Goal: Information Seeking & Learning: Understand process/instructions

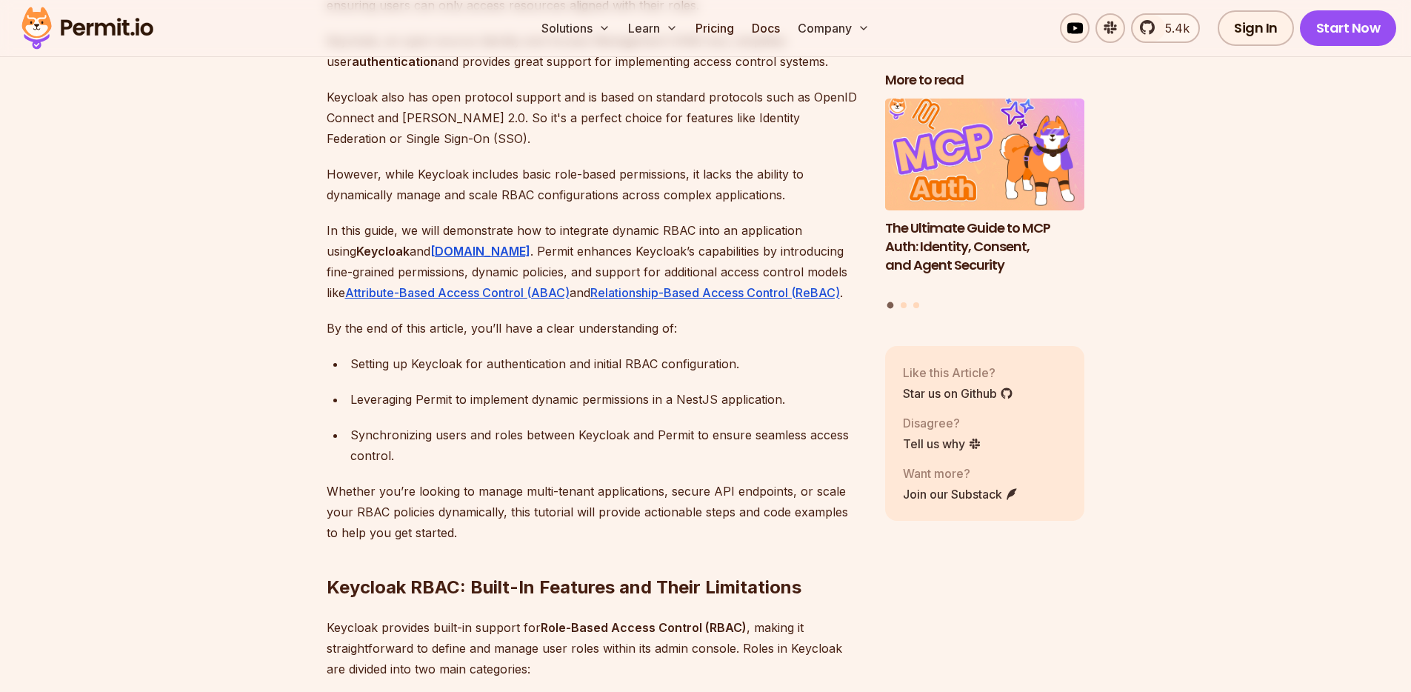
scroll to position [1002, 0]
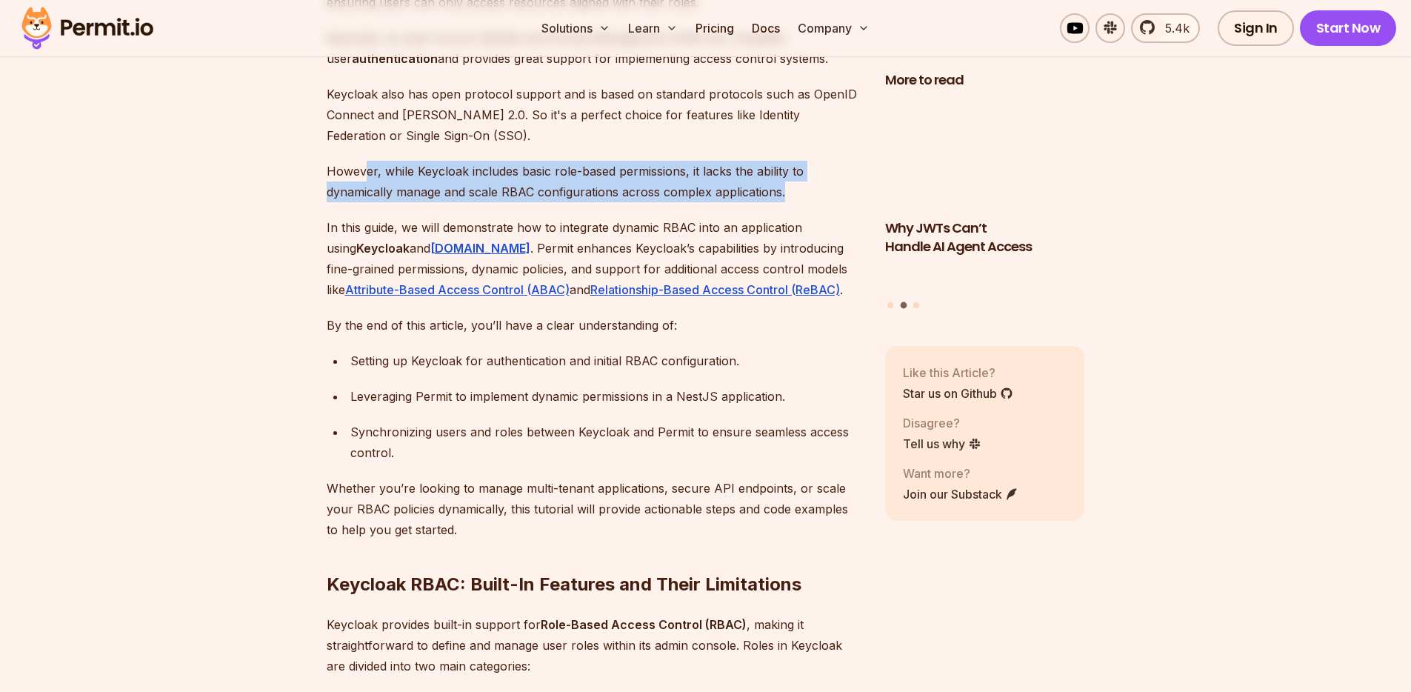
drag, startPoint x: 366, startPoint y: 150, endPoint x: 793, endPoint y: 176, distance: 428.1
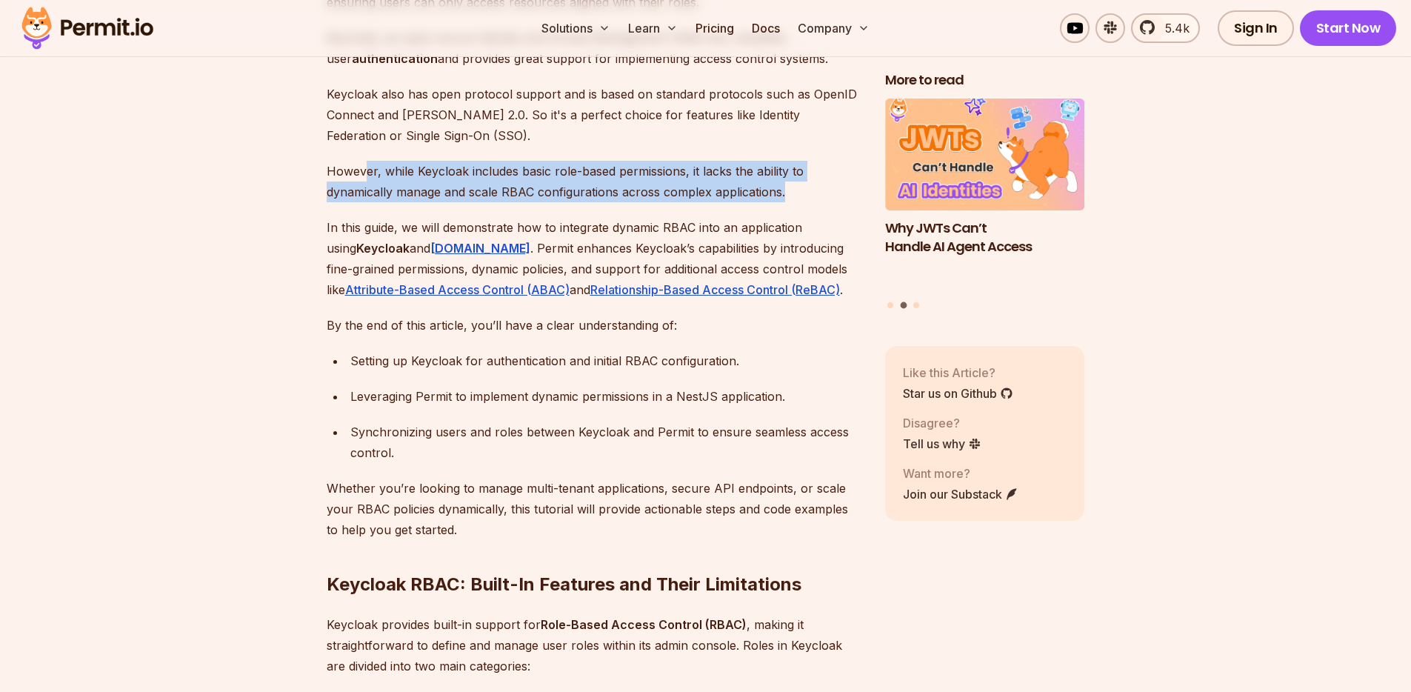
click at [793, 176] on p "However, while Keycloak includes basic role-based permissions, it lacks the abi…" at bounding box center [594, 181] width 535 height 41
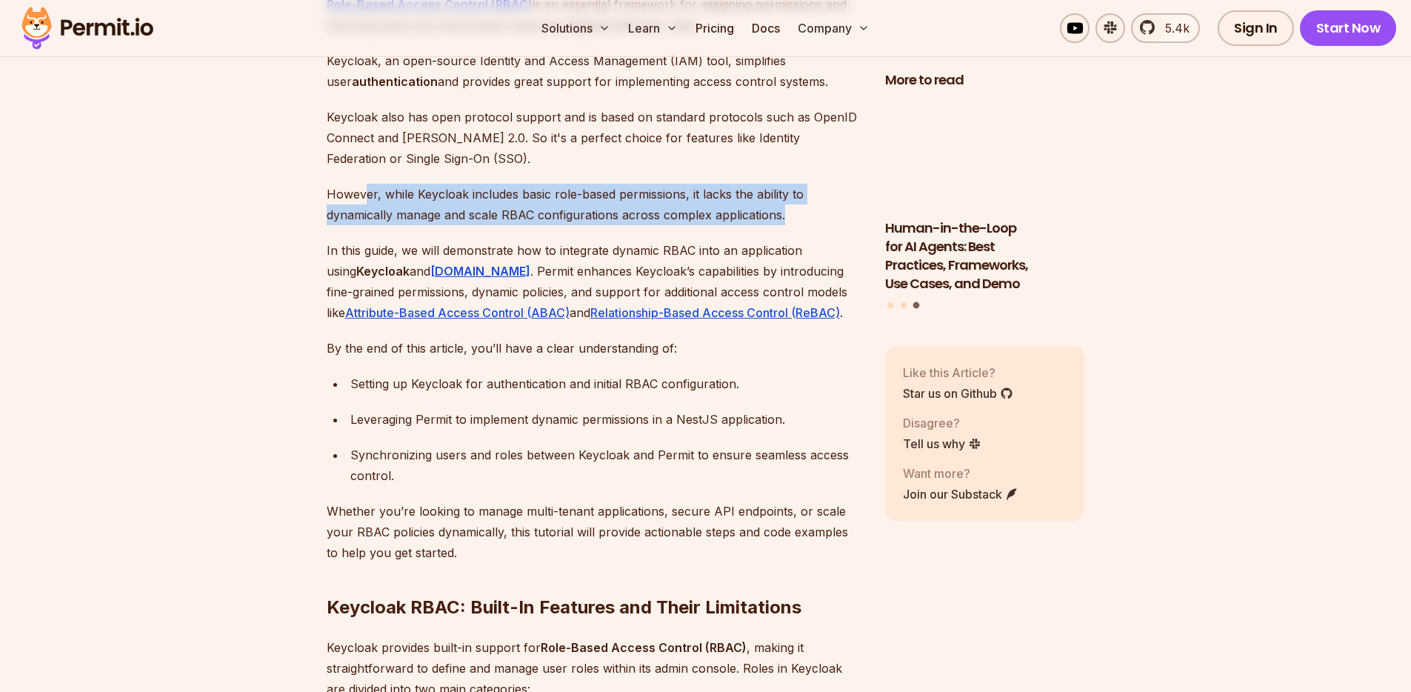
scroll to position [978, 0]
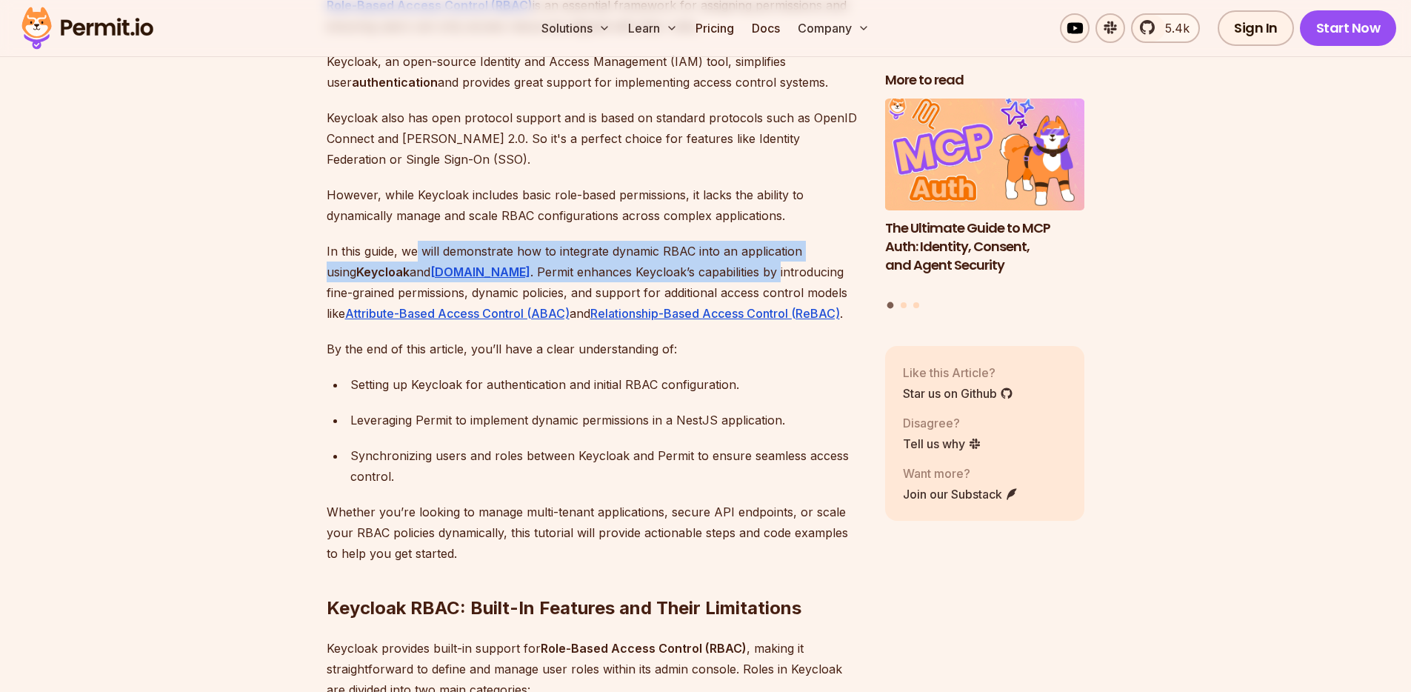
drag, startPoint x: 418, startPoint y: 227, endPoint x: 707, endPoint y: 244, distance: 290.1
click at [707, 244] on p "In this guide, we will demonstrate how to integrate dynamic RBAC into an applic…" at bounding box center [594, 282] width 535 height 83
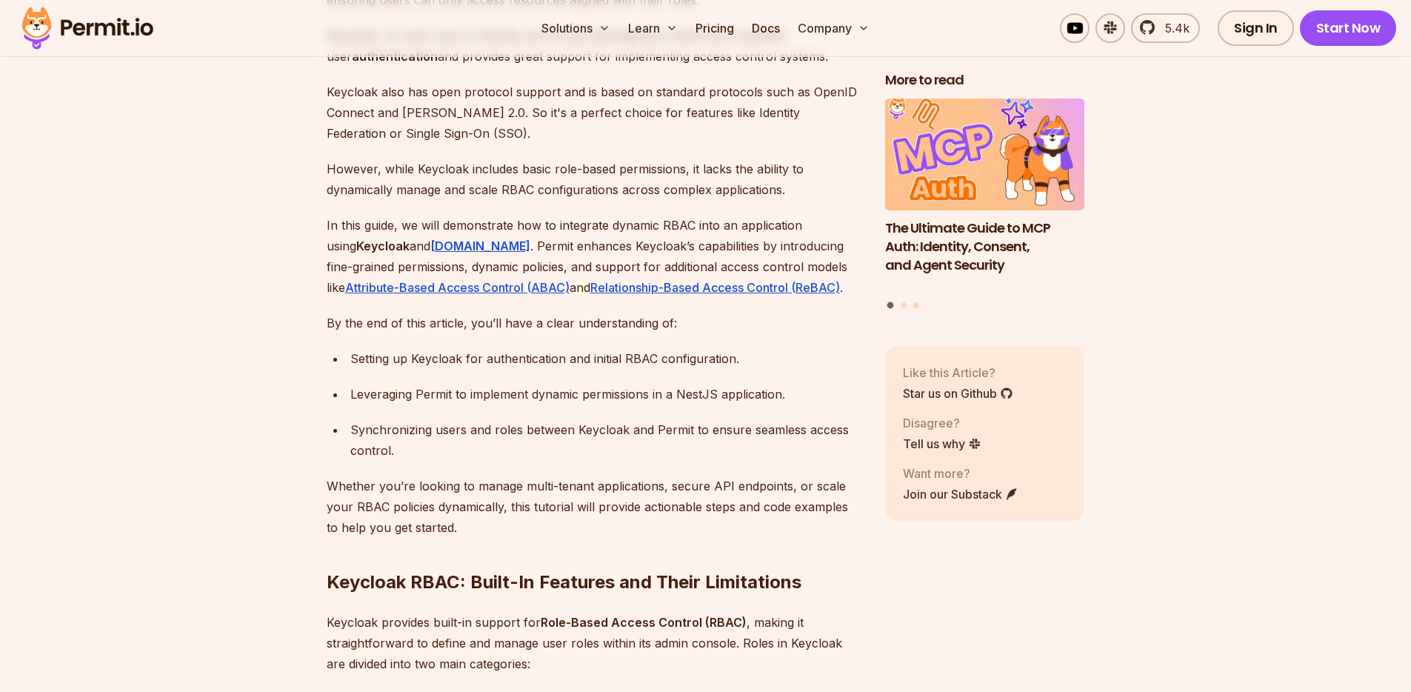
drag, startPoint x: 377, startPoint y: 247, endPoint x: 636, endPoint y: 244, distance: 259.2
click at [636, 244] on p "In this guide, we will demonstrate how to integrate dynamic RBAC into an applic…" at bounding box center [594, 256] width 535 height 83
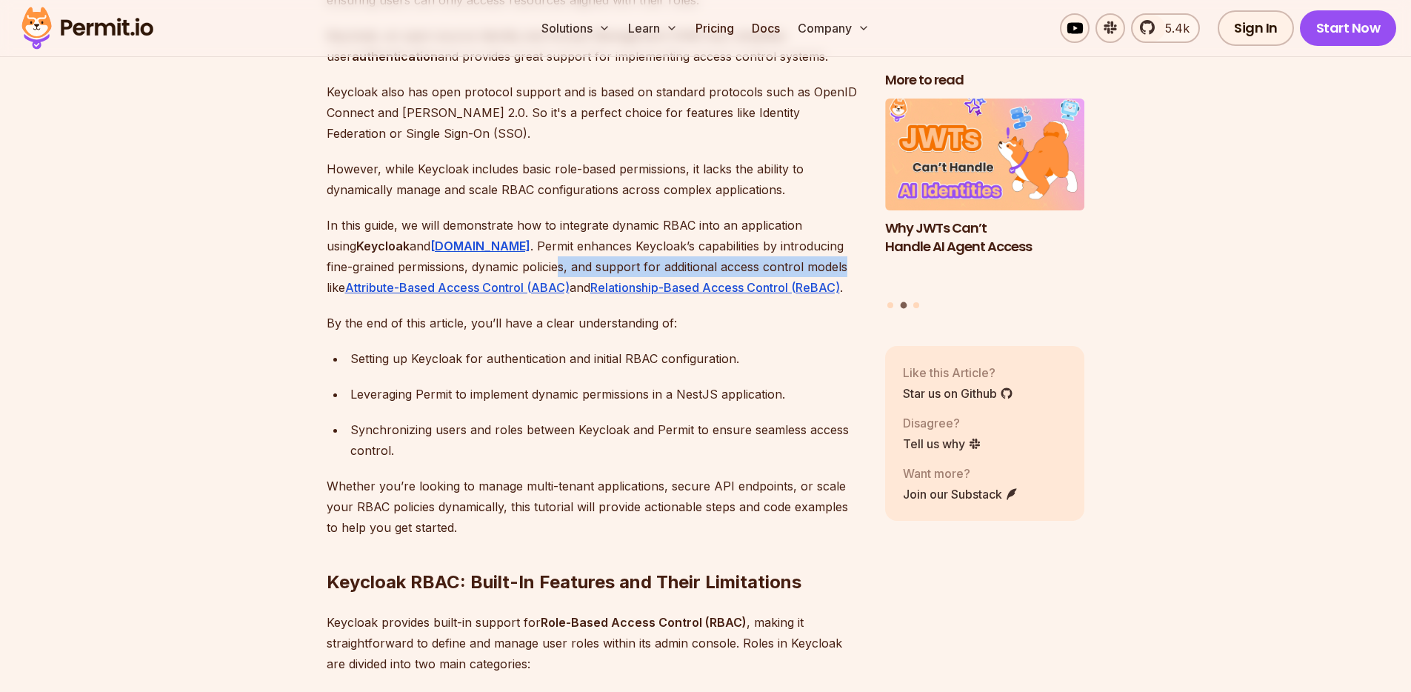
drag, startPoint x: 507, startPoint y: 245, endPoint x: 772, endPoint y: 241, distance: 265.9
click at [772, 241] on p "In this guide, we will demonstrate how to integrate dynamic RBAC into an applic…" at bounding box center [594, 256] width 535 height 83
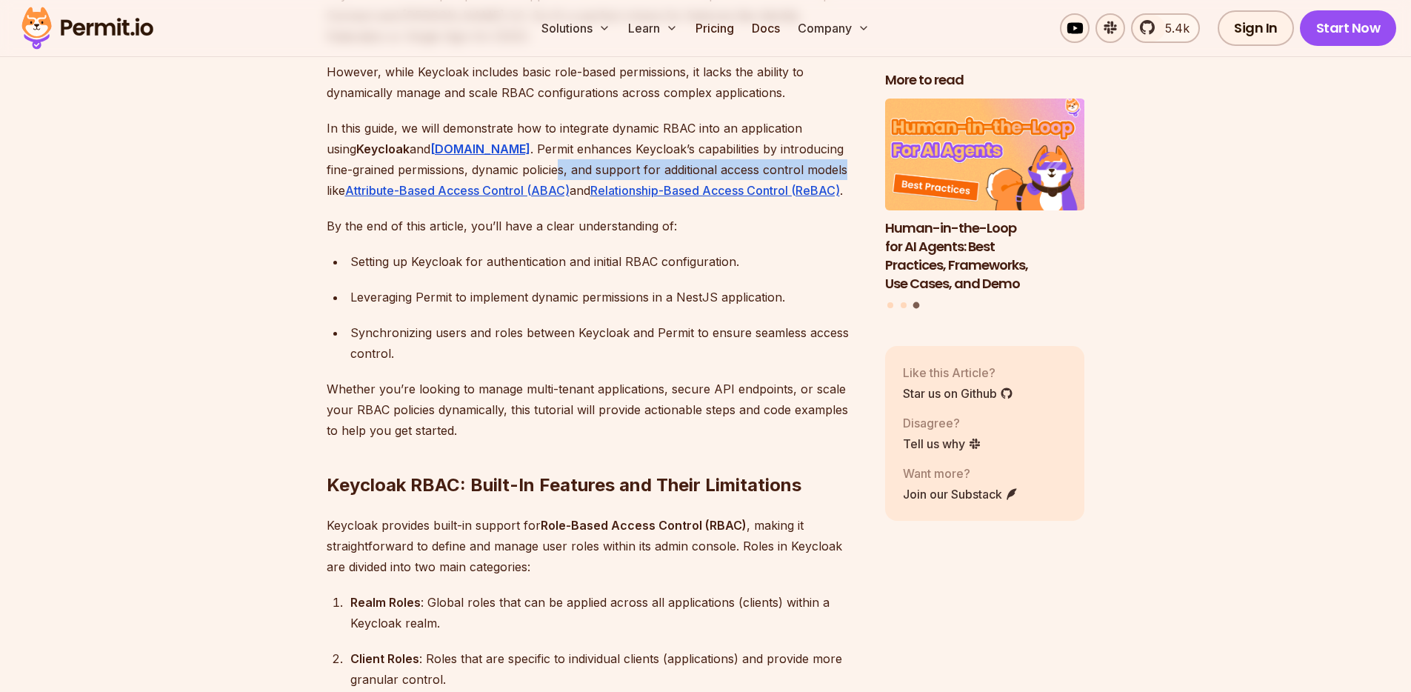
scroll to position [1114, 0]
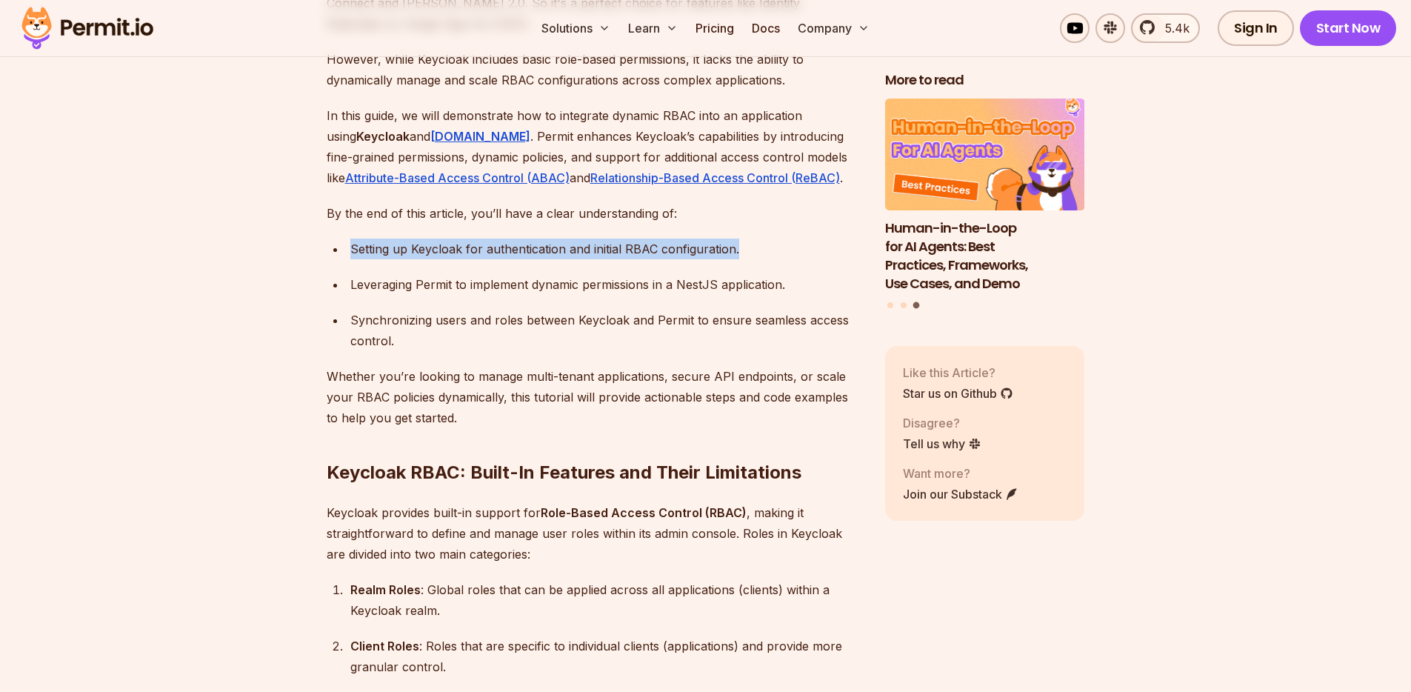
drag, startPoint x: 352, startPoint y: 227, endPoint x: 758, endPoint y: 227, distance: 405.8
click at [758, 238] on div "Setting up Keycloak for authentication and initial RBAC configuration." at bounding box center [605, 248] width 511 height 21
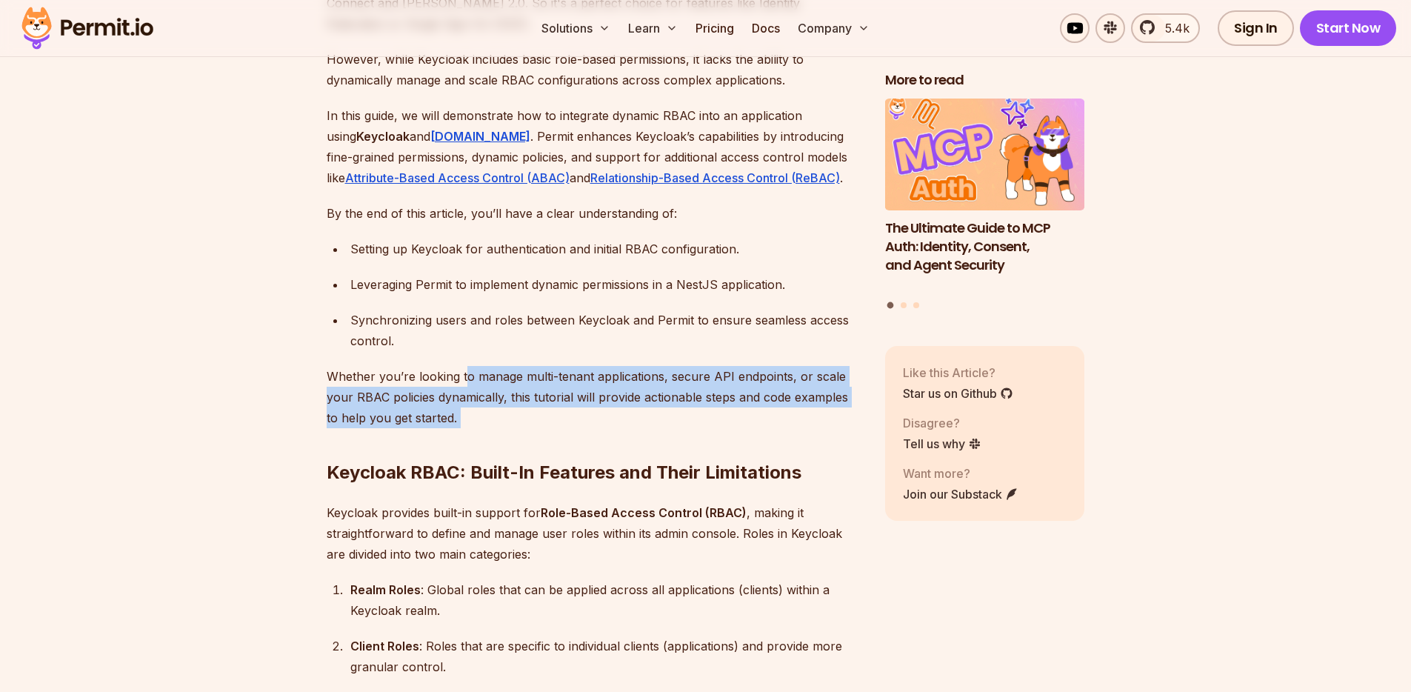
drag, startPoint x: 467, startPoint y: 357, endPoint x: 664, endPoint y: 406, distance: 202.2
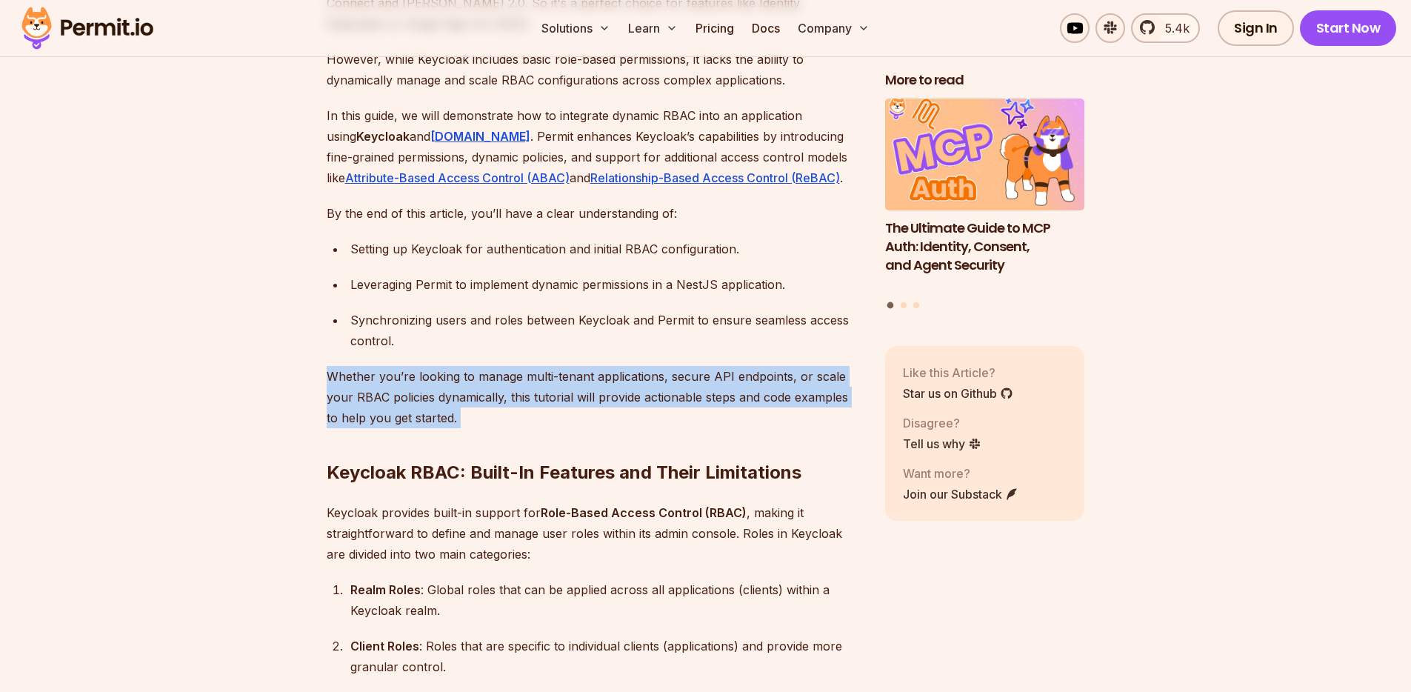
drag, startPoint x: 329, startPoint y: 353, endPoint x: 461, endPoint y: 398, distance: 140.0
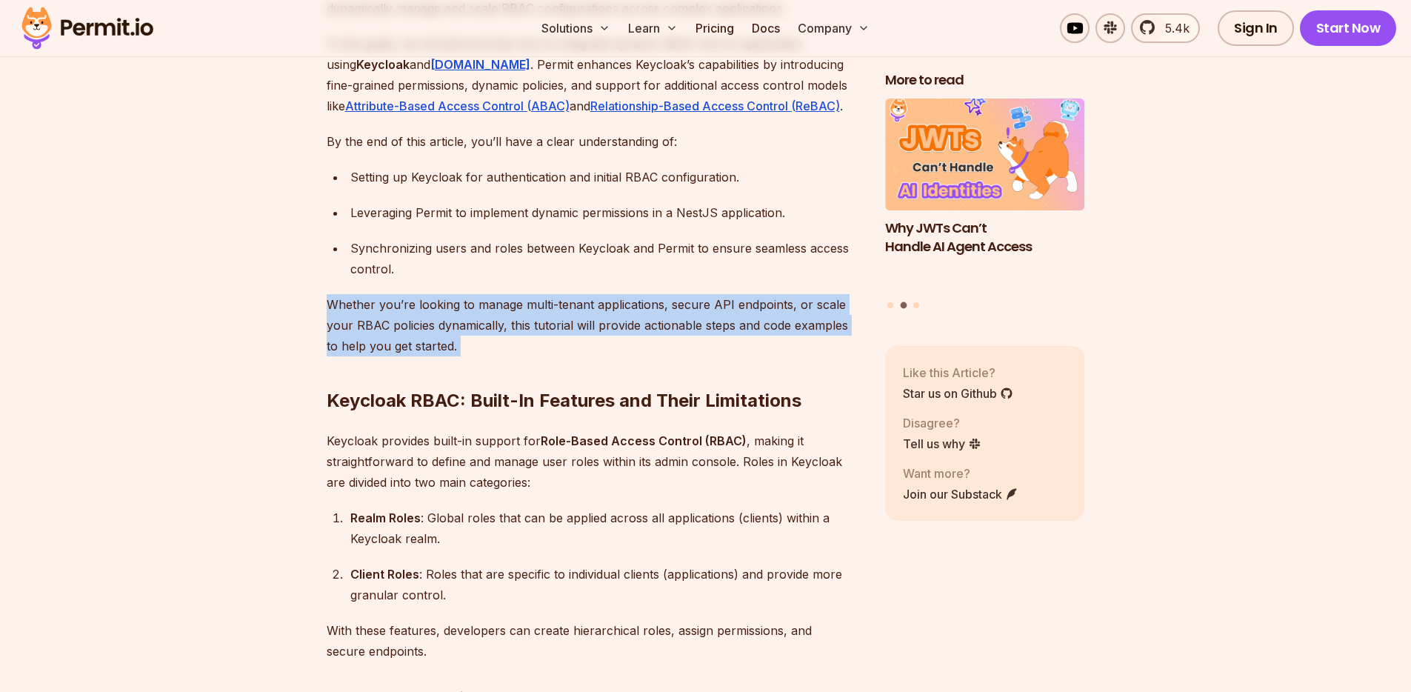
scroll to position [1186, 0]
click at [462, 293] on p "Whether you’re looking to manage multi-tenant applications, secure API endpoint…" at bounding box center [594, 324] width 535 height 62
drag, startPoint x: 326, startPoint y: 282, endPoint x: 461, endPoint y: 330, distance: 143.1
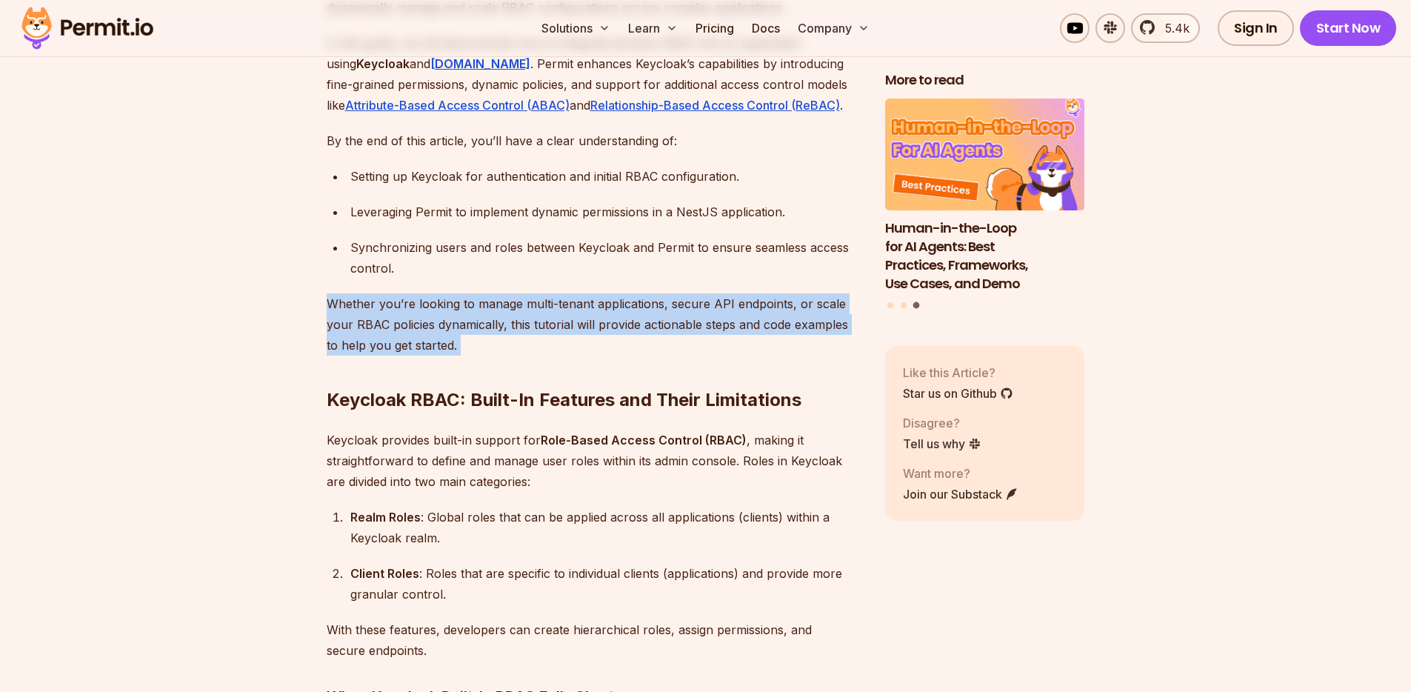
click at [442, 329] on h2 "Keycloak RBAC: Built-In Features and Their Limitations" at bounding box center [594, 370] width 535 height 83
drag, startPoint x: 446, startPoint y: 326, endPoint x: 310, endPoint y: 280, distance: 143.1
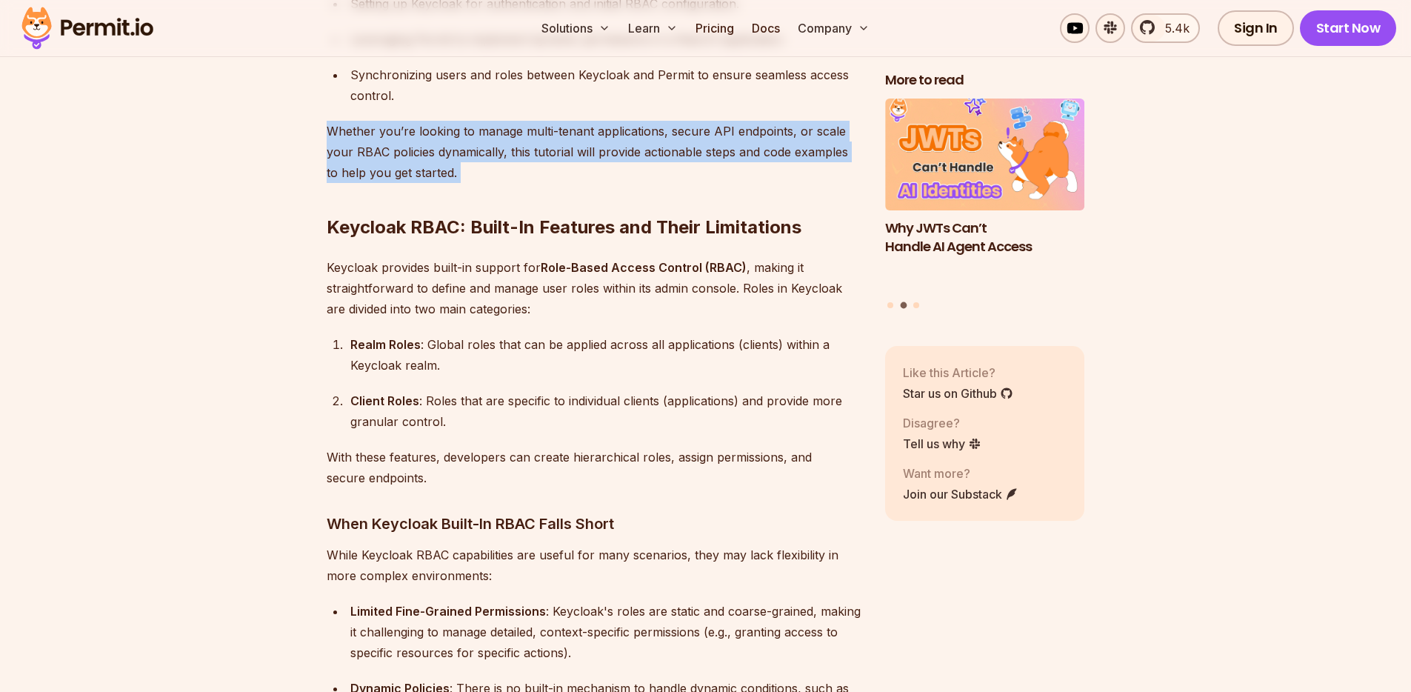
scroll to position [1378, 0]
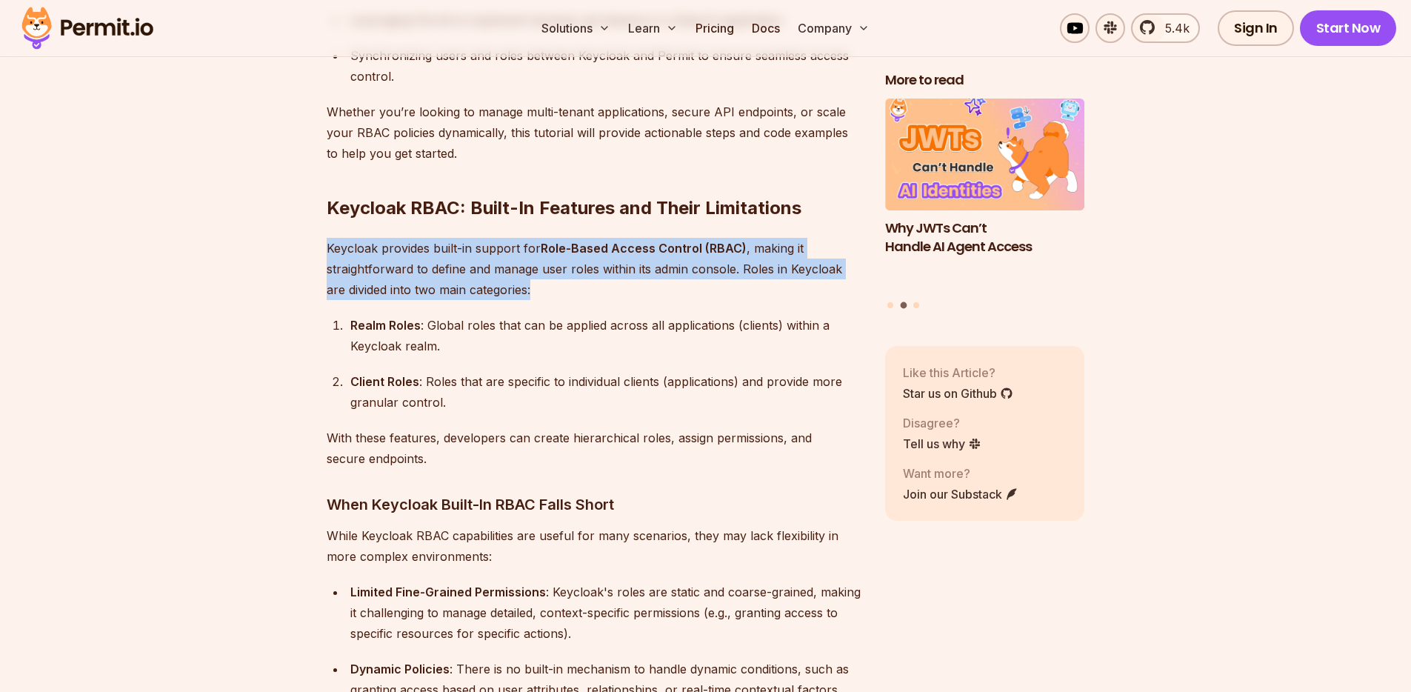
drag, startPoint x: 328, startPoint y: 227, endPoint x: 770, endPoint y: 275, distance: 444.6
click at [770, 275] on p "Keycloak provides built-in support for Role-Based Access Control (RBAC) , makin…" at bounding box center [594, 269] width 535 height 62
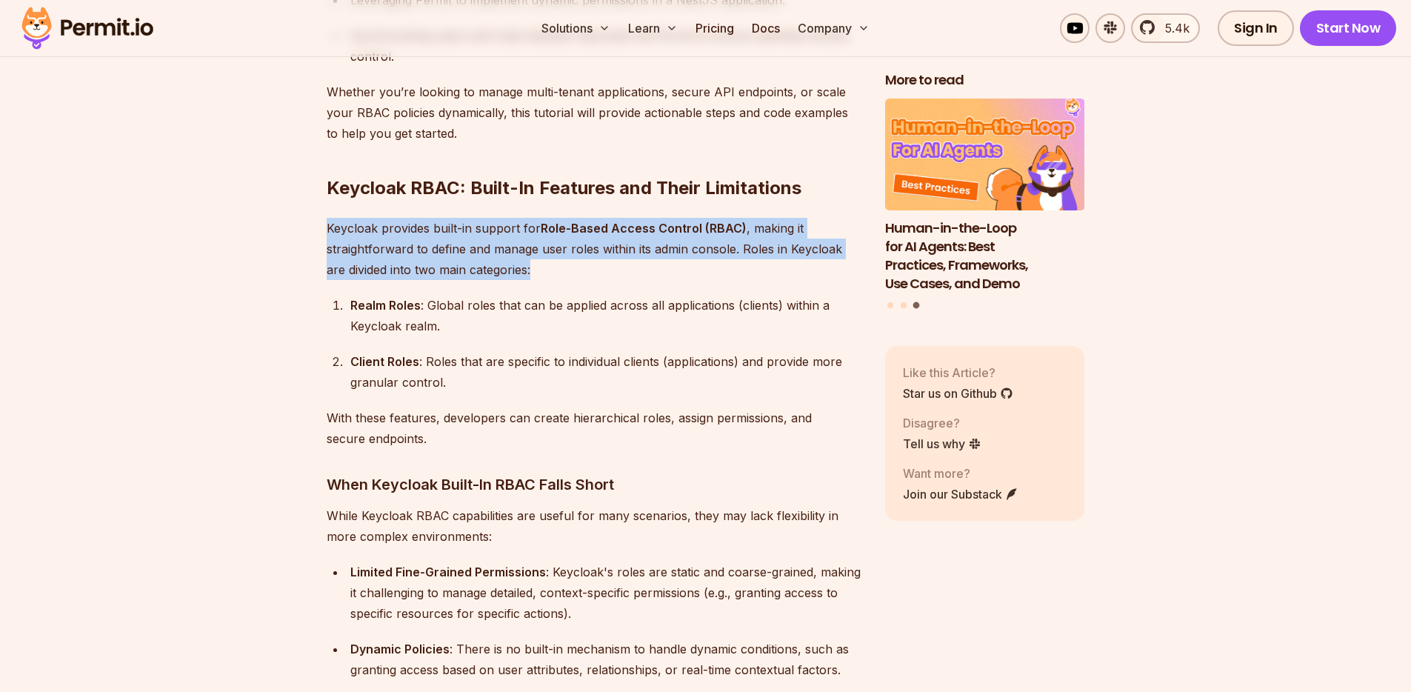
scroll to position [1399, 0]
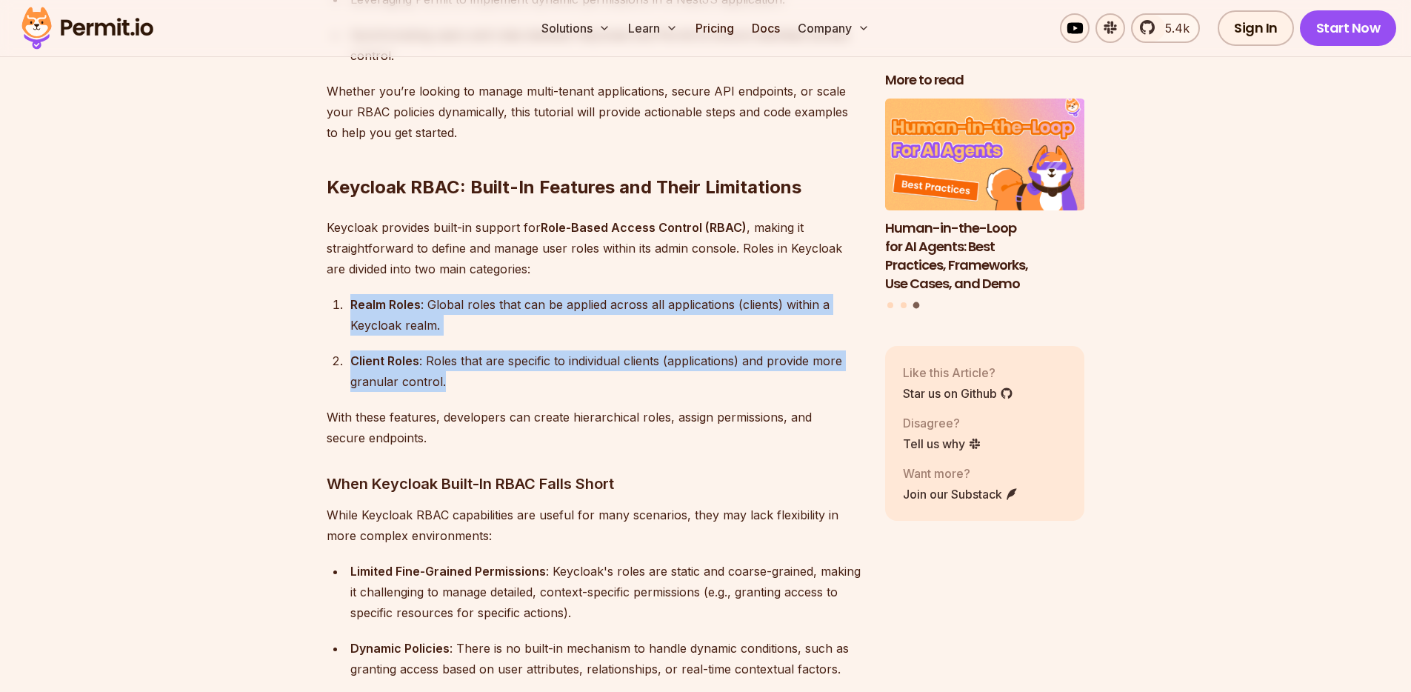
drag, startPoint x: 366, startPoint y: 284, endPoint x: 465, endPoint y: 370, distance: 131.3
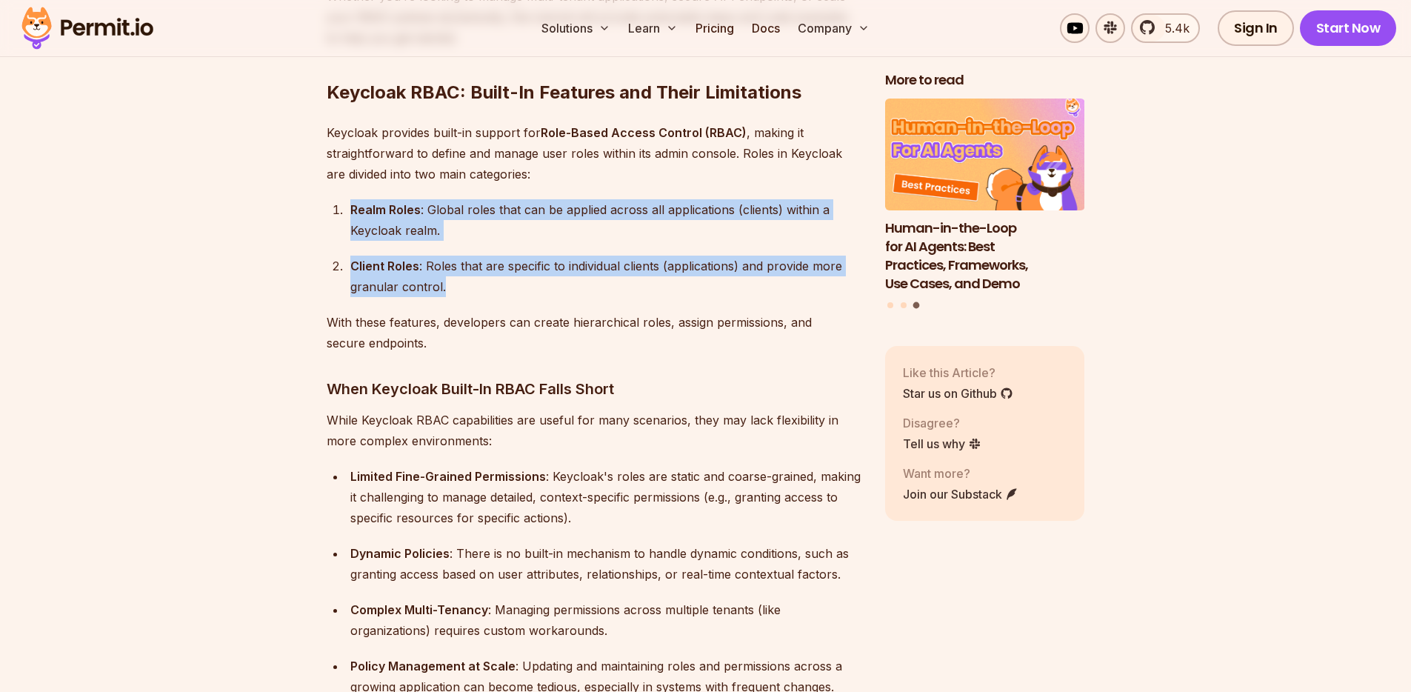
scroll to position [1665, 0]
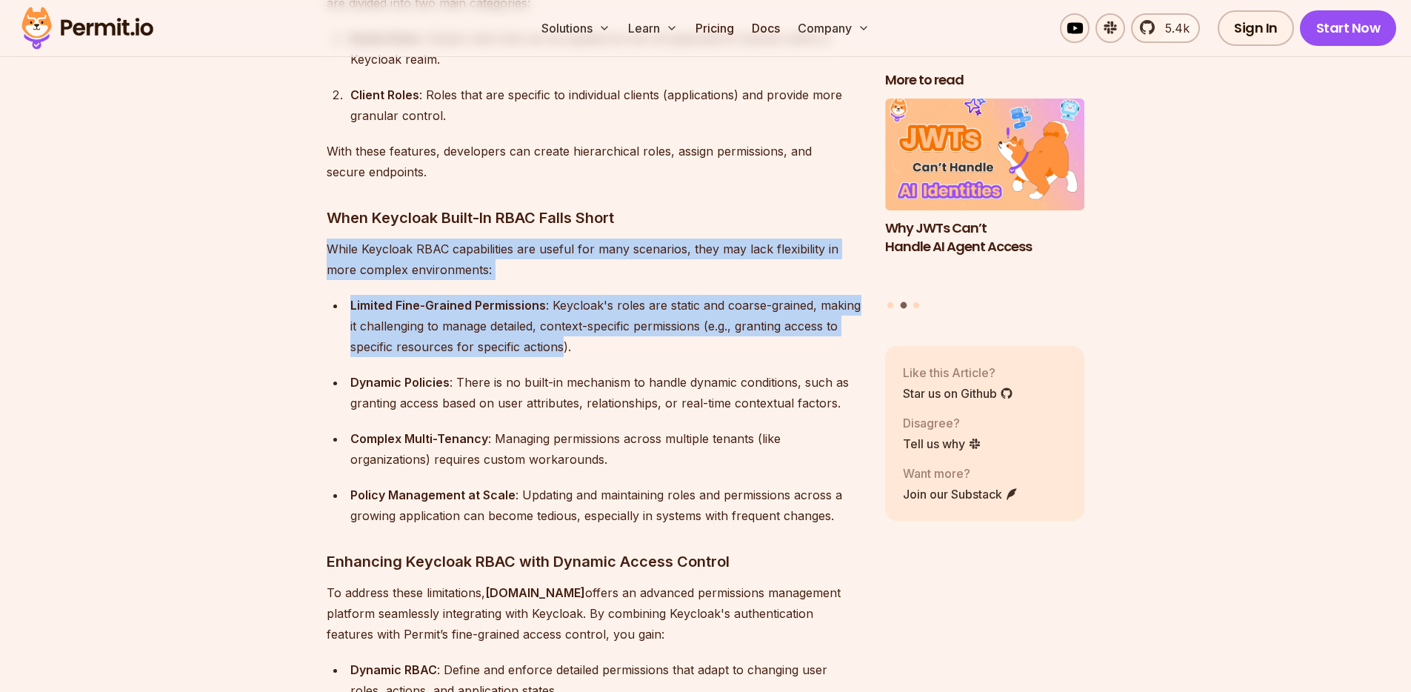
drag, startPoint x: 332, startPoint y: 227, endPoint x: 561, endPoint y: 324, distance: 249.2
click at [518, 297] on div "Limited Fine-Grained Permissions : Keycloak's roles are static and coarse-grain…" at bounding box center [605, 326] width 511 height 62
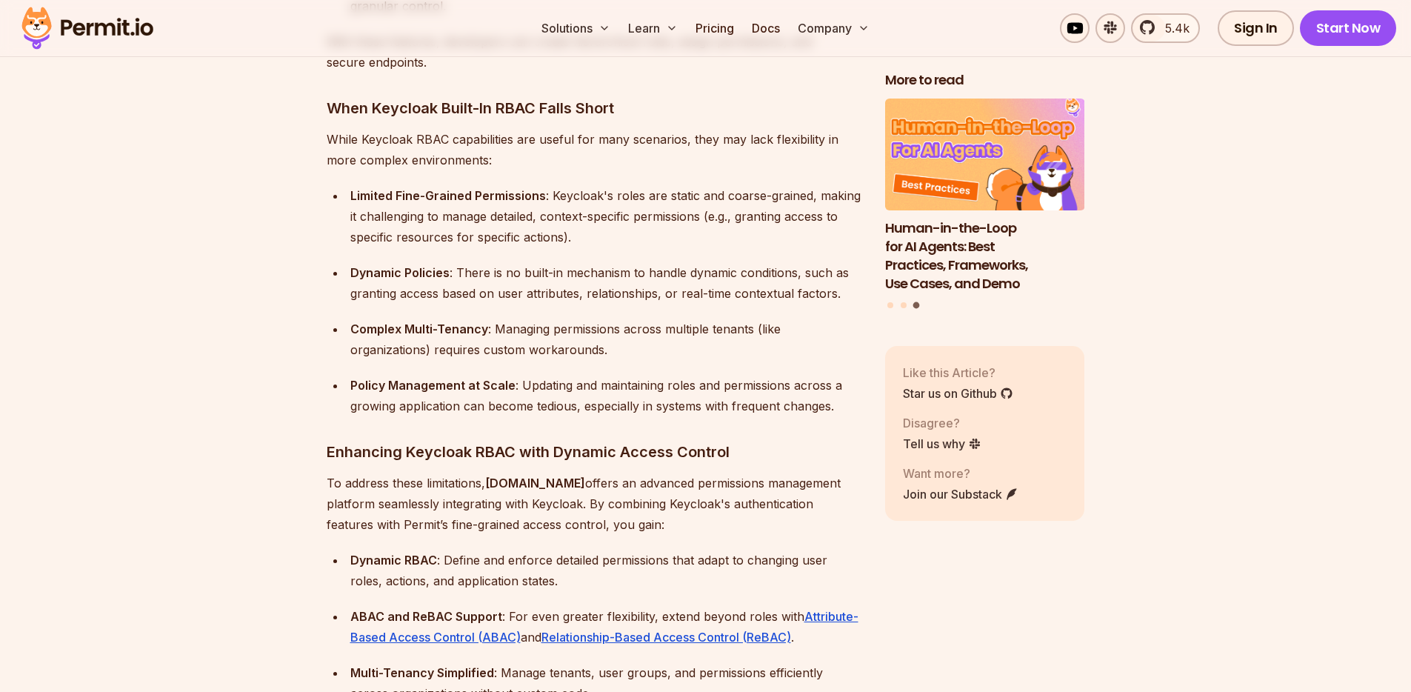
scroll to position [1775, 0]
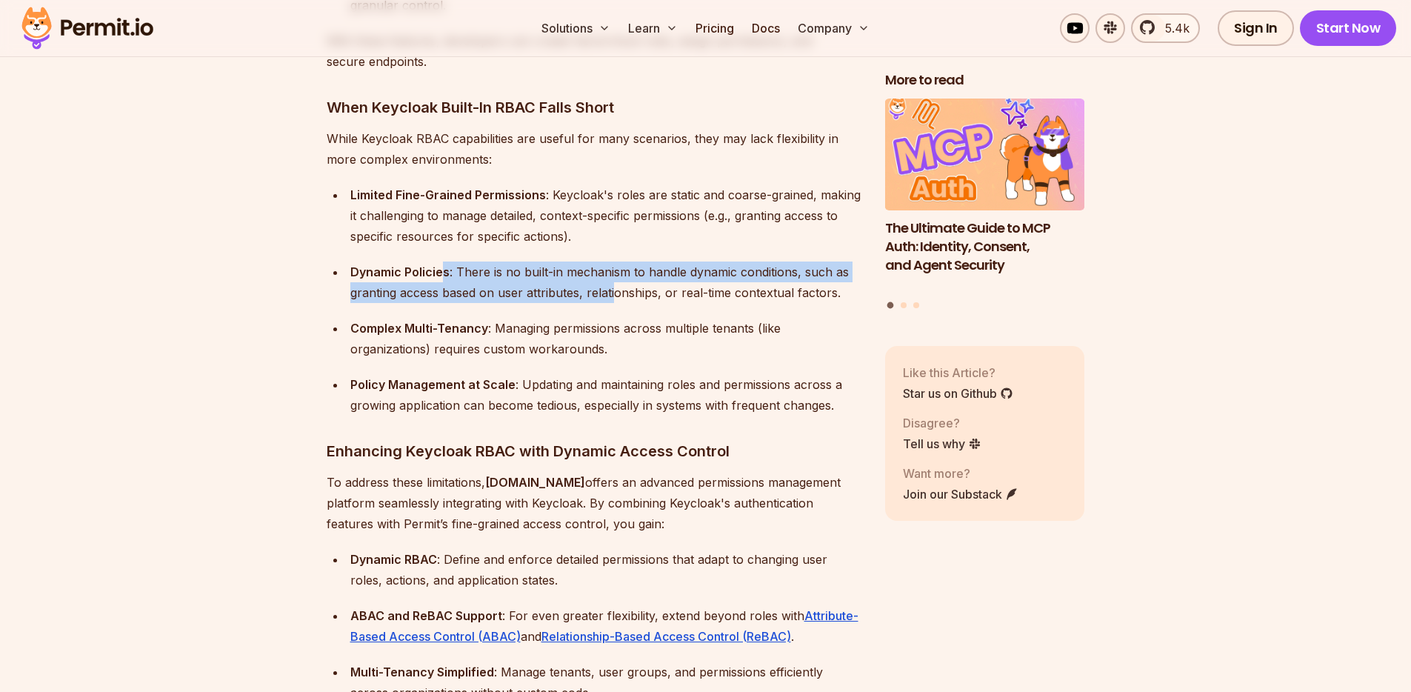
drag, startPoint x: 443, startPoint y: 249, endPoint x: 613, endPoint y: 275, distance: 172.4
click at [613, 275] on div "Dynamic Policies : There is no built-in mechanism to handle dynamic conditions,…" at bounding box center [605, 281] width 511 height 41
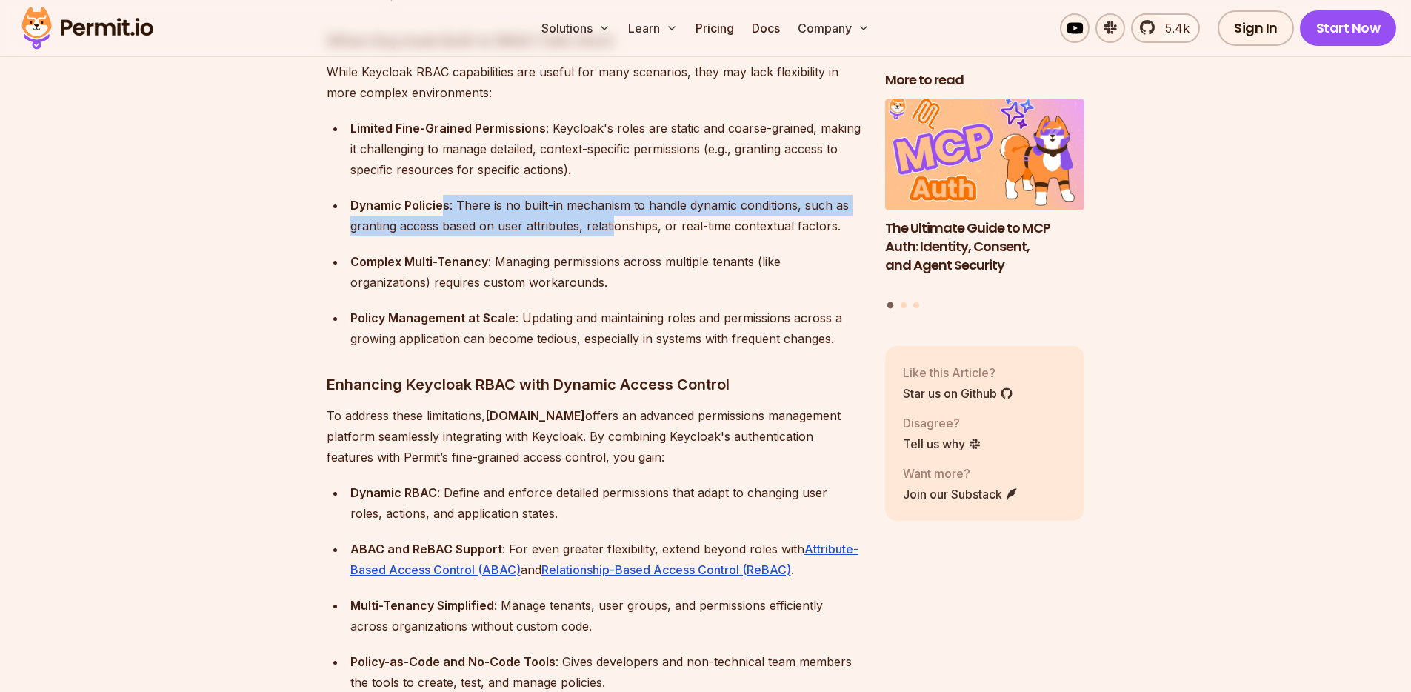
scroll to position [1843, 0]
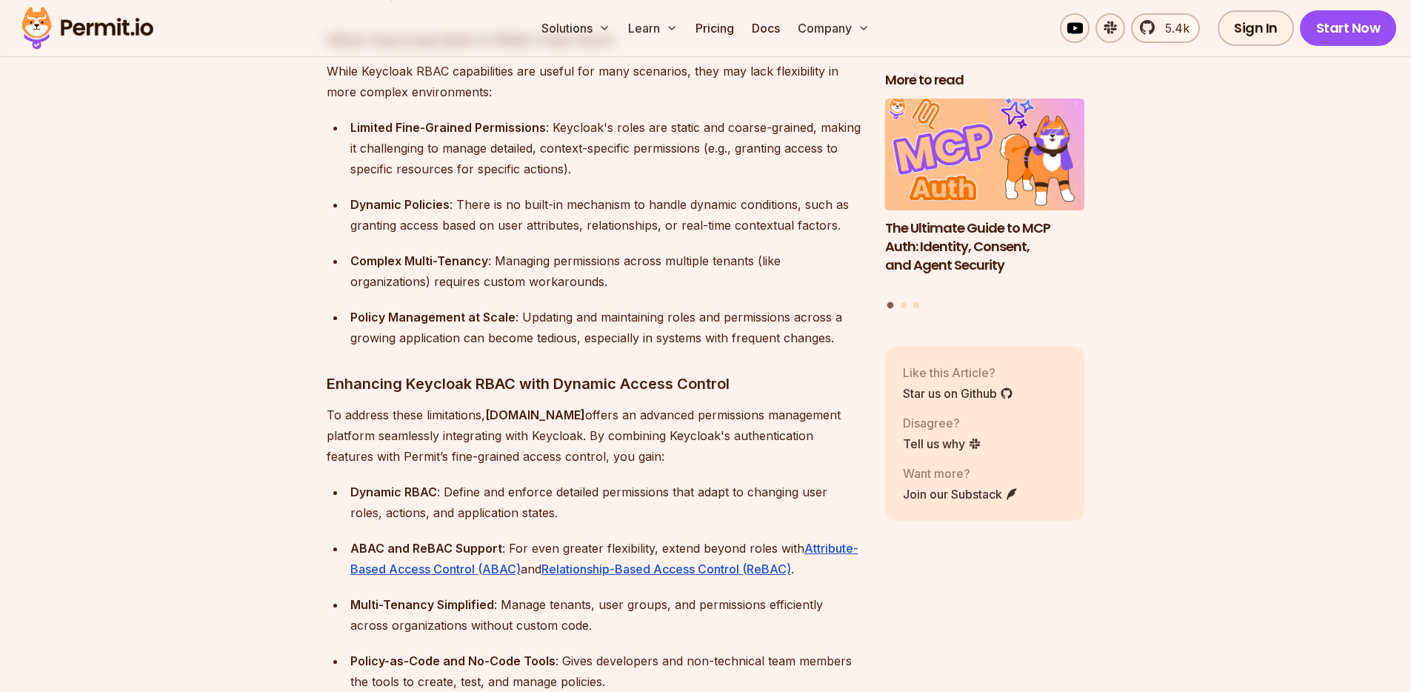
click at [610, 250] on div "Complex Multi-Tenancy : Managing permissions across multiple tenants (like orga…" at bounding box center [605, 270] width 511 height 41
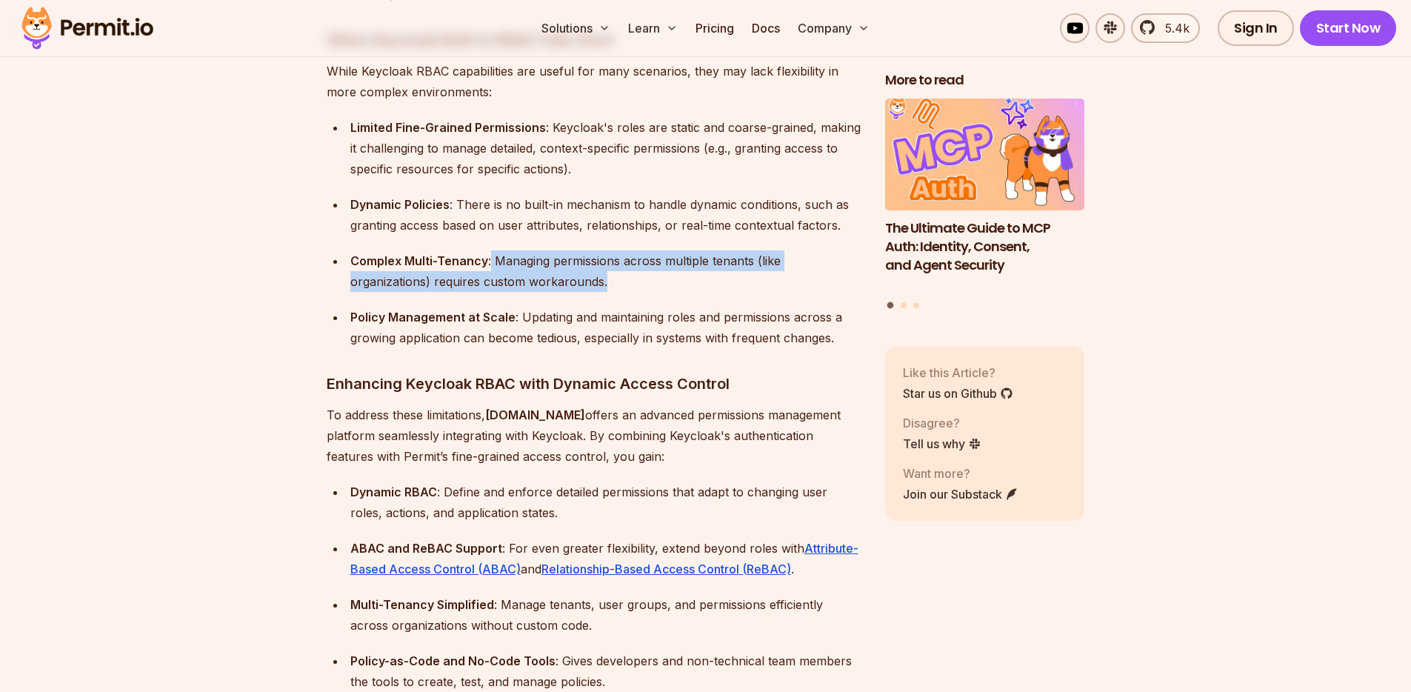
drag, startPoint x: 488, startPoint y: 239, endPoint x: 637, endPoint y: 274, distance: 152.9
click at [637, 274] on ul "Limited Fine-Grained Permissions : Keycloak's roles are static and coarse-grain…" at bounding box center [594, 232] width 535 height 231
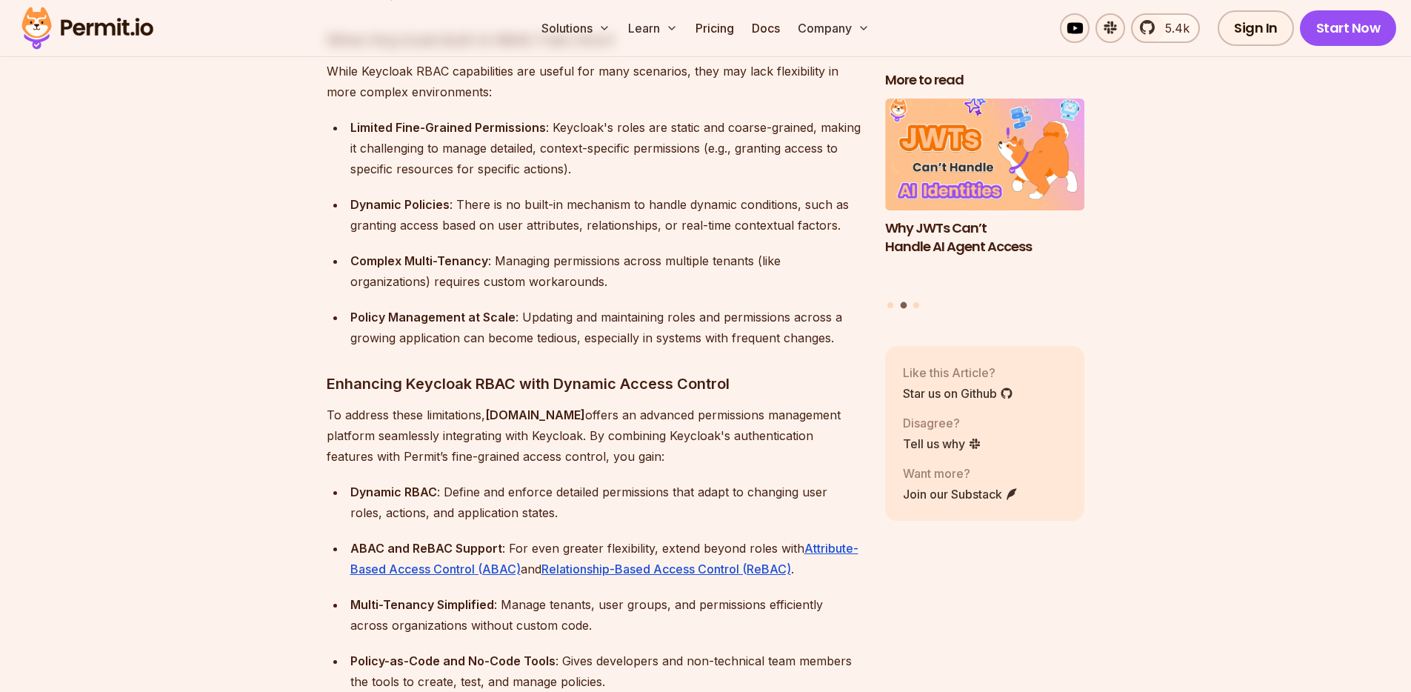
click at [637, 266] on div "Complex Multi-Tenancy : Managing permissions across multiple tenants (like orga…" at bounding box center [605, 270] width 511 height 41
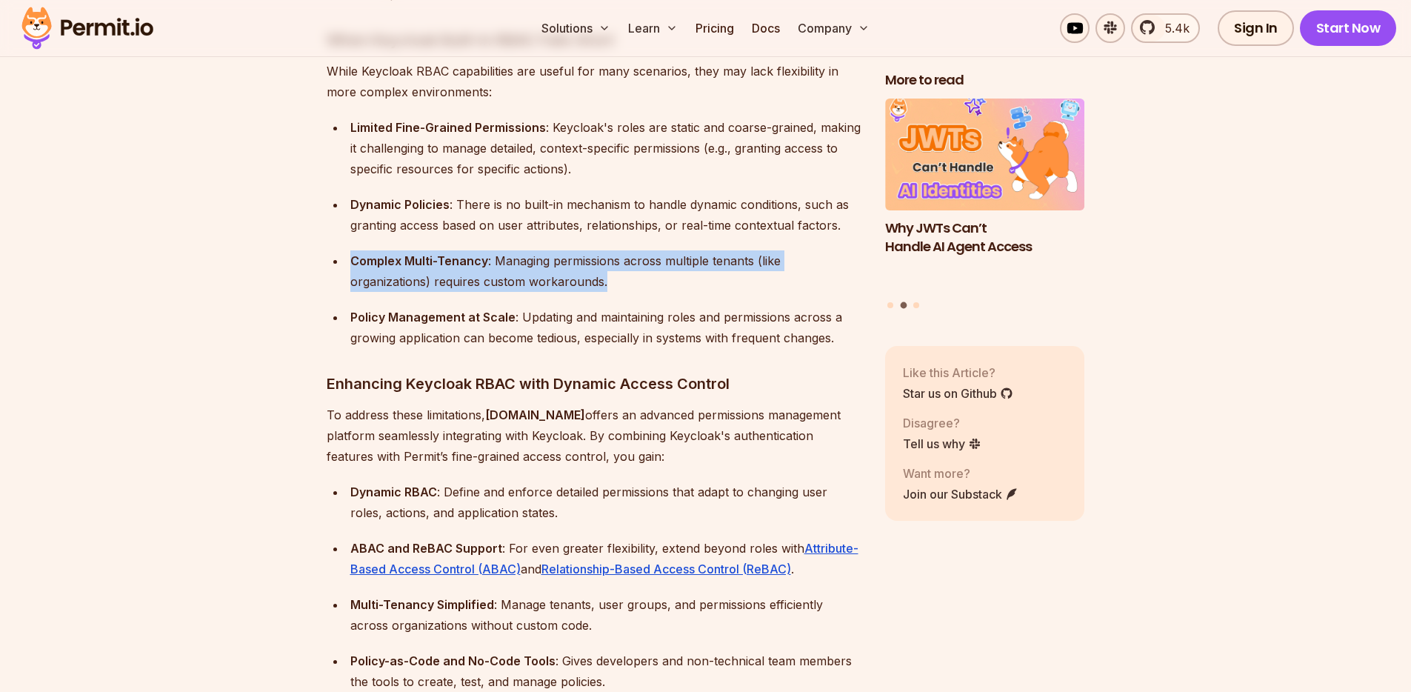
drag, startPoint x: 350, startPoint y: 238, endPoint x: 614, endPoint y: 265, distance: 265.0
click at [614, 265] on div "Complex Multi-Tenancy : Managing permissions across multiple tenants (like orga…" at bounding box center [605, 270] width 511 height 41
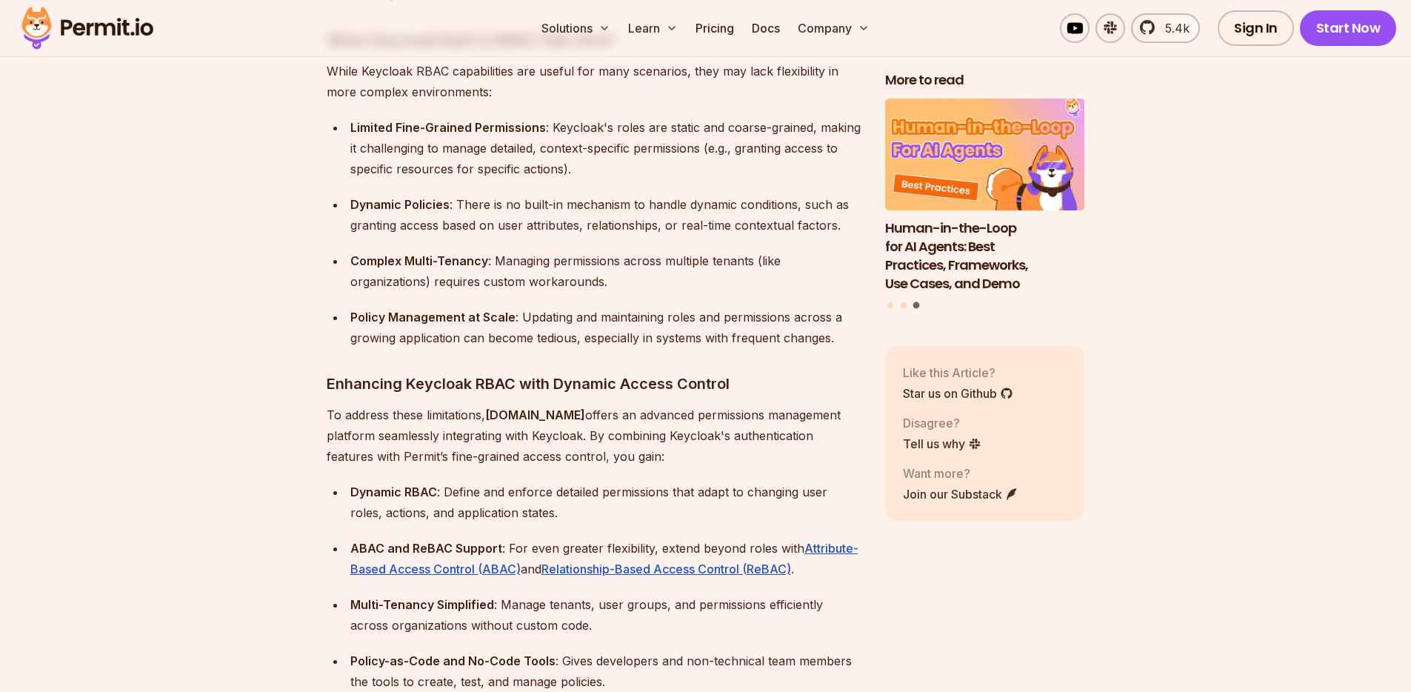
click at [572, 283] on ul "Limited Fine-Grained Permissions : Keycloak's roles are static and coarse-grain…" at bounding box center [594, 232] width 535 height 231
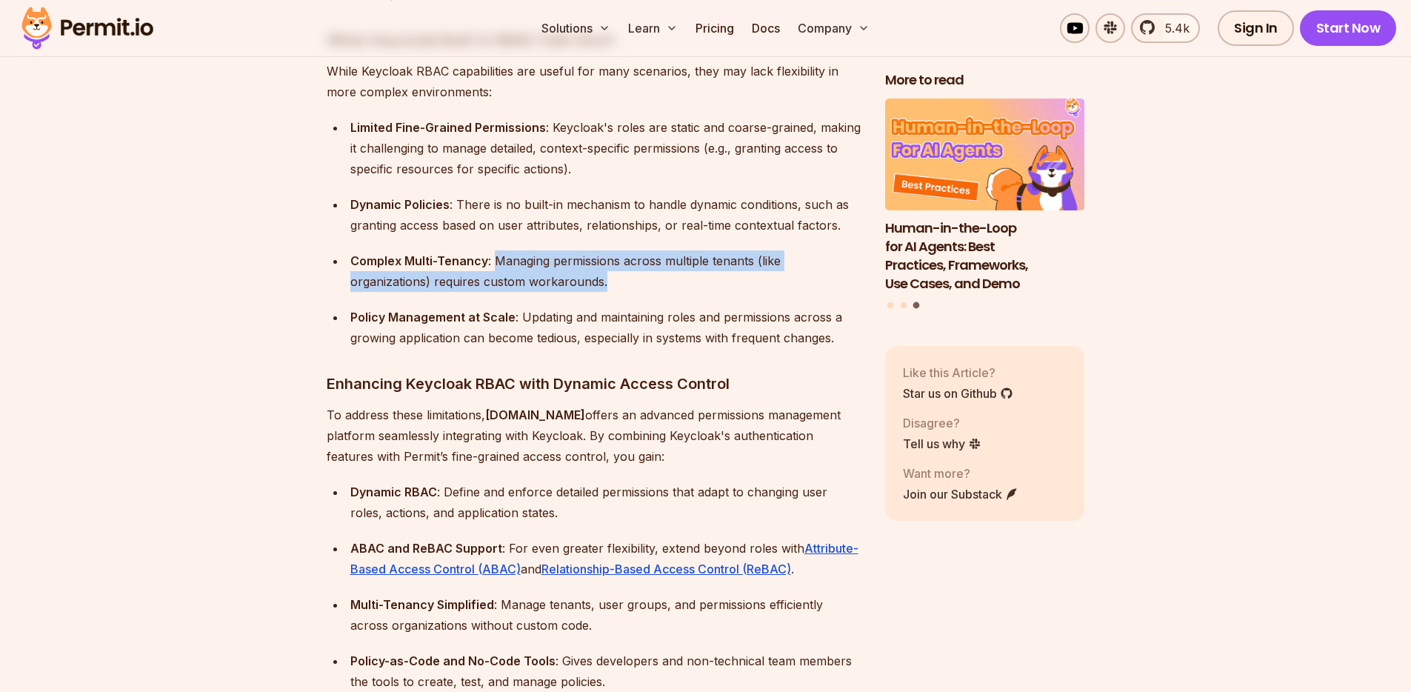
drag, startPoint x: 494, startPoint y: 242, endPoint x: 634, endPoint y: 267, distance: 142.1
click at [634, 267] on div "Complex Multi-Tenancy : Managing permissions across multiple tenants (like orga…" at bounding box center [605, 270] width 511 height 41
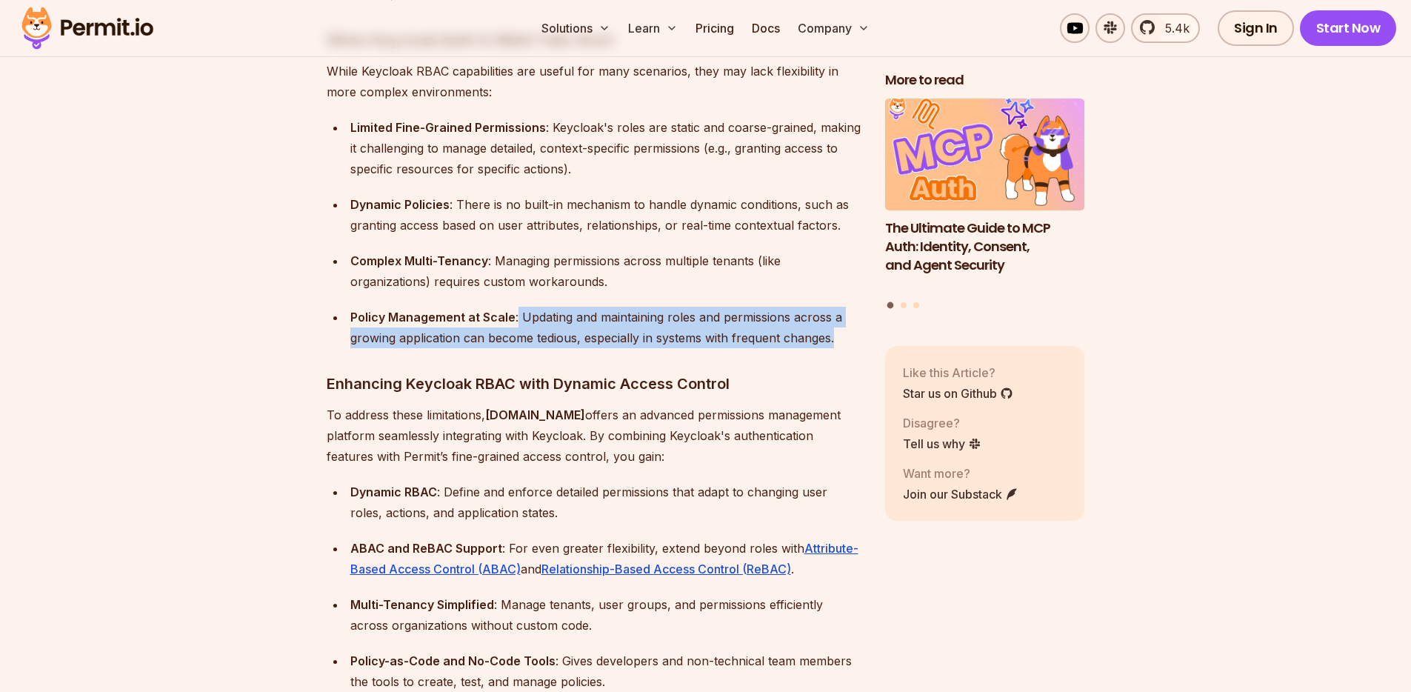
drag, startPoint x: 518, startPoint y: 293, endPoint x: 836, endPoint y: 320, distance: 318.8
click at [836, 320] on div "Policy Management at Scale : Updating and maintaining roles and permissions acr…" at bounding box center [605, 327] width 511 height 41
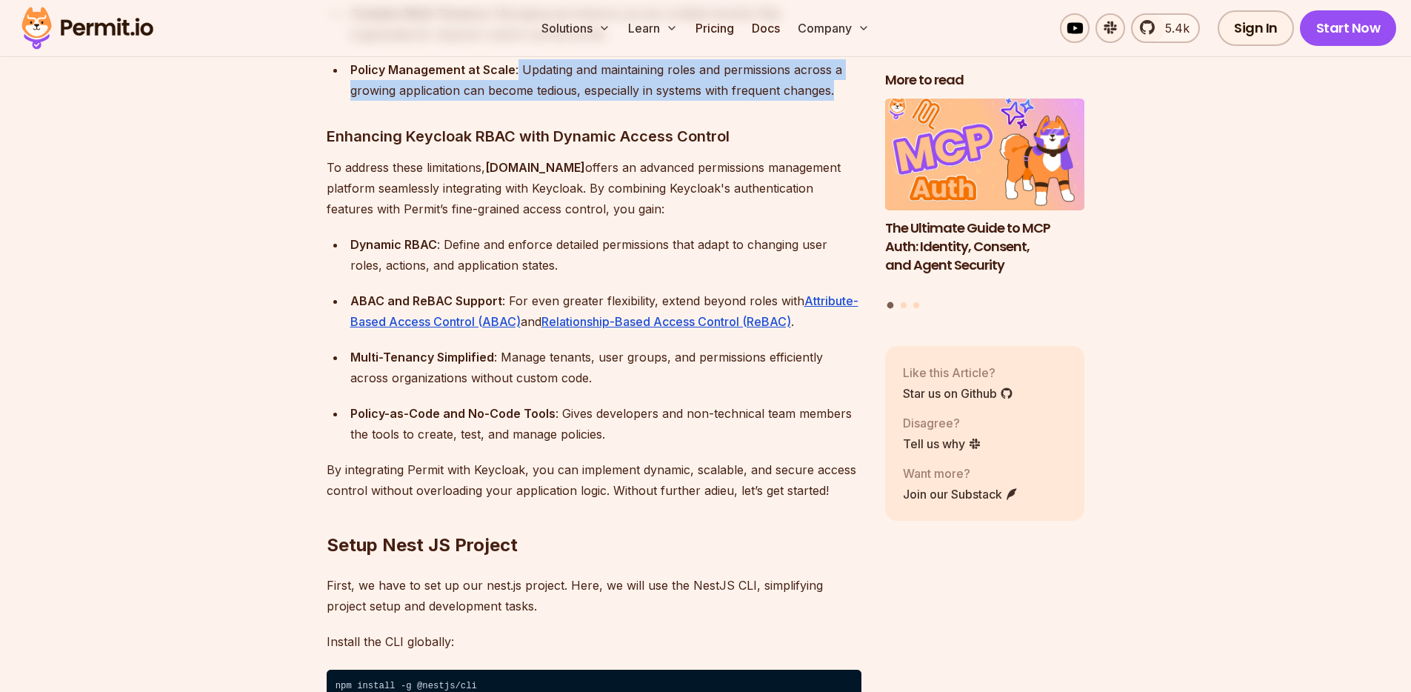
scroll to position [2094, 0]
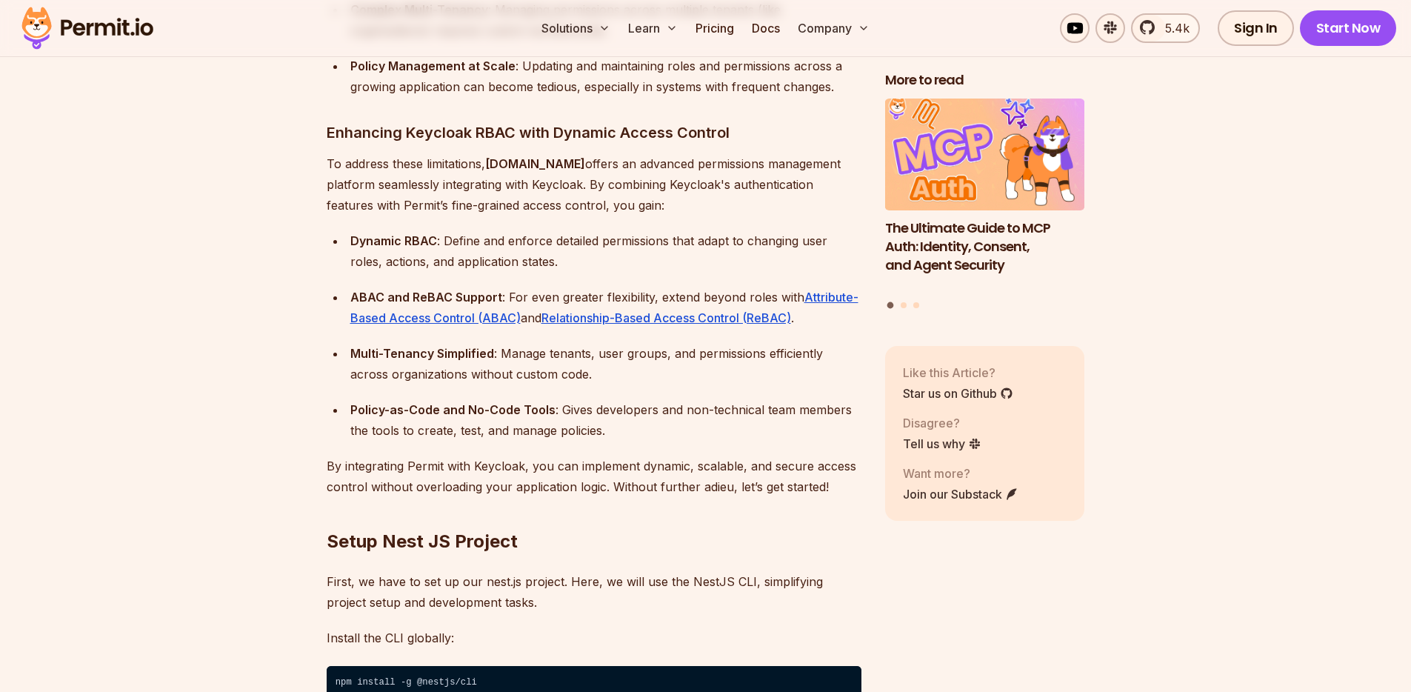
drag, startPoint x: 441, startPoint y: 218, endPoint x: 538, endPoint y: 246, distance: 100.8
click at [538, 246] on div "Dynamic RBAC : Define and enforce detailed permissions that adapt to changing u…" at bounding box center [605, 250] width 511 height 41
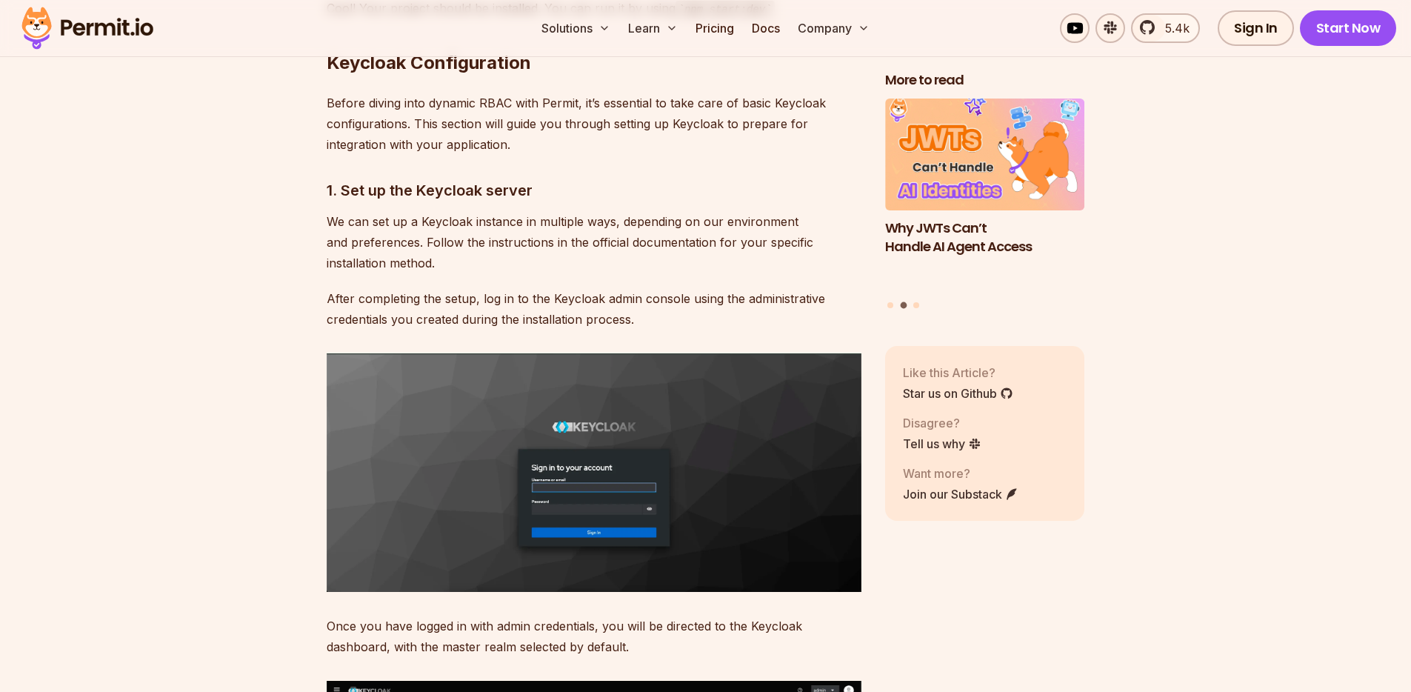
scroll to position [3064, 0]
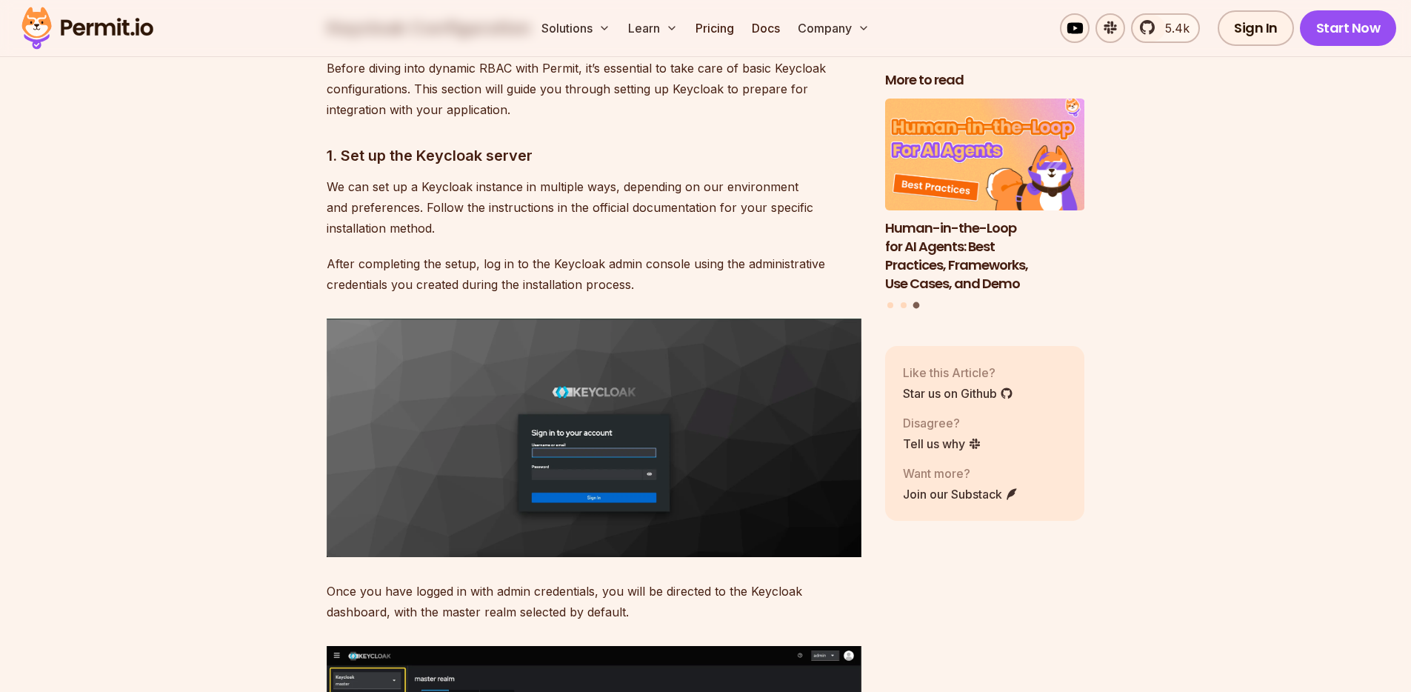
drag, startPoint x: 497, startPoint y: 172, endPoint x: 564, endPoint y: 173, distance: 67.4
click at [564, 176] on p "We can set up a Keycloak instance in multiple ways, depending on our environmen…" at bounding box center [594, 207] width 535 height 62
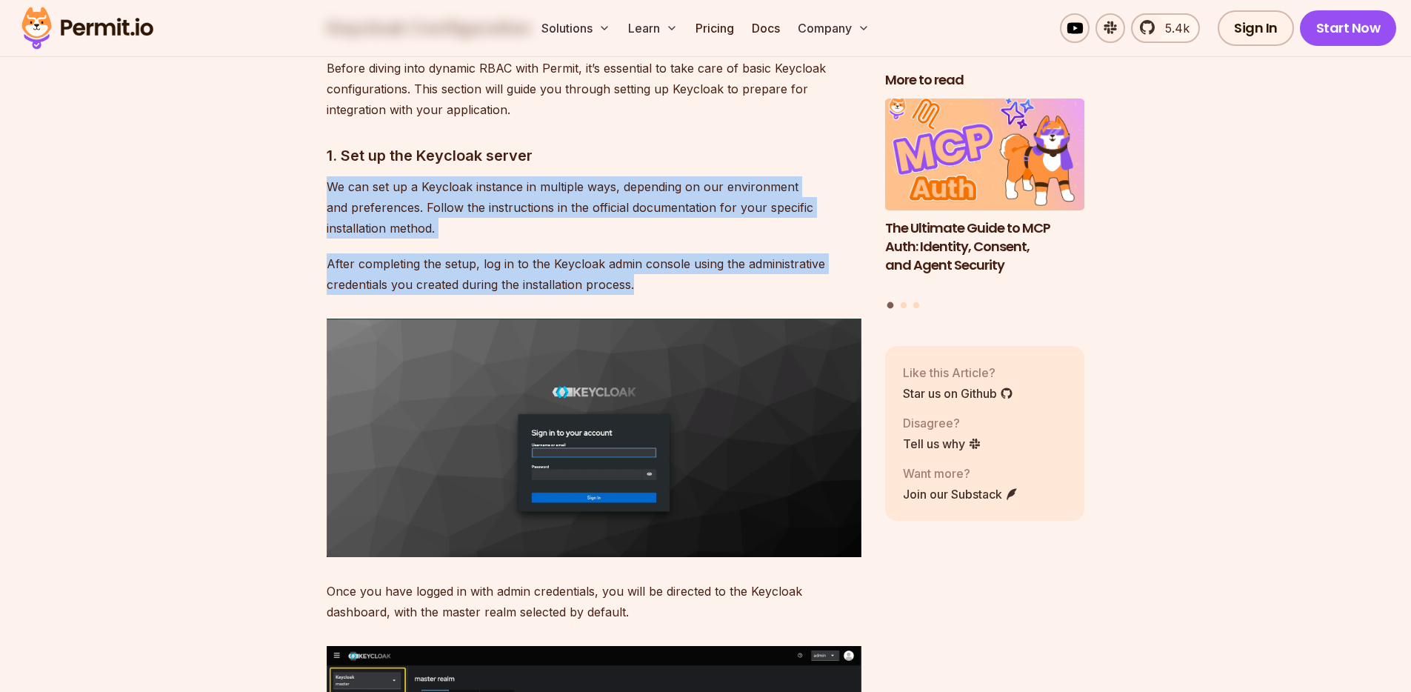
drag, startPoint x: 327, startPoint y: 167, endPoint x: 660, endPoint y: 262, distance: 346.0
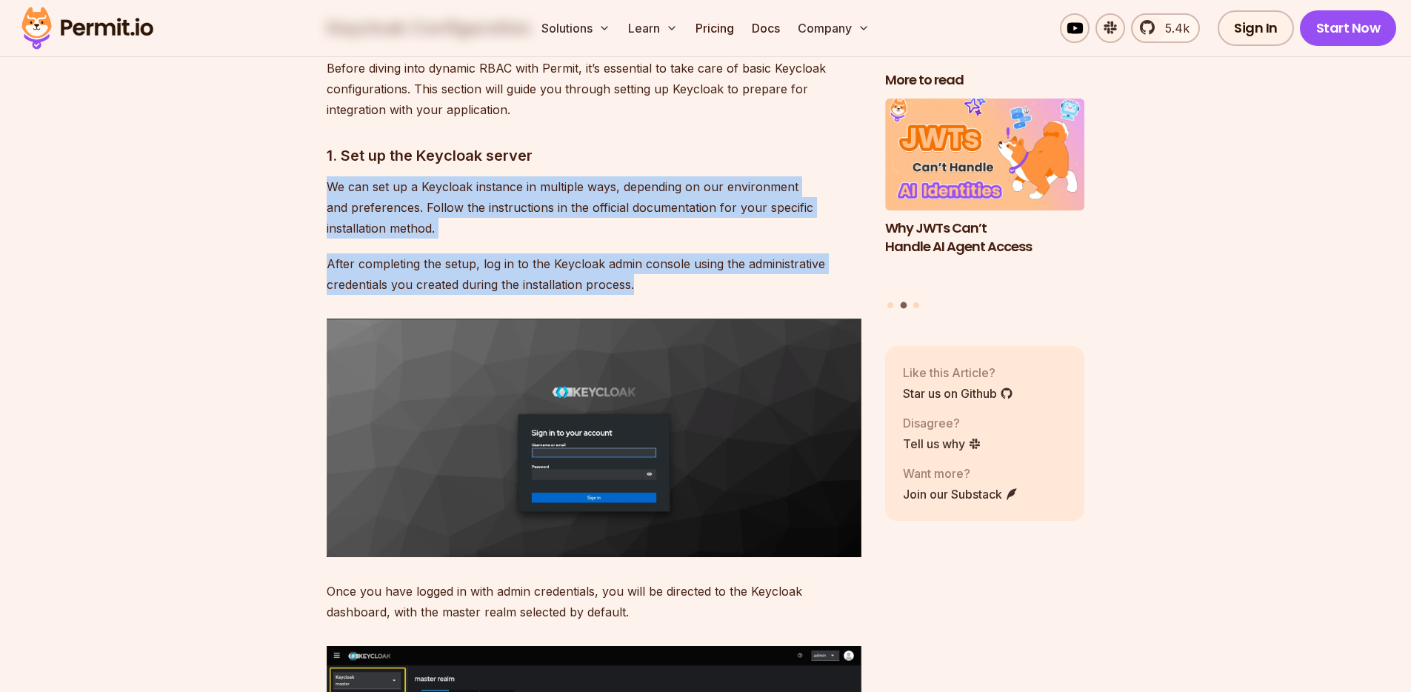
click at [619, 176] on p "We can set up a Keycloak instance in multiple ways, depending on our environmen…" at bounding box center [594, 207] width 535 height 62
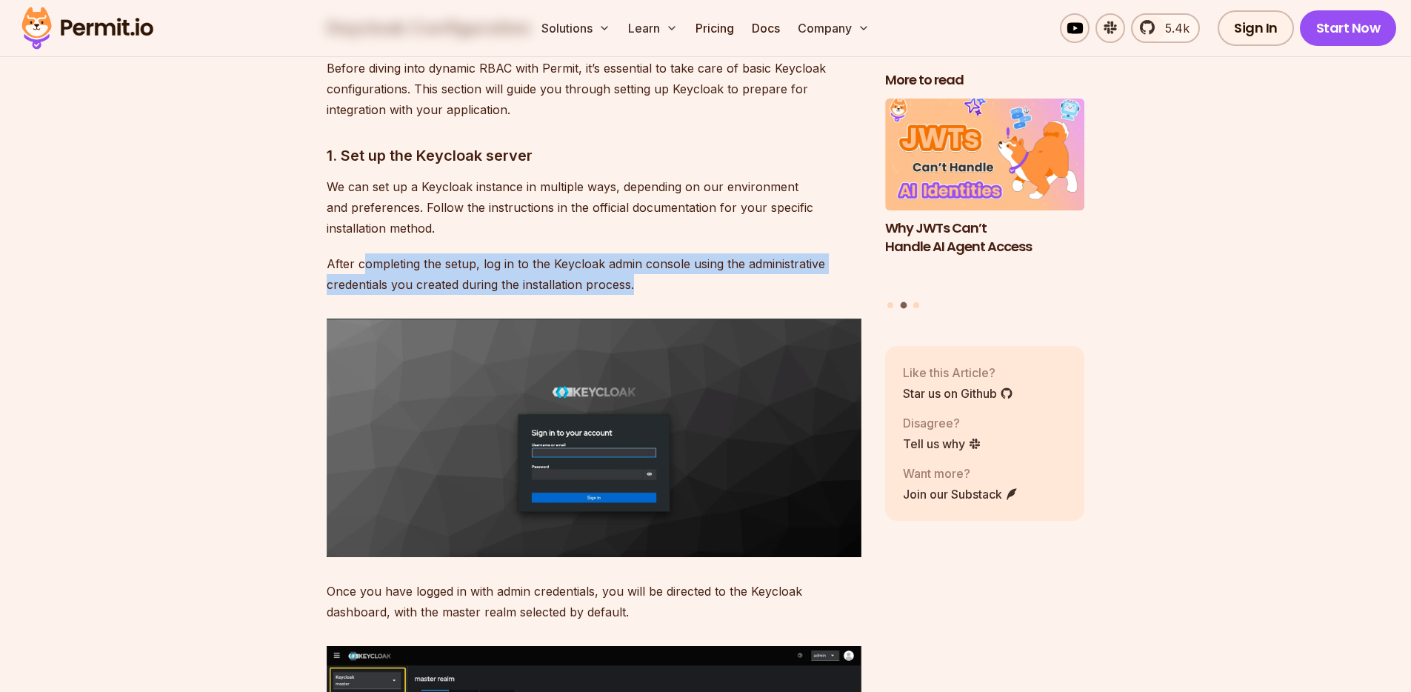
drag, startPoint x: 380, startPoint y: 238, endPoint x: 687, endPoint y: 261, distance: 308.2
click at [687, 261] on p "After completing the setup, log in to the Keycloak admin console using the admi…" at bounding box center [594, 273] width 535 height 41
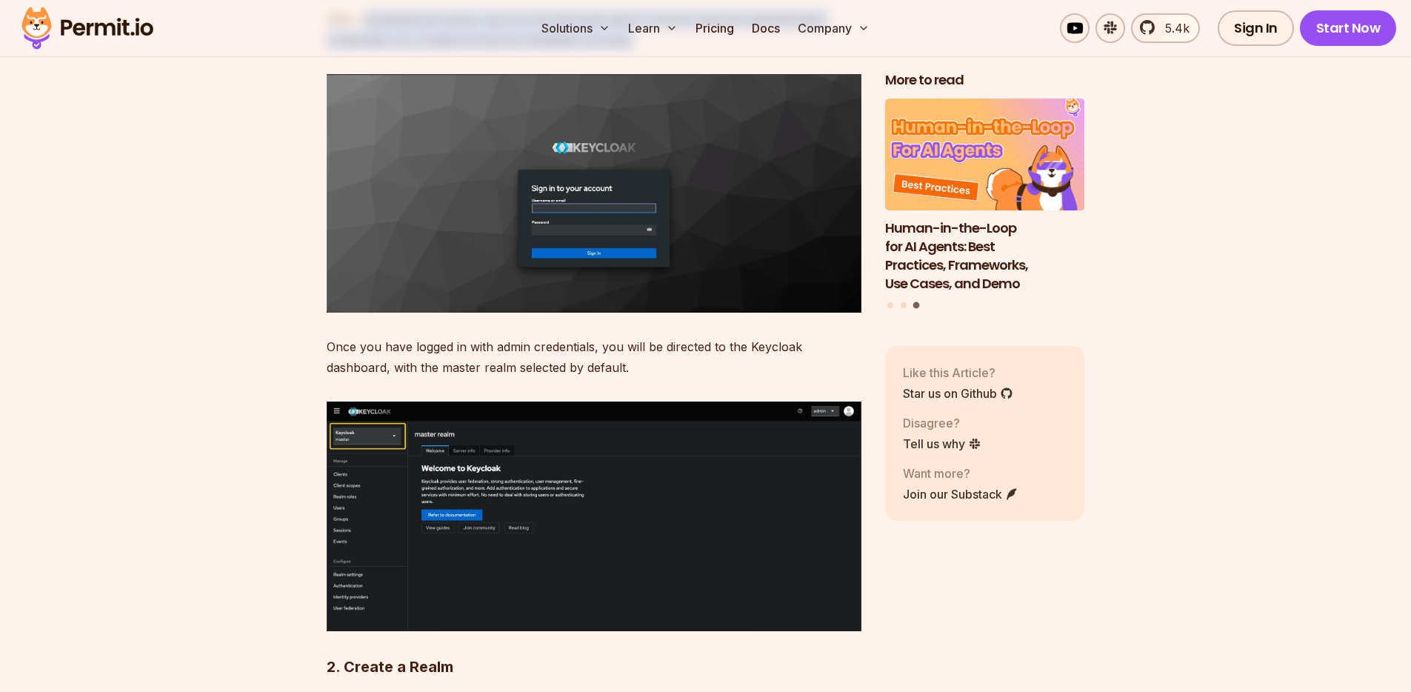
scroll to position [3386, 0]
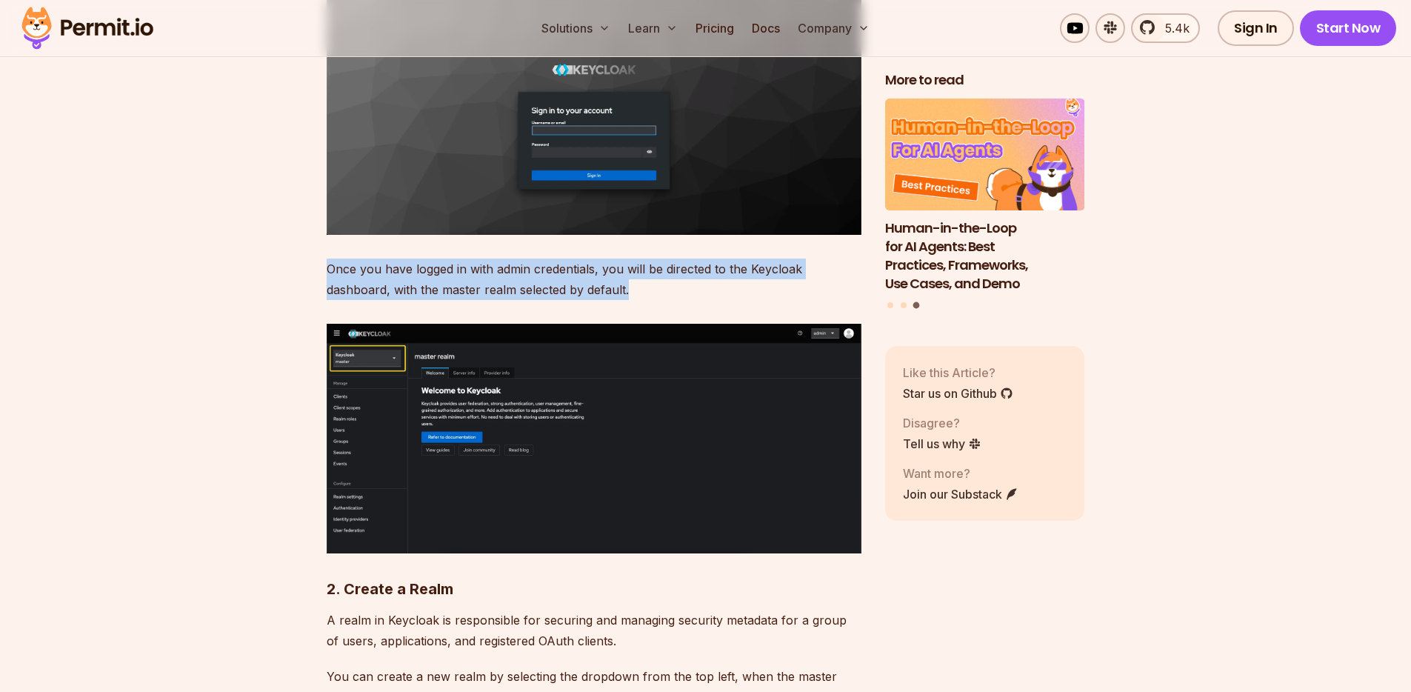
drag, startPoint x: 327, startPoint y: 247, endPoint x: 679, endPoint y: 270, distance: 352.6
click at [679, 270] on p "Once you have logged in with admin credentials, you will be directed to the Key…" at bounding box center [594, 278] width 535 height 41
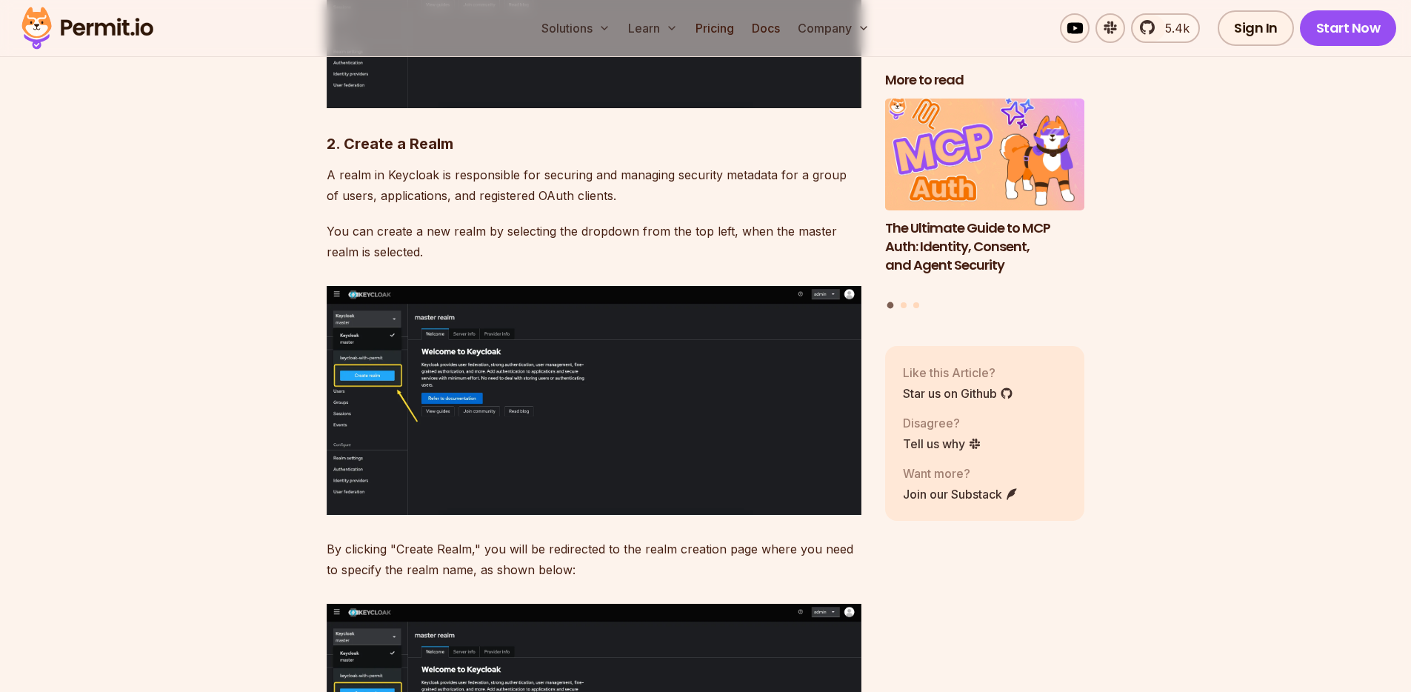
scroll to position [3835, 0]
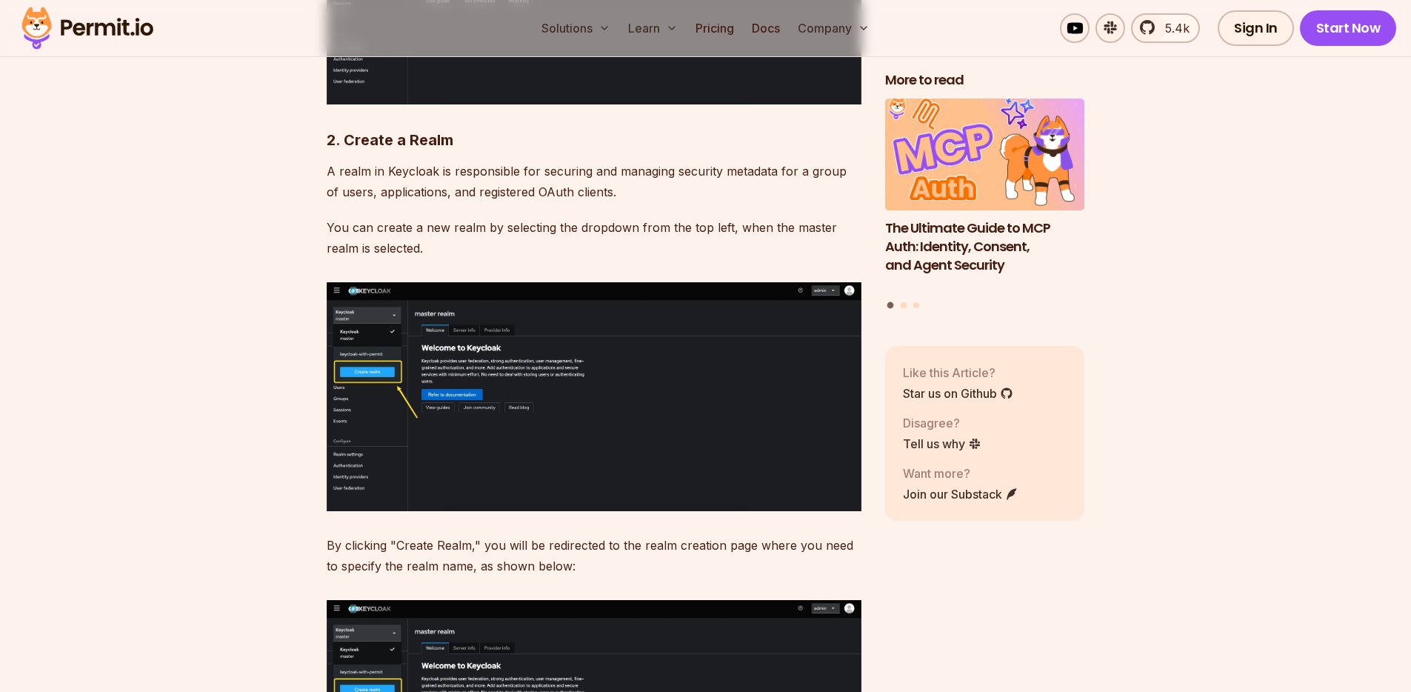
drag, startPoint x: 518, startPoint y: 150, endPoint x: 704, endPoint y: 167, distance: 185.9
click at [704, 167] on p "A realm in Keycloak is responsible for securing and managing security metadata …" at bounding box center [594, 181] width 535 height 41
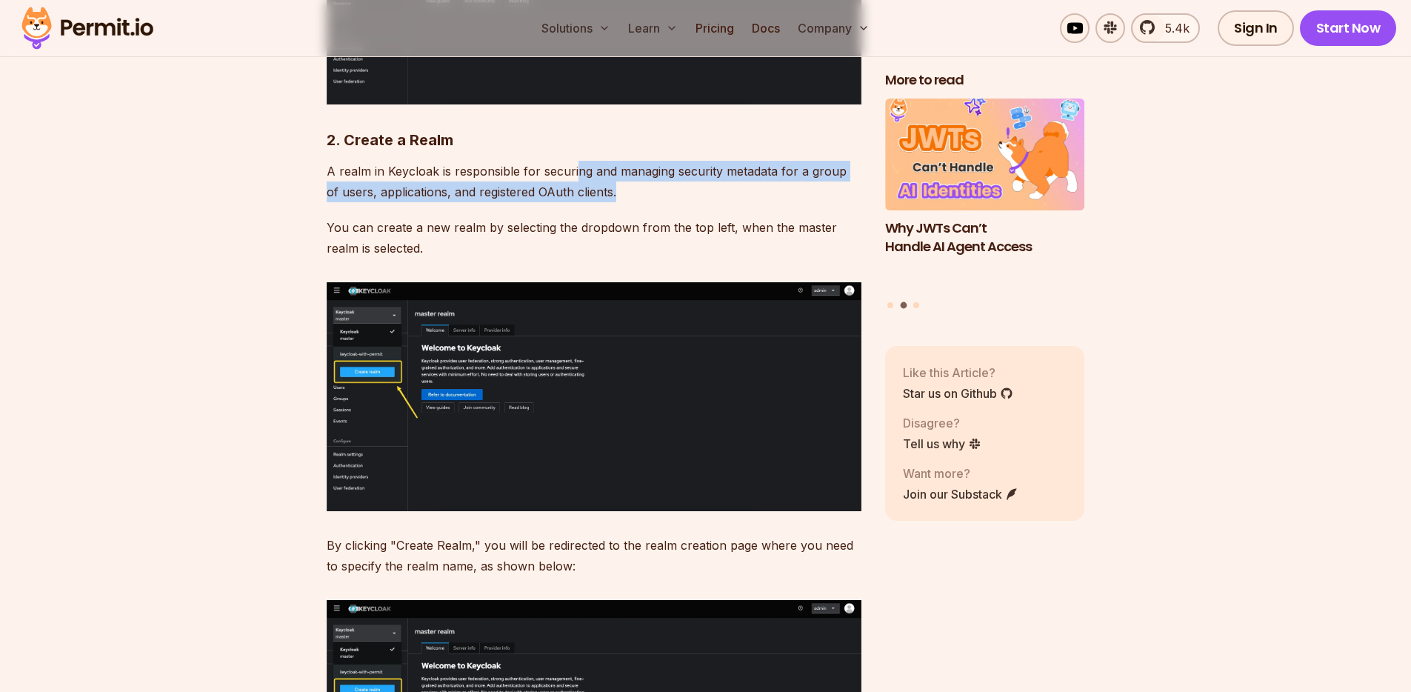
drag, startPoint x: 575, startPoint y: 150, endPoint x: 769, endPoint y: 178, distance: 196.0
click at [769, 178] on p "A realm in Keycloak is responsible for securing and managing security metadata …" at bounding box center [594, 181] width 535 height 41
click at [595, 161] on p "A realm in Keycloak is responsible for securing and managing security metadata …" at bounding box center [594, 181] width 535 height 41
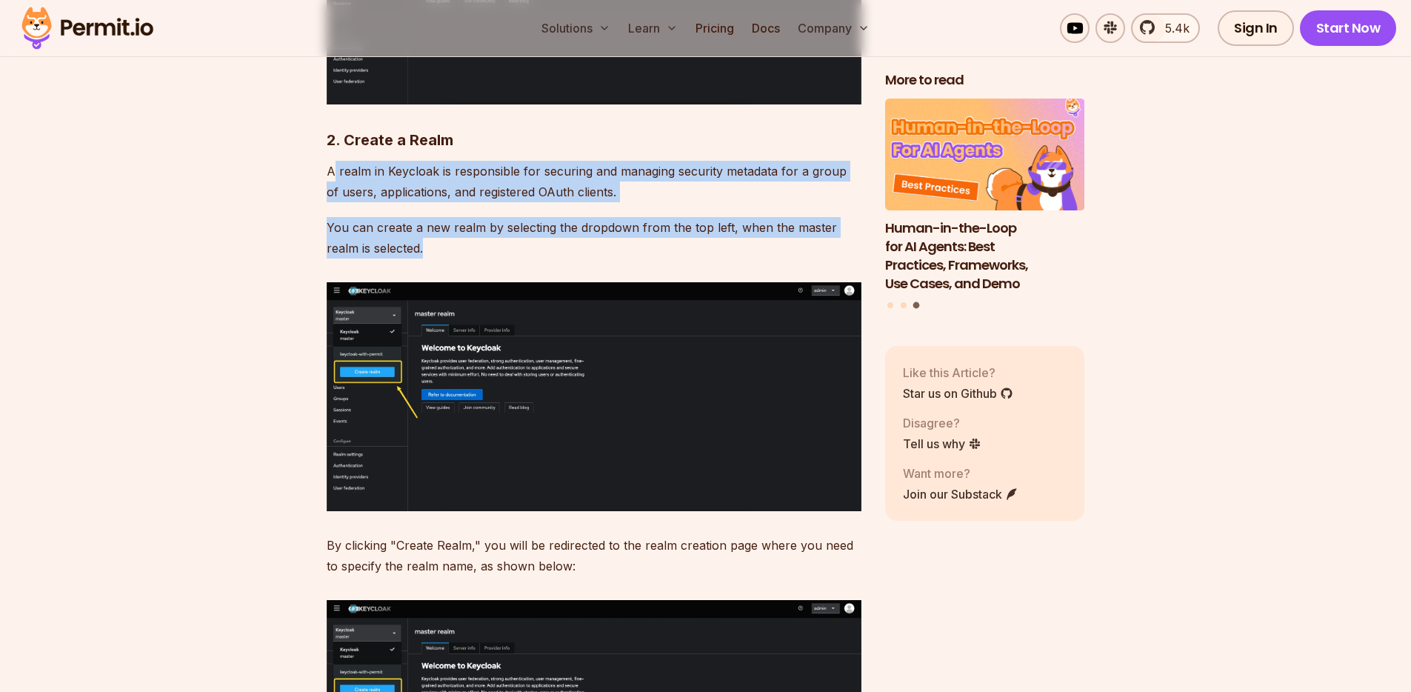
drag, startPoint x: 333, startPoint y: 153, endPoint x: 739, endPoint y: 226, distance: 412.3
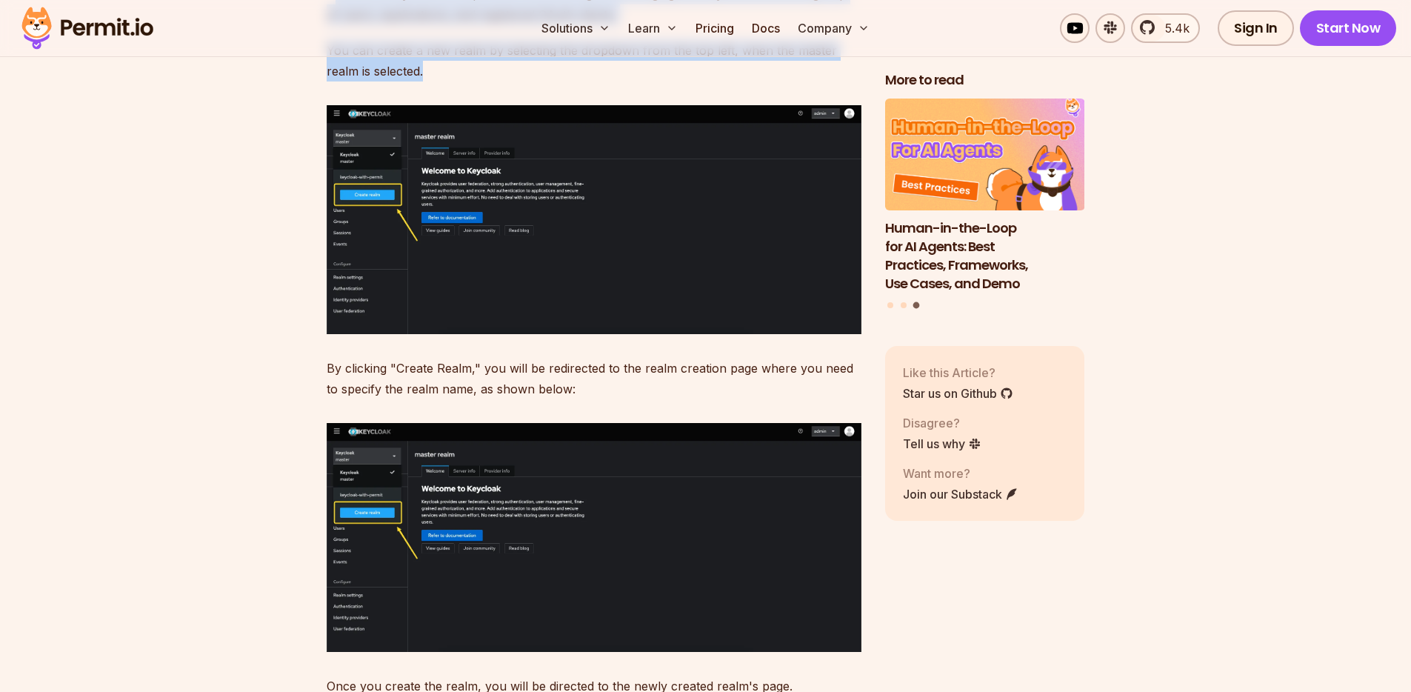
scroll to position [4009, 0]
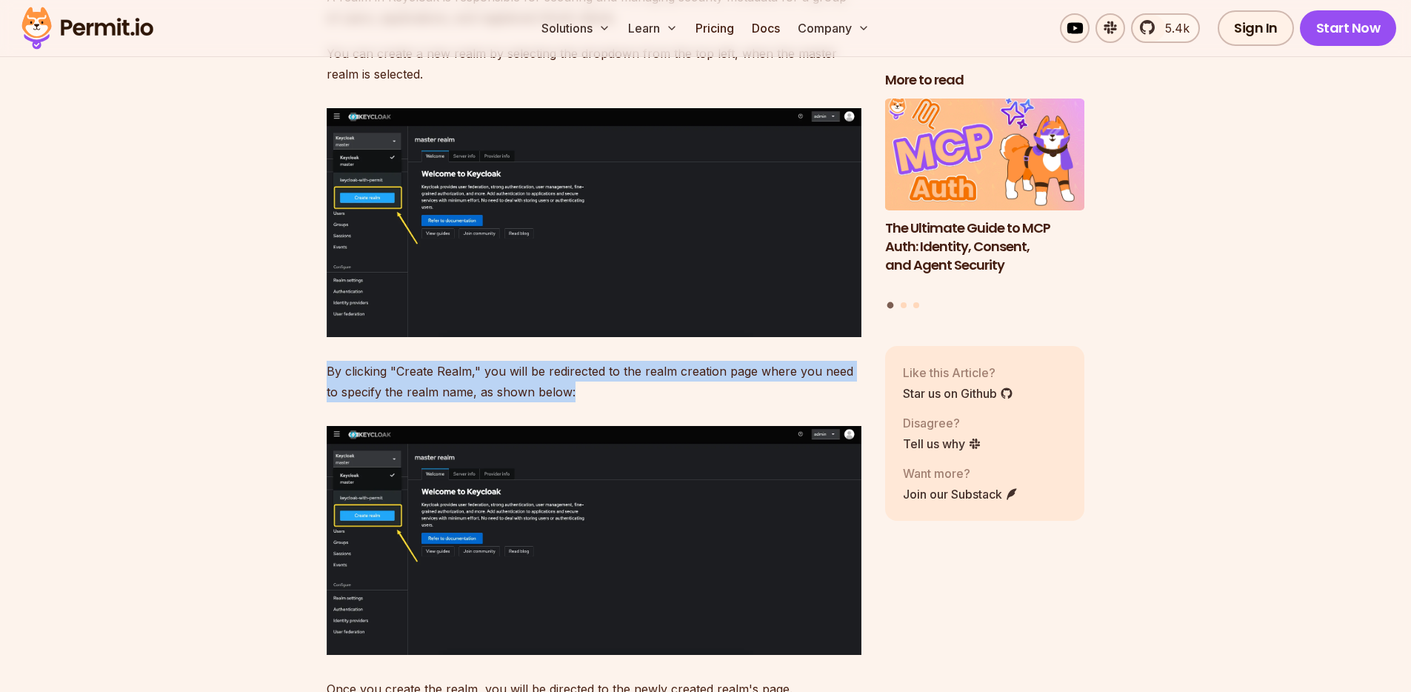
drag, startPoint x: 327, startPoint y: 351, endPoint x: 605, endPoint y: 370, distance: 278.4
click at [605, 370] on p "By clicking "Create Realm," you will be redirected to the realm creation page w…" at bounding box center [594, 381] width 535 height 41
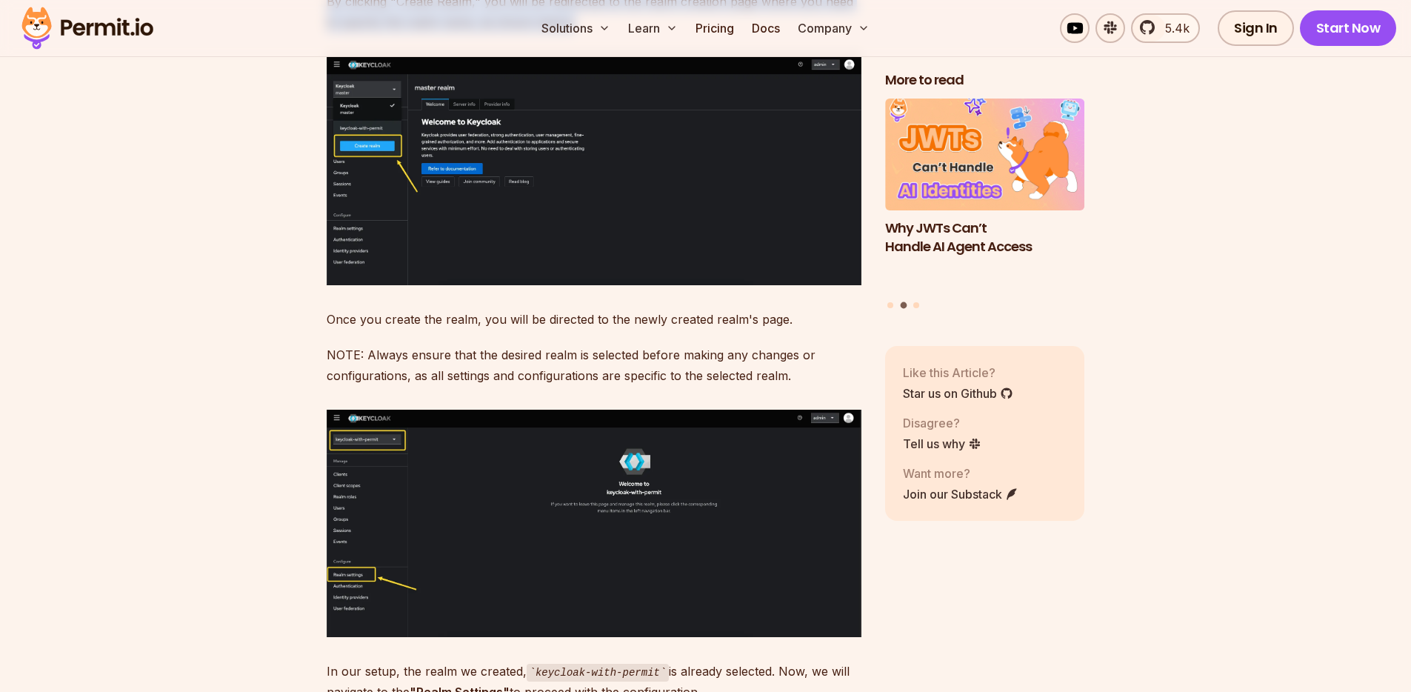
scroll to position [4379, 0]
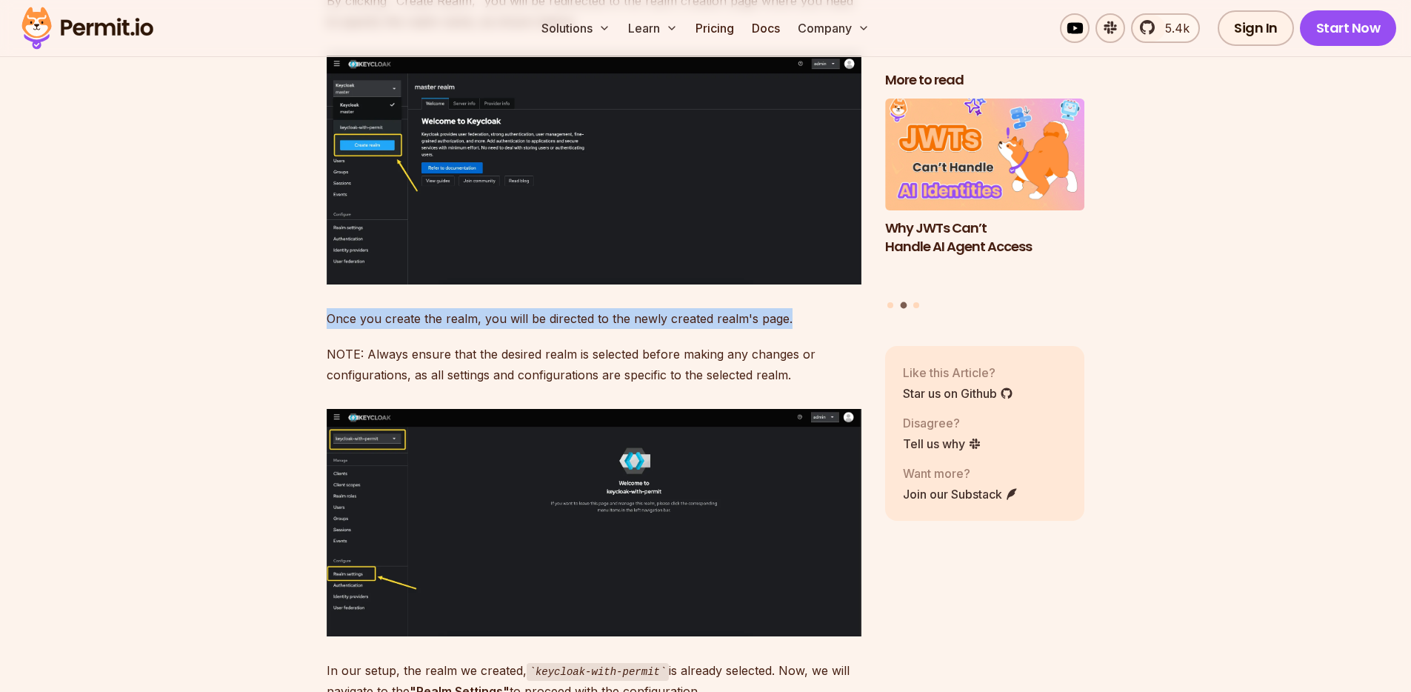
drag, startPoint x: 330, startPoint y: 298, endPoint x: 814, endPoint y: 298, distance: 484.3
click at [814, 308] on p "Once you create the realm, you will be directed to the newly created realm's pa…" at bounding box center [594, 318] width 535 height 21
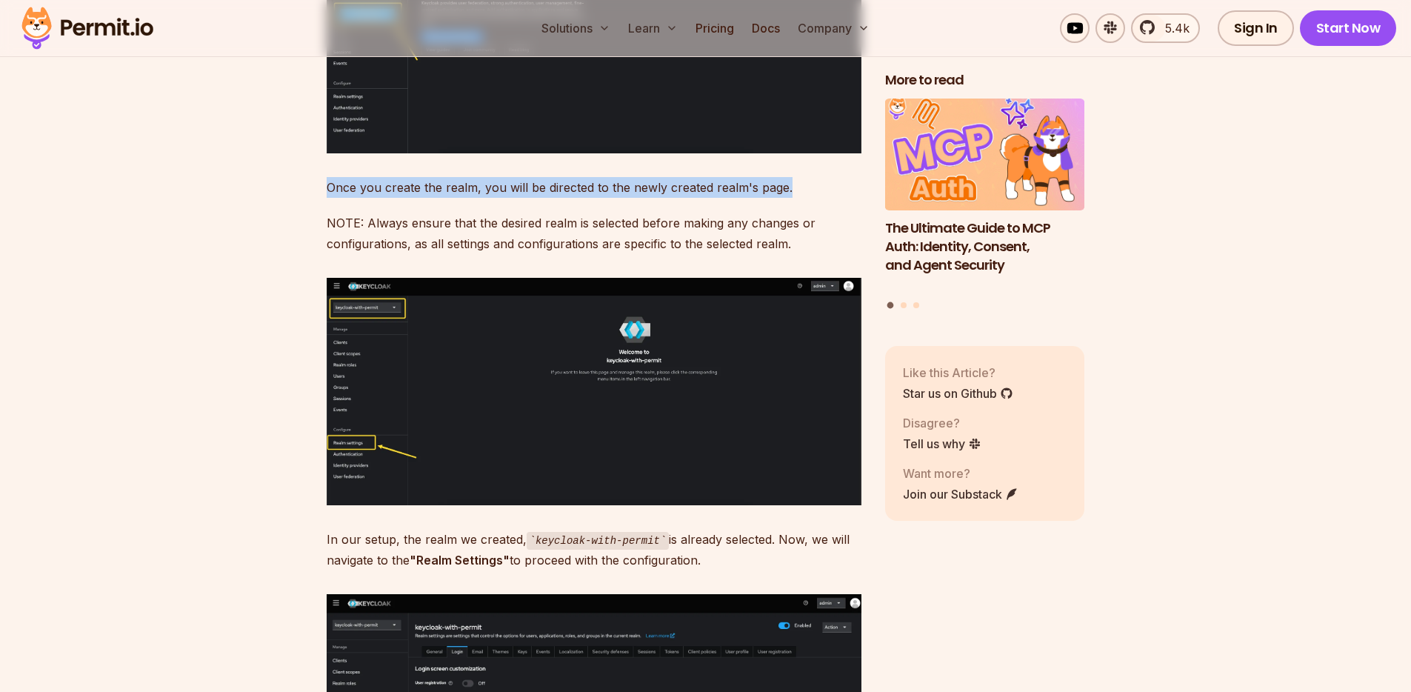
scroll to position [4700, 0]
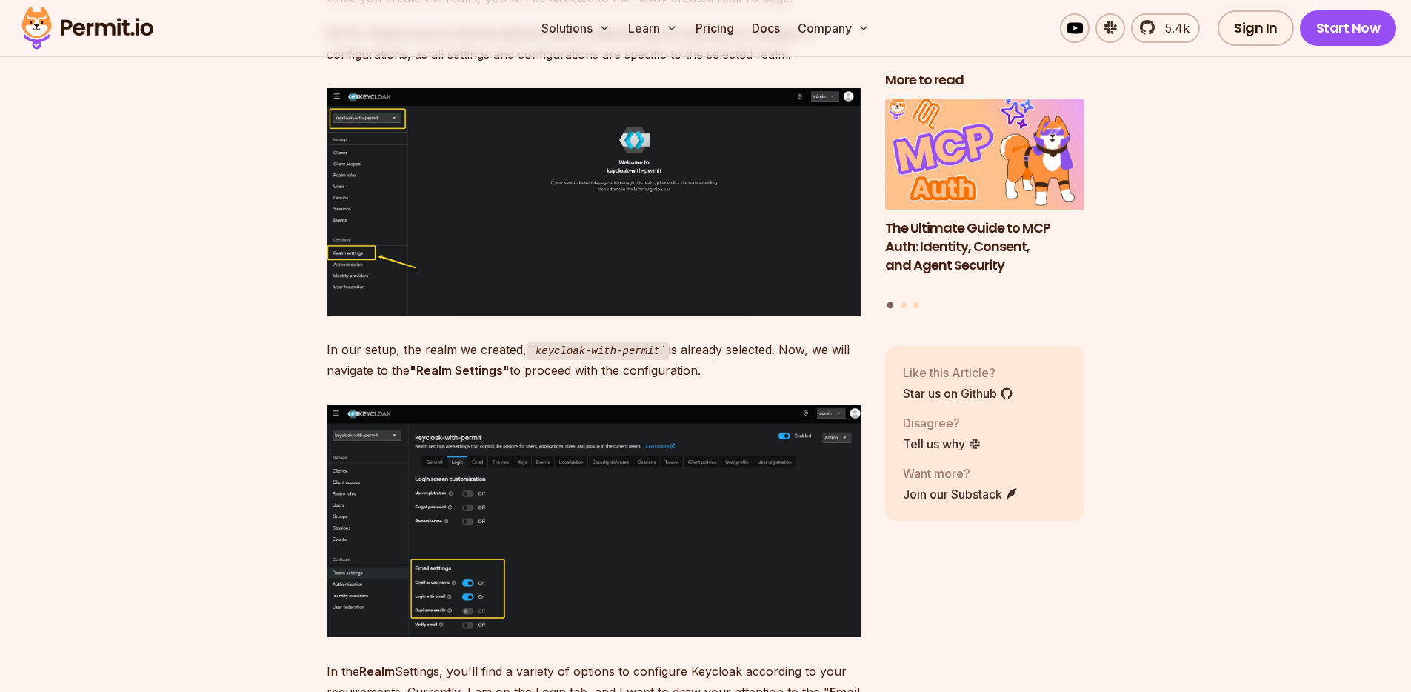
click at [373, 339] on p "In our setup, the realm we created, keycloak-with-permit is already selected. N…" at bounding box center [594, 360] width 535 height 42
drag, startPoint x: 327, startPoint y: 327, endPoint x: 514, endPoint y: 327, distance: 186.6
click at [514, 339] on p "In our setup, the realm we created, keycloak-with-permit is already selected. N…" at bounding box center [594, 360] width 535 height 42
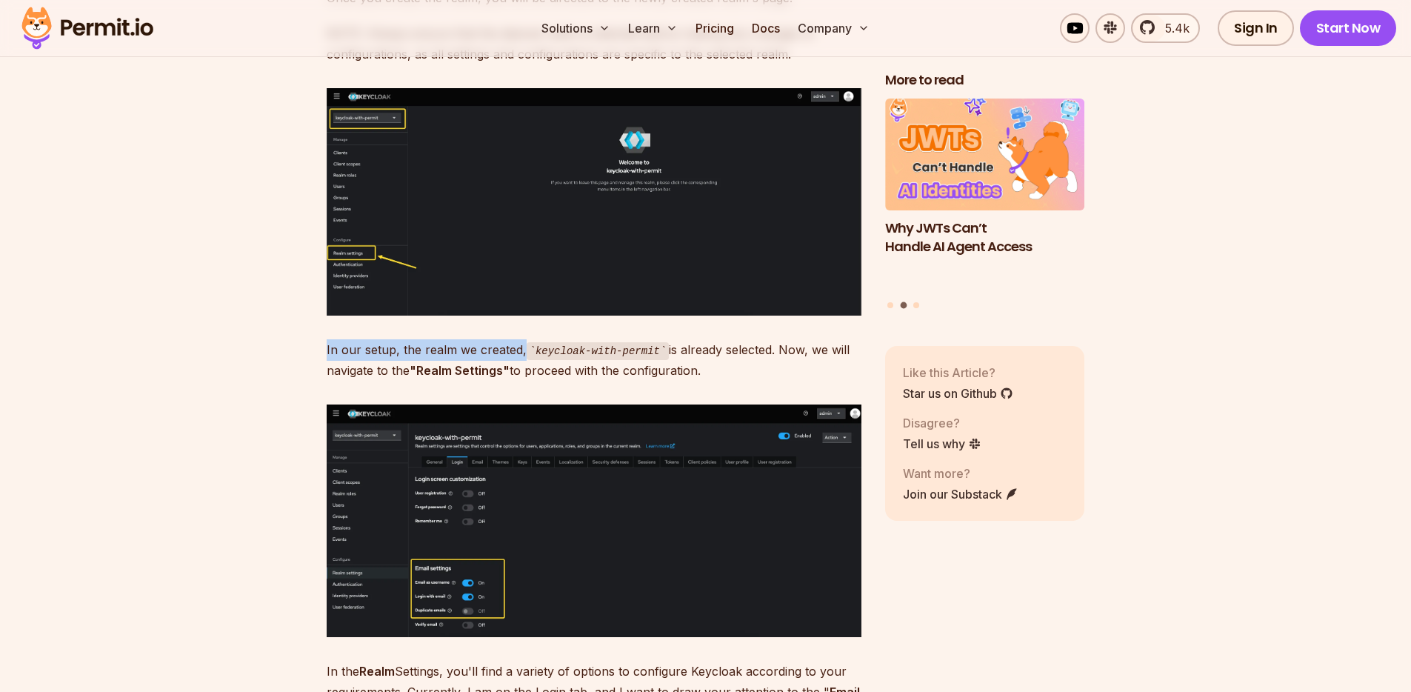
drag, startPoint x: 324, startPoint y: 326, endPoint x: 522, endPoint y: 335, distance: 197.9
click at [508, 339] on p "In our setup, the realm we created, keycloak-with-permit is already selected. N…" at bounding box center [594, 360] width 535 height 42
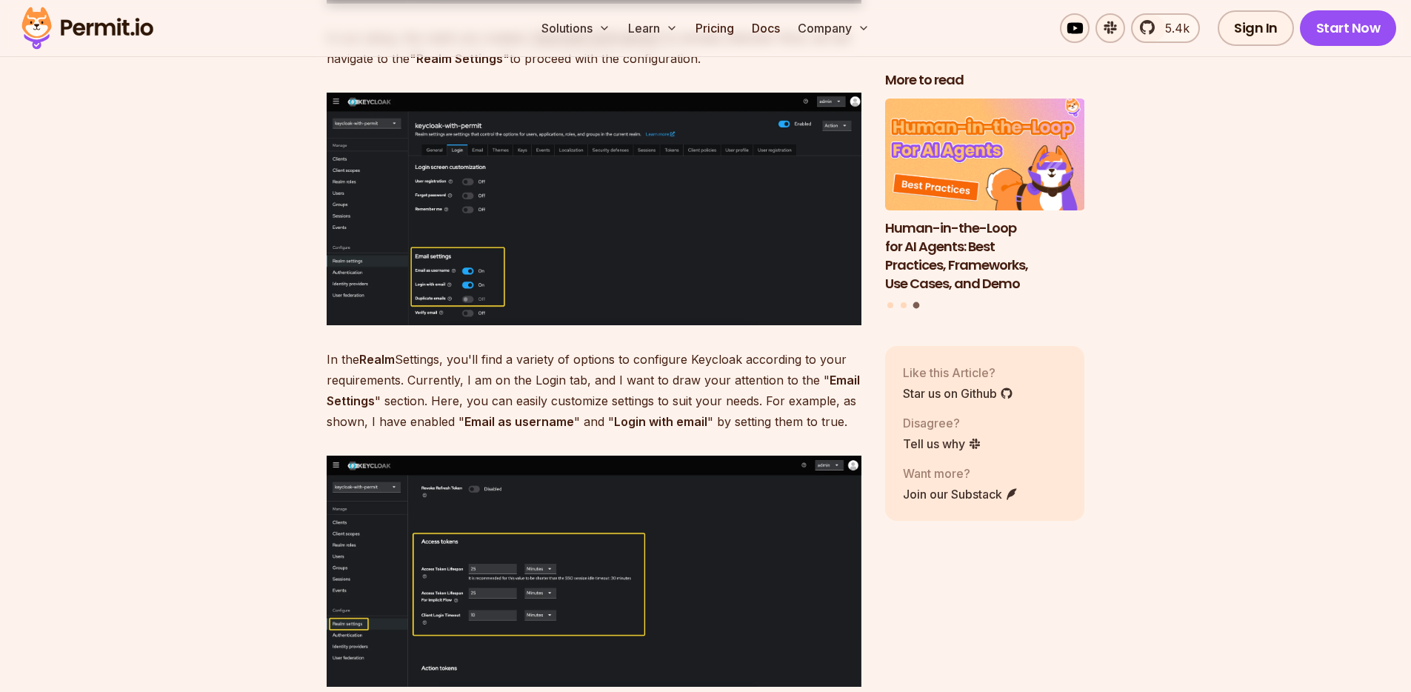
scroll to position [5013, 0]
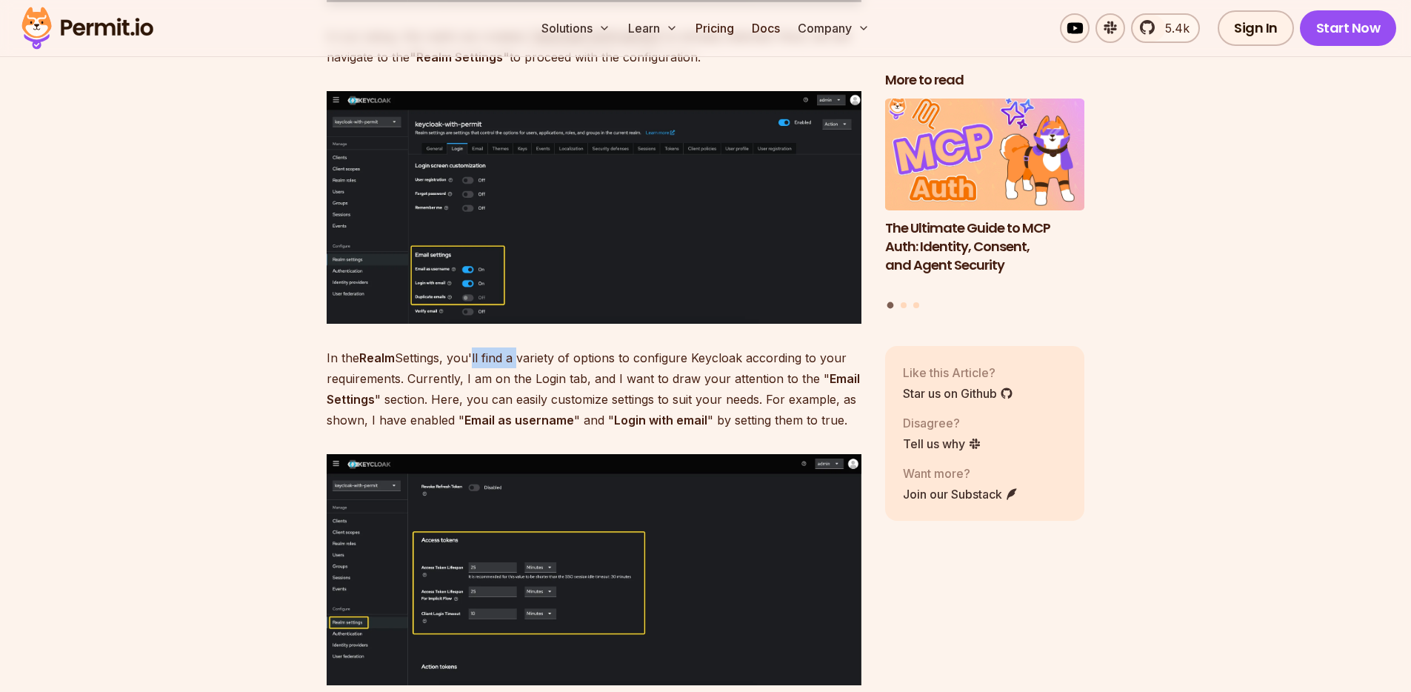
drag, startPoint x: 473, startPoint y: 335, endPoint x: 518, endPoint y: 344, distance: 45.5
click at [518, 347] on p "In the Realm Settings, you'll find a variety of options to configure Keycloak a…" at bounding box center [594, 388] width 535 height 83
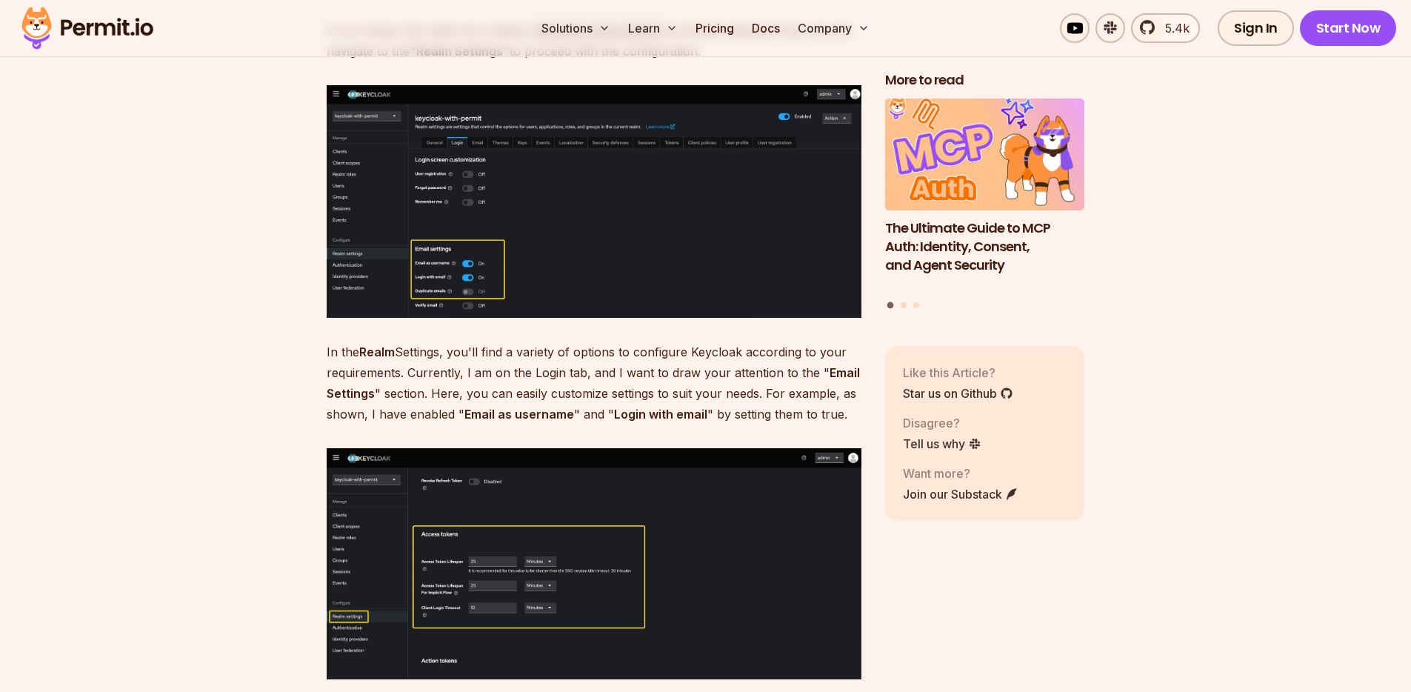
click at [386, 344] on strong "Realm" at bounding box center [377, 351] width 36 height 15
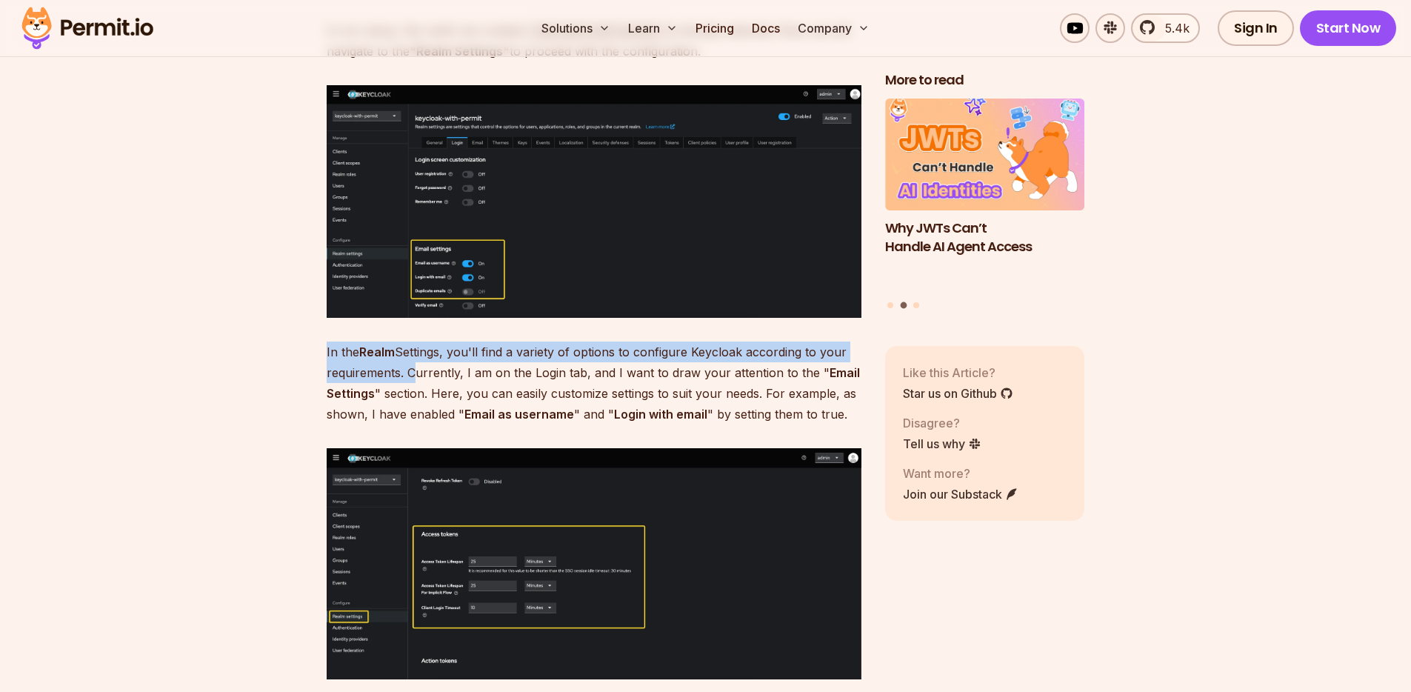
drag, startPoint x: 327, startPoint y: 329, endPoint x: 406, endPoint y: 355, distance: 82.7
click at [406, 355] on p "In the Realm Settings, you'll find a variety of options to configure Keycloak a…" at bounding box center [594, 382] width 535 height 83
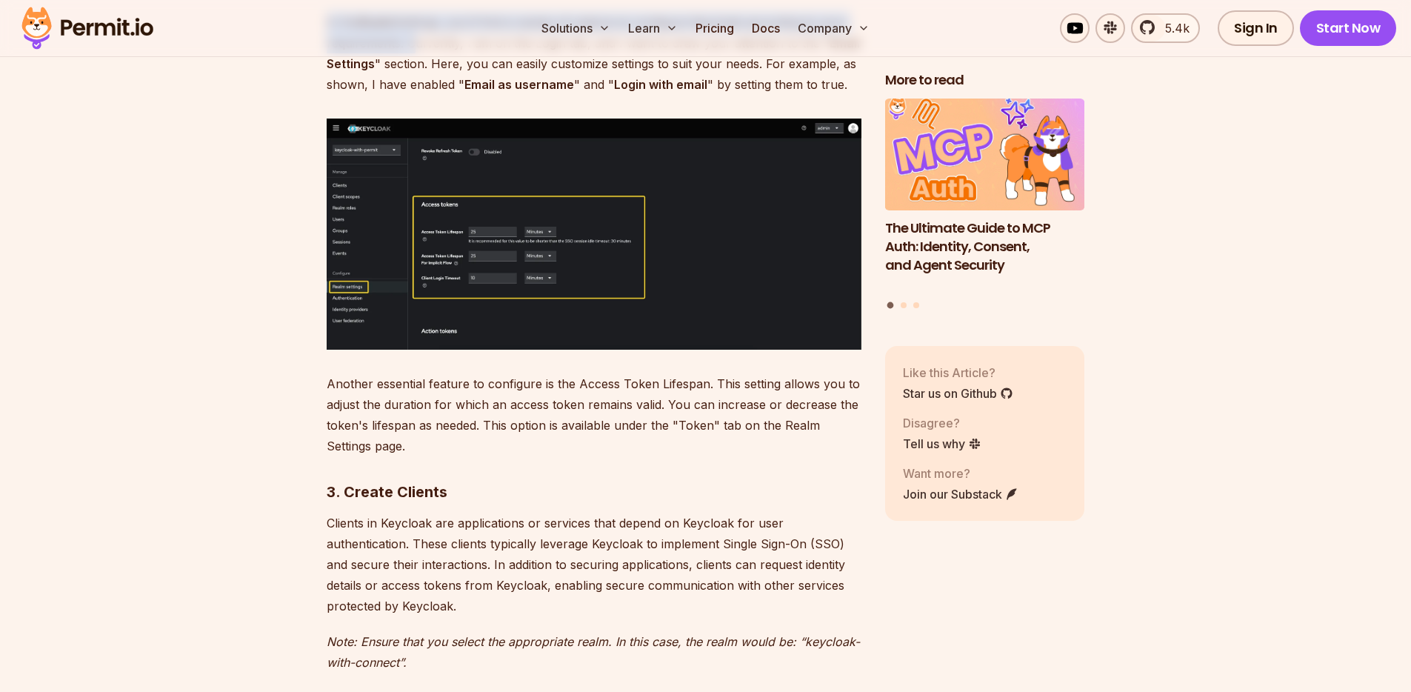
scroll to position [5351, 0]
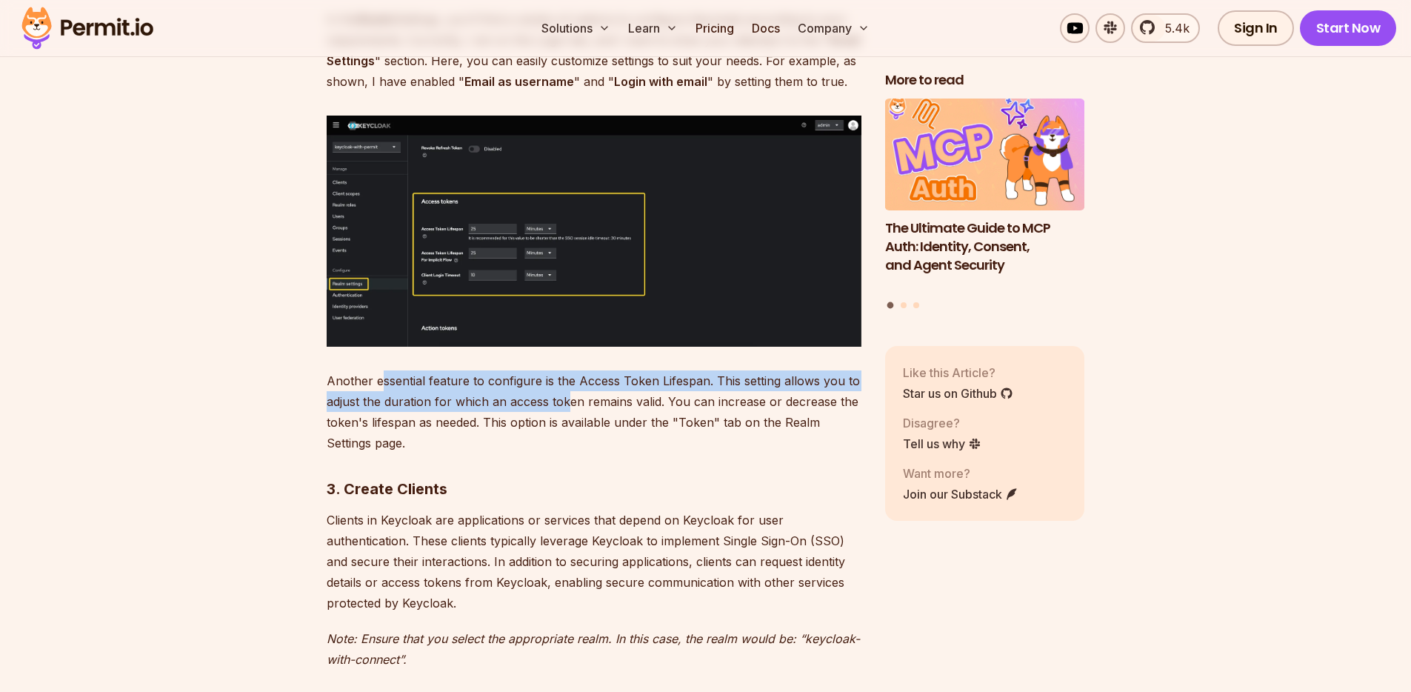
drag, startPoint x: 405, startPoint y: 357, endPoint x: 564, endPoint y: 374, distance: 160.1
click at [564, 374] on p "Another essential feature to configure is the Access Token Lifespan. This setti…" at bounding box center [594, 411] width 535 height 83
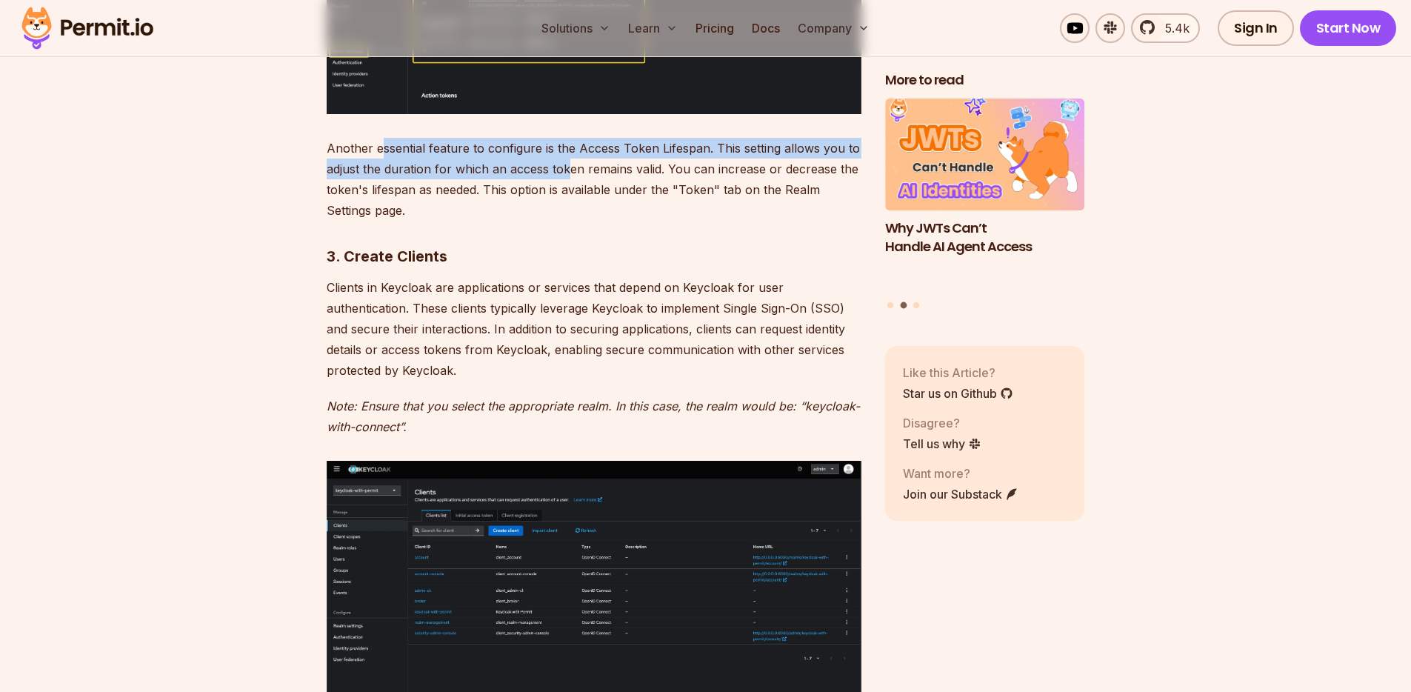
scroll to position [5587, 0]
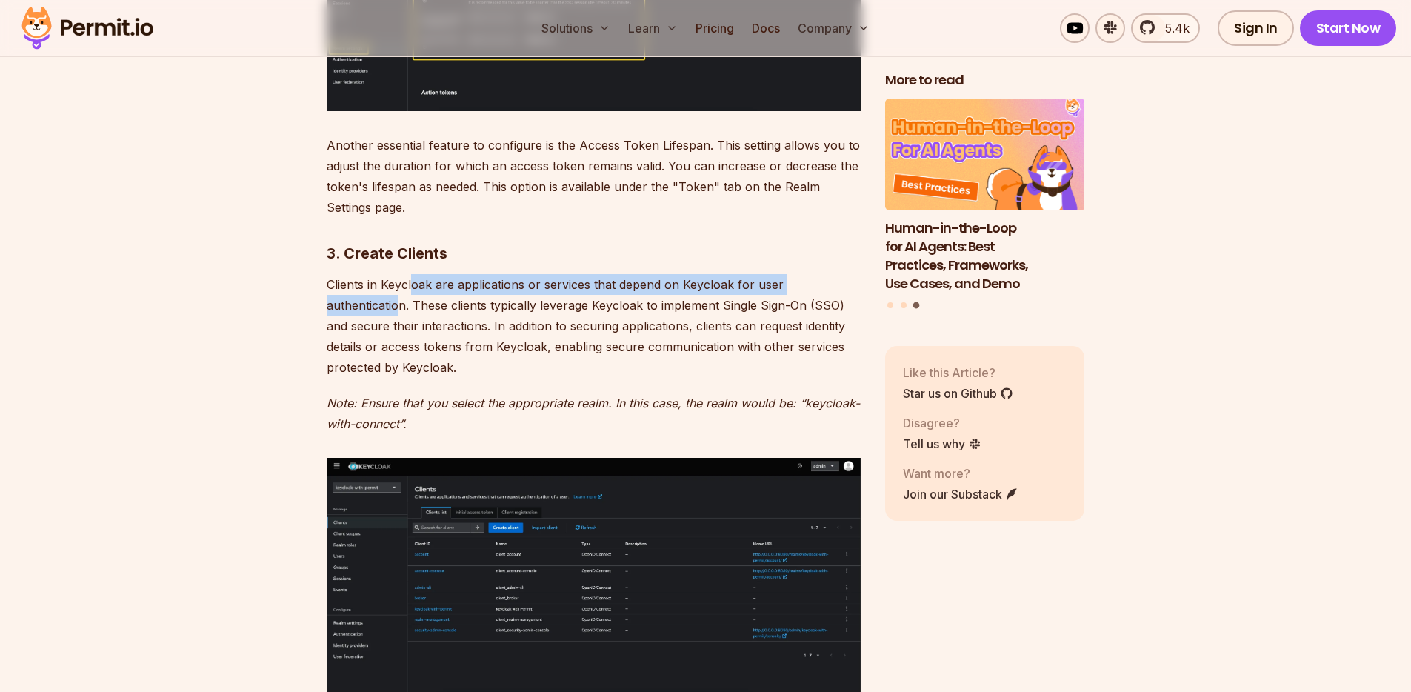
drag, startPoint x: 415, startPoint y: 265, endPoint x: 402, endPoint y: 293, distance: 30.2
click at [402, 293] on p "Clients in Keycloak are applications or services that depend on Keycloak for us…" at bounding box center [594, 326] width 535 height 104
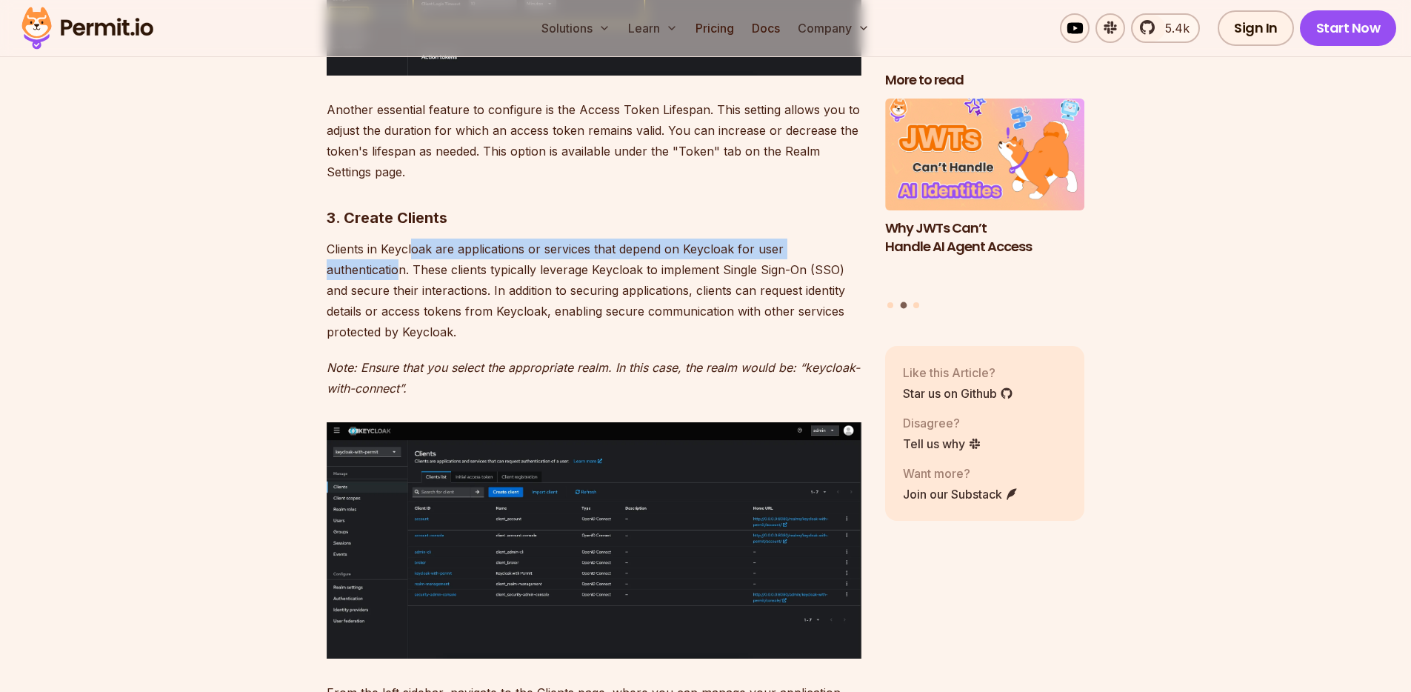
scroll to position [5691, 0]
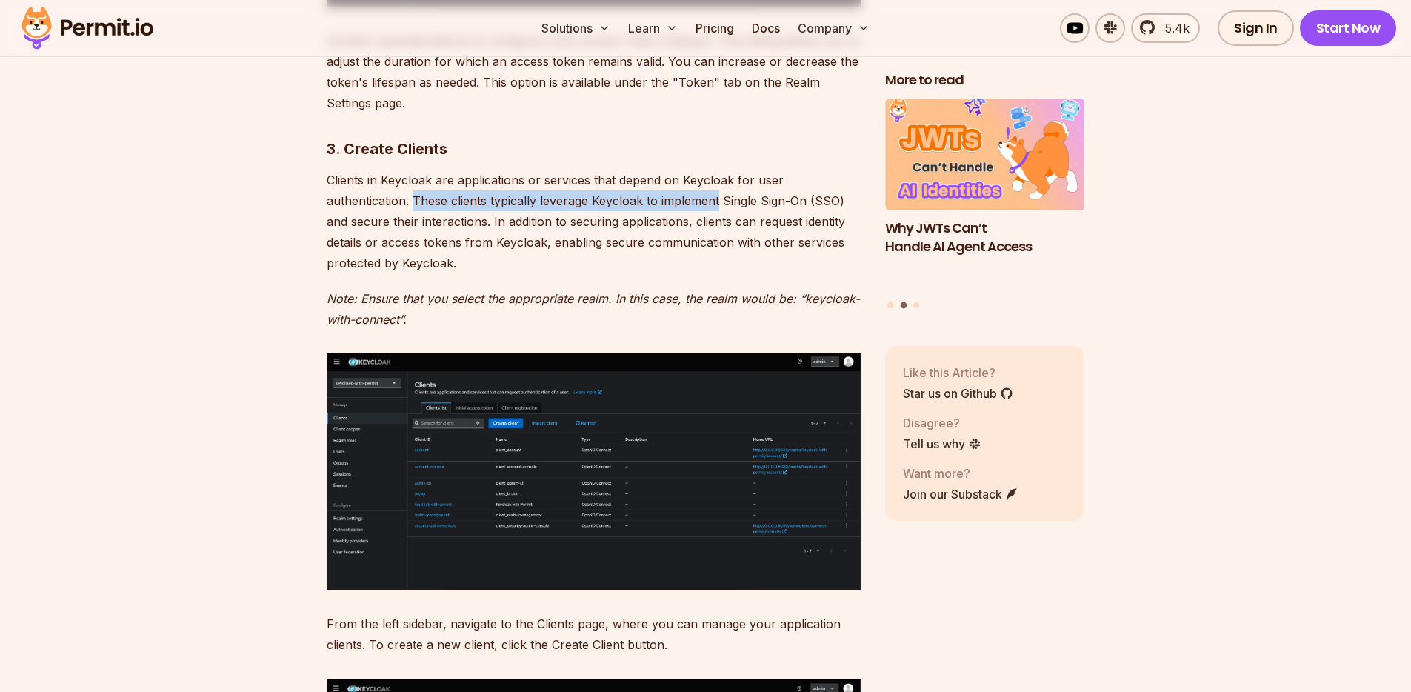
drag, startPoint x: 412, startPoint y: 178, endPoint x: 718, endPoint y: 171, distance: 305.9
click at [718, 171] on p "Clients in Keycloak are applications or services that depend on Keycloak for us…" at bounding box center [594, 222] width 535 height 104
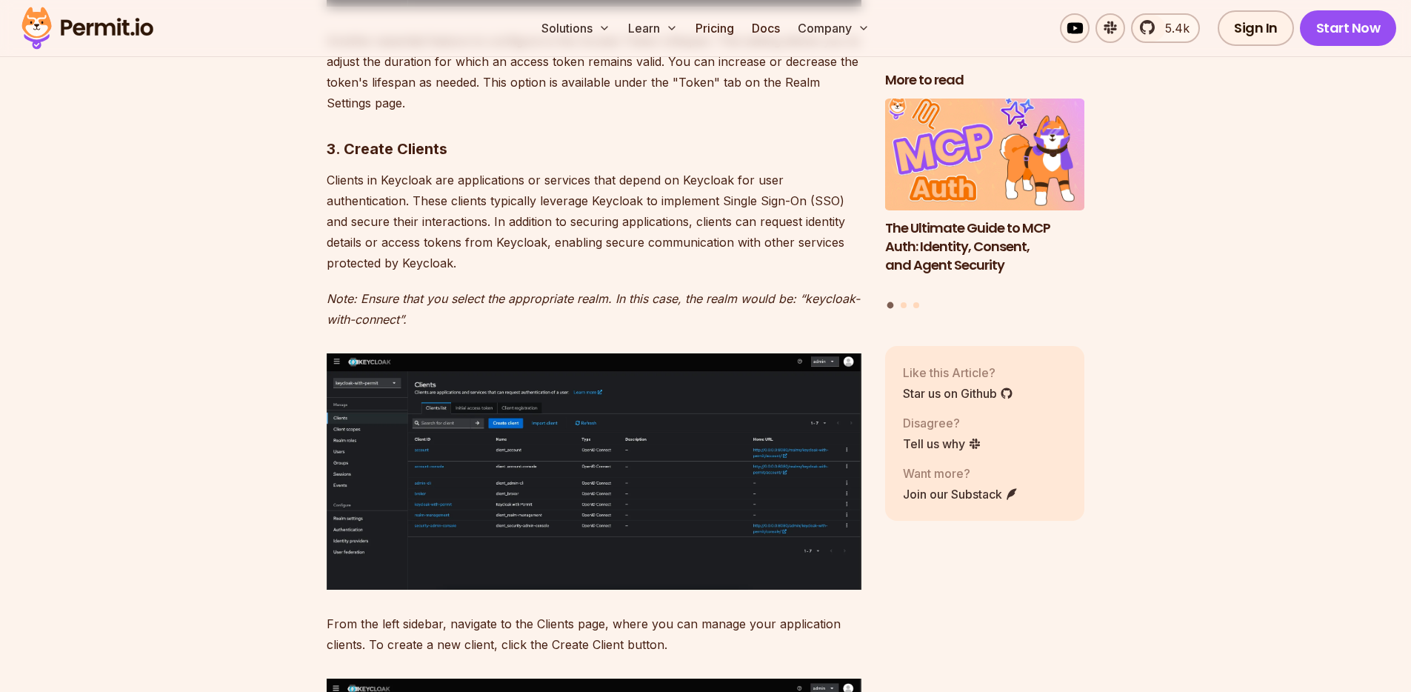
click at [584, 196] on p "Clients in Keycloak are applications or services that depend on Keycloak for us…" at bounding box center [594, 222] width 535 height 104
drag, startPoint x: 504, startPoint y: 192, endPoint x: 691, endPoint y: 185, distance: 187.5
click at [691, 185] on p "Clients in Keycloak are applications or services that depend on Keycloak for us…" at bounding box center [594, 222] width 535 height 104
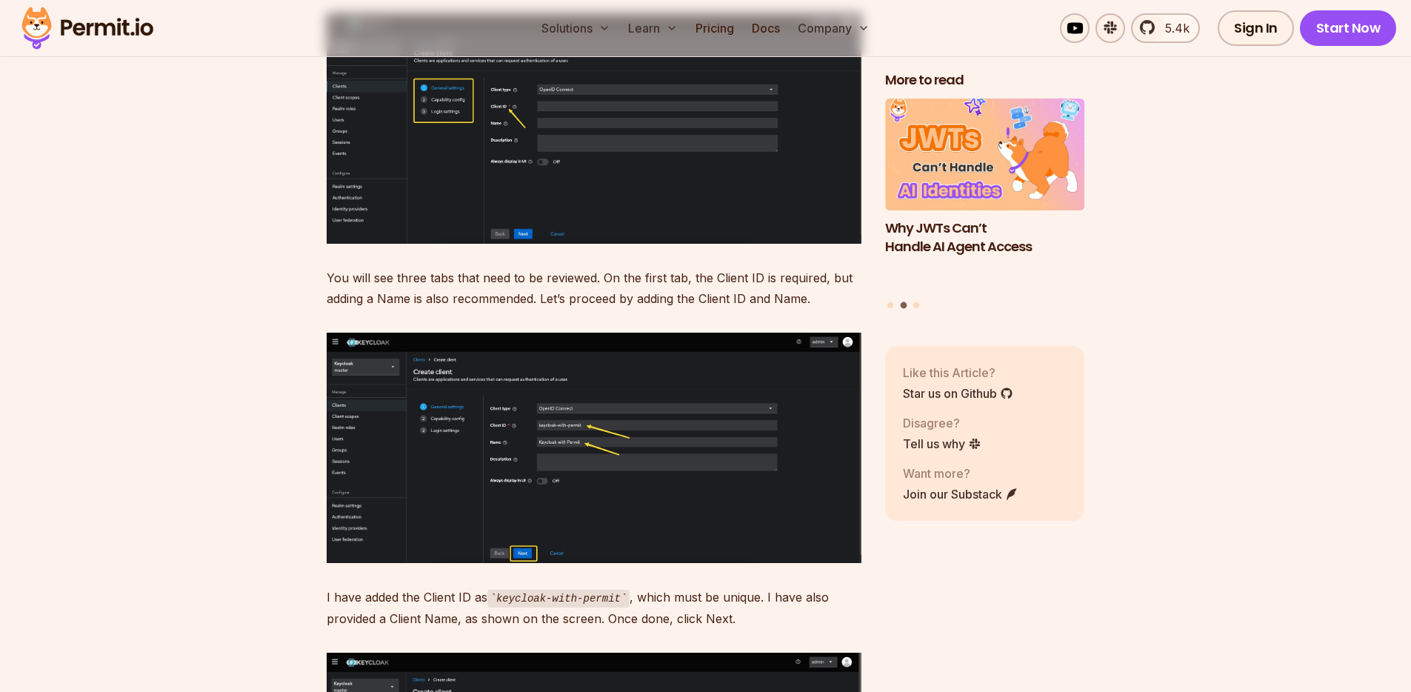
scroll to position [6359, 0]
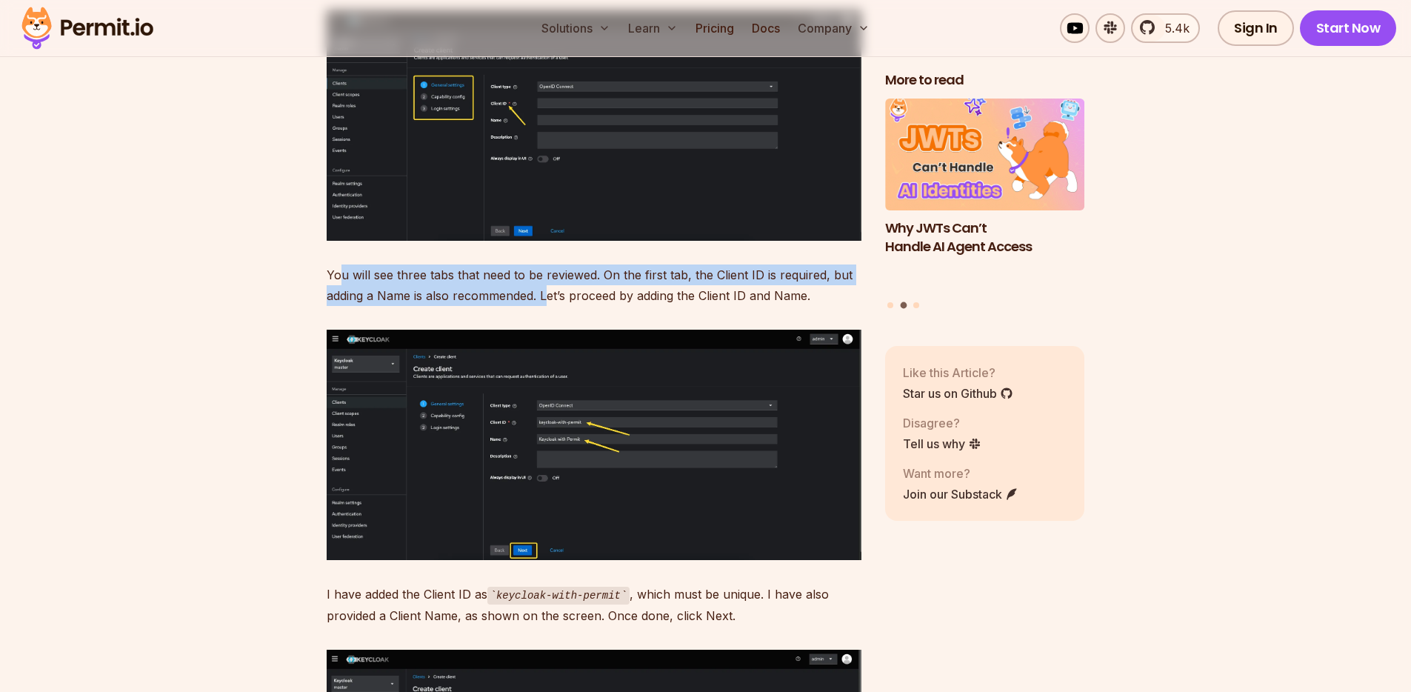
drag, startPoint x: 364, startPoint y: 247, endPoint x: 549, endPoint y: 274, distance: 187.2
click at [549, 274] on p "You will see three tabs that need to be reviewed. On the first tab, the Client …" at bounding box center [594, 284] width 535 height 41
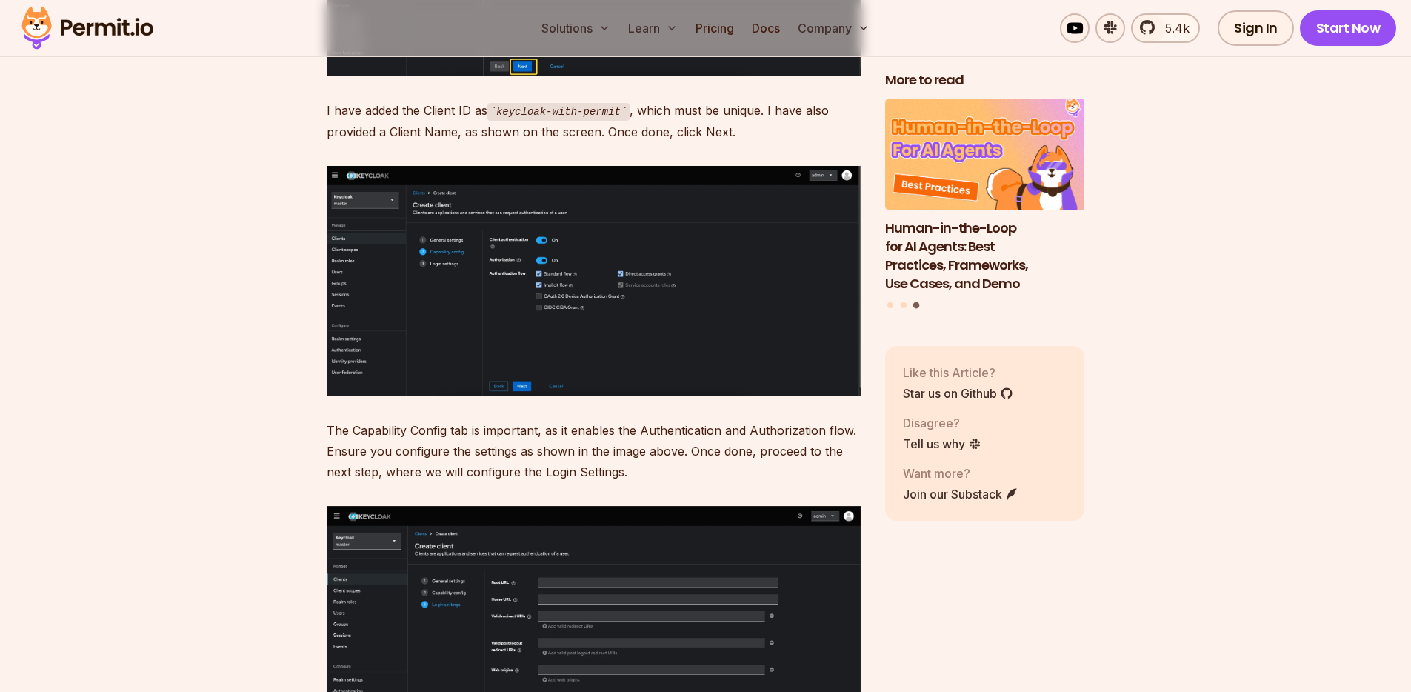
scroll to position [7009, 0]
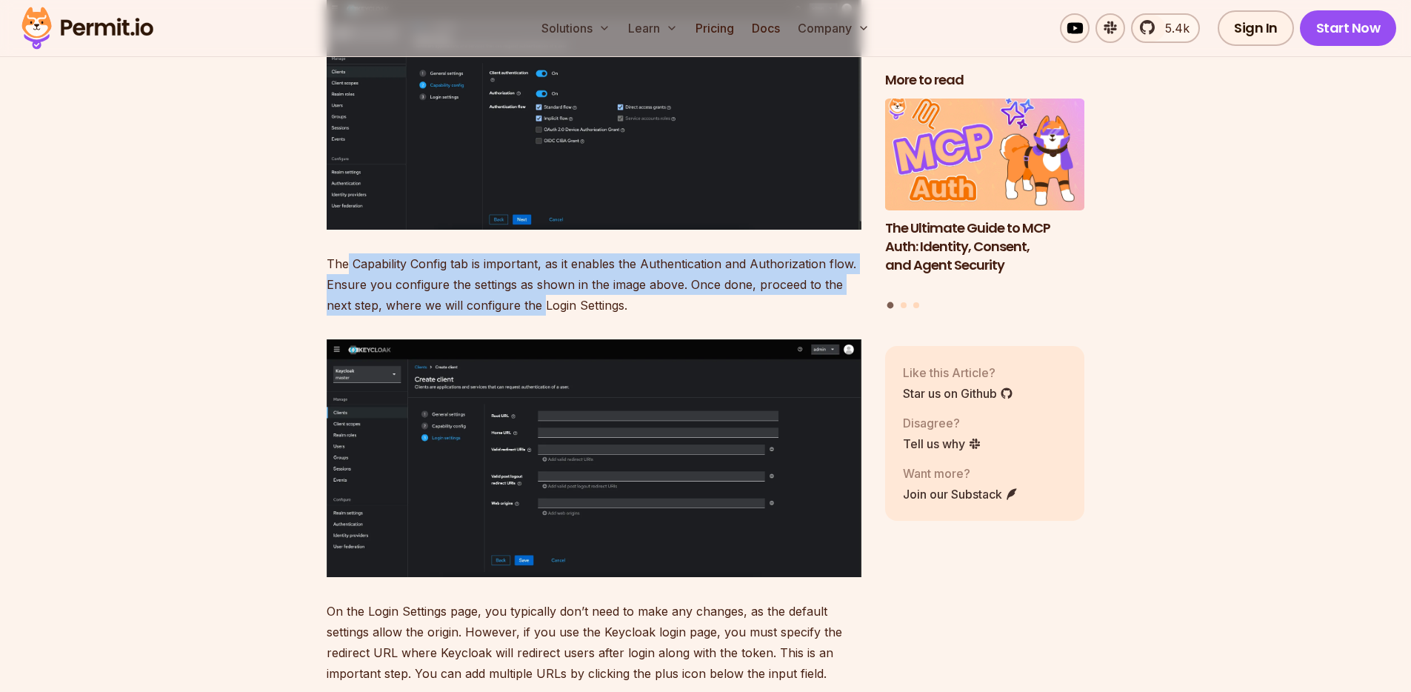
drag, startPoint x: 352, startPoint y: 242, endPoint x: 543, endPoint y: 273, distance: 193.5
click at [543, 273] on p "The Capability Config tab is important, as it enables the Authentication and Au…" at bounding box center [594, 284] width 535 height 62
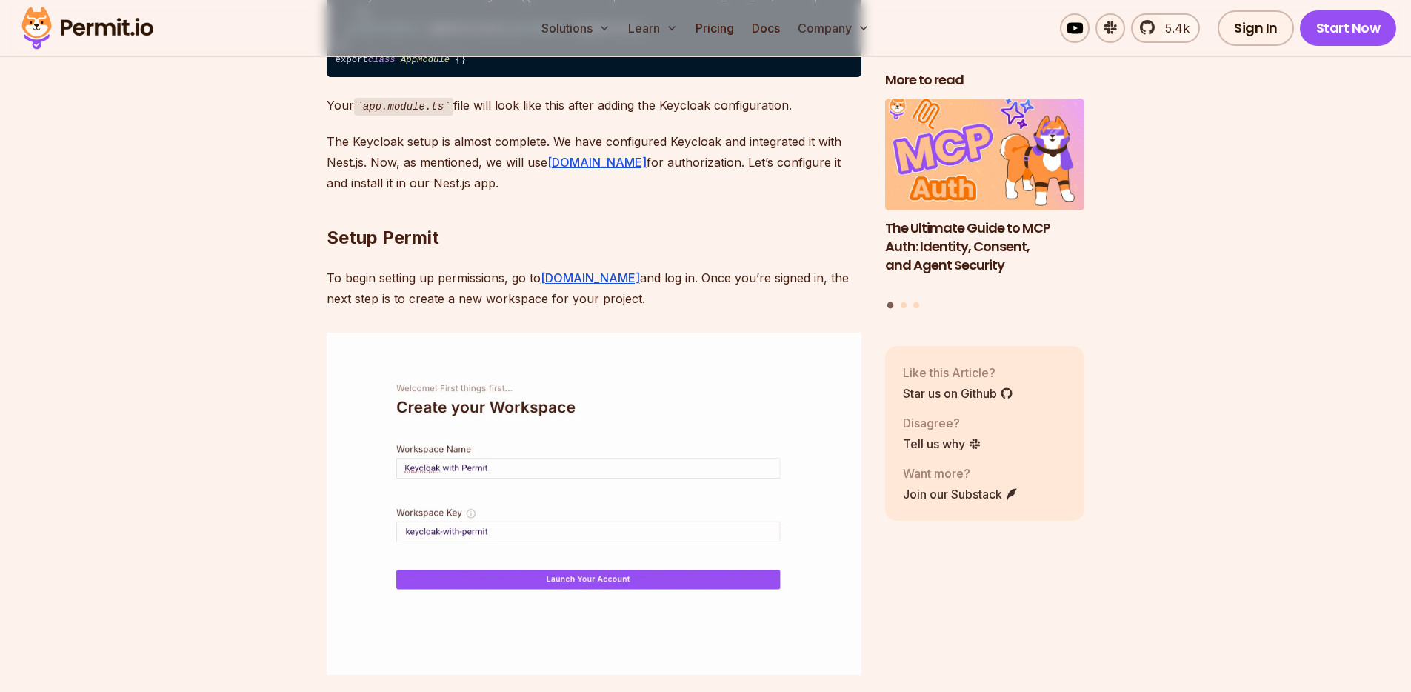
scroll to position [10828, 0]
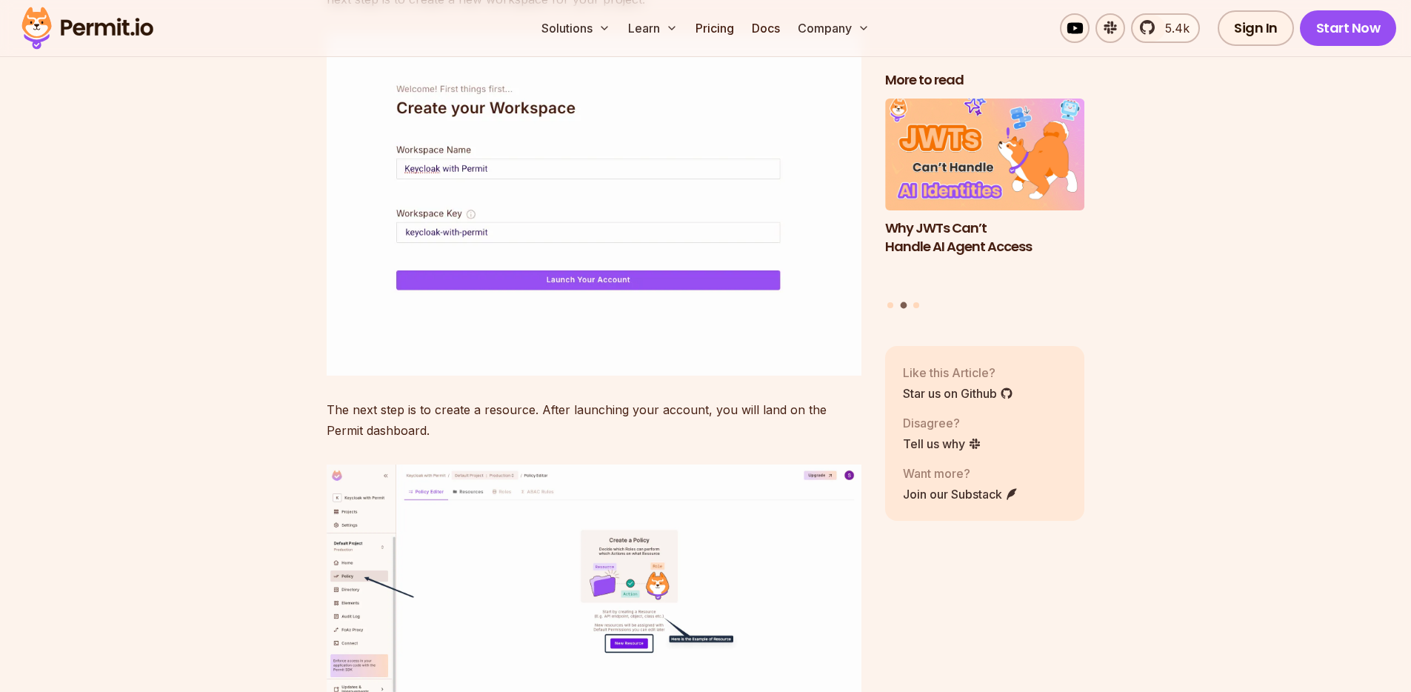
drag, startPoint x: 327, startPoint y: 152, endPoint x: 628, endPoint y: 181, distance: 302.8
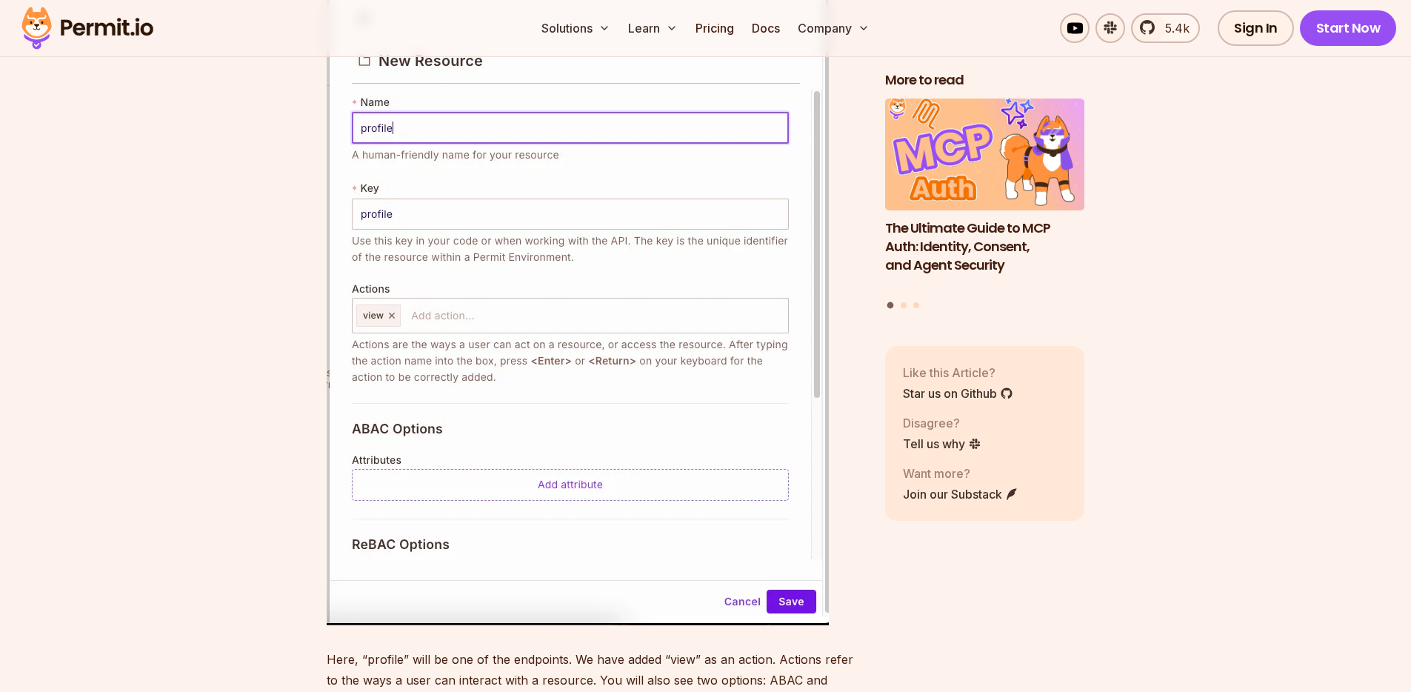
scroll to position [11625, 0]
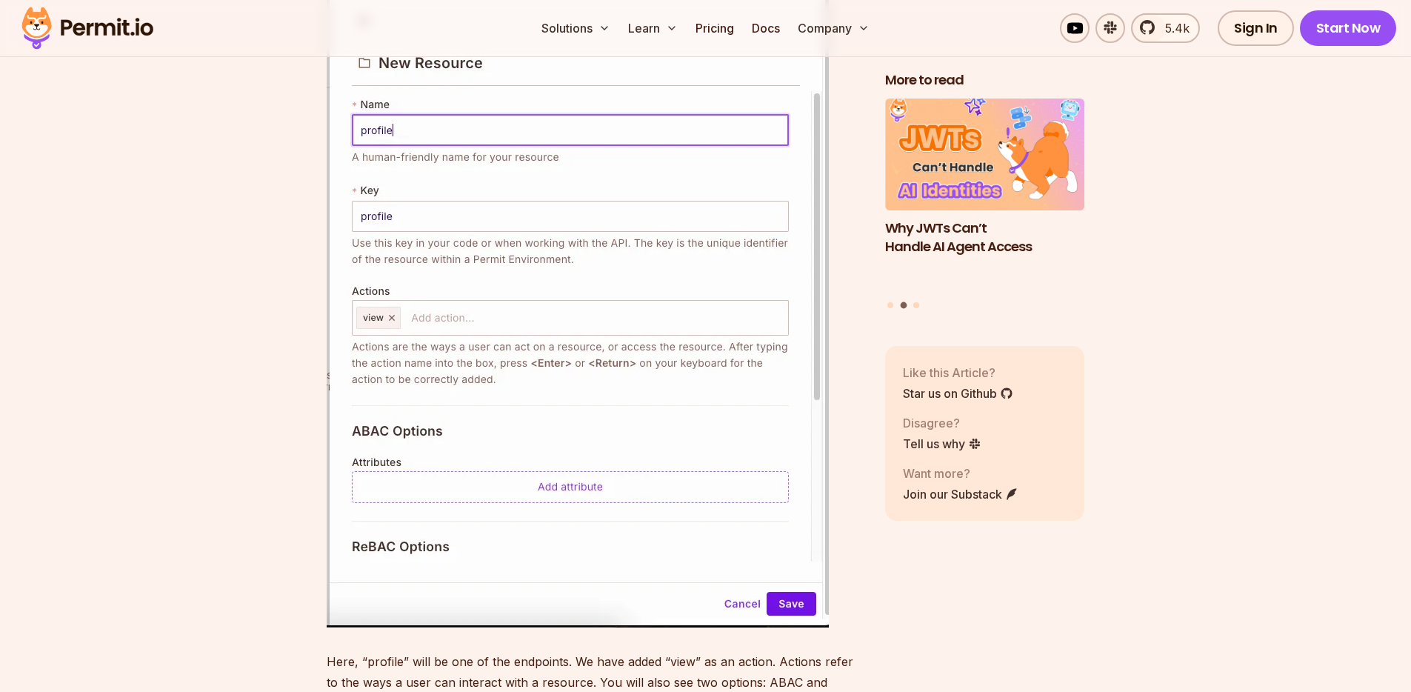
drag, startPoint x: 700, startPoint y: 112, endPoint x: 734, endPoint y: 157, distance: 56.6
click at [734, 157] on div "Role-Based Access Control (RBAC) is an essential framework for assigning permis…" at bounding box center [594, 427] width 535 height 22159
click at [559, 156] on div "Role-Based Access Control (RBAC) is an essential framework for assigning permis…" at bounding box center [594, 427] width 535 height 22159
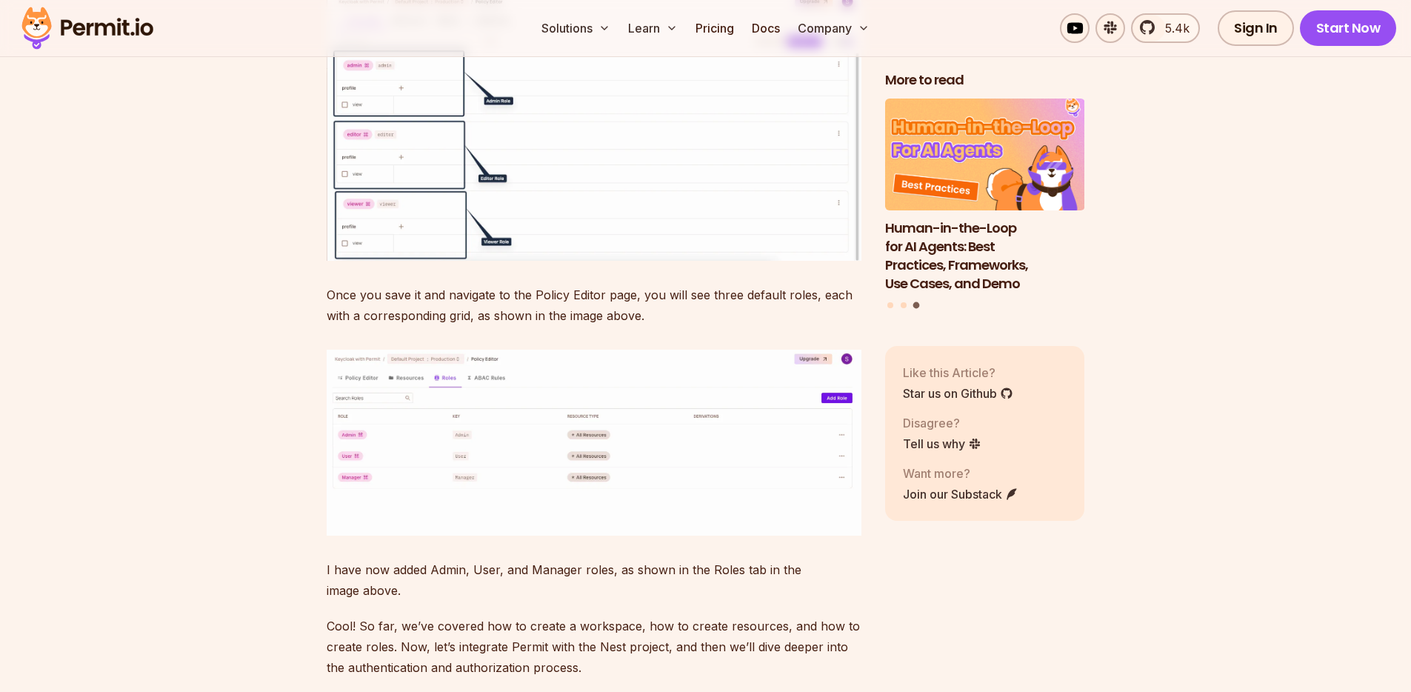
scroll to position [12347, 0]
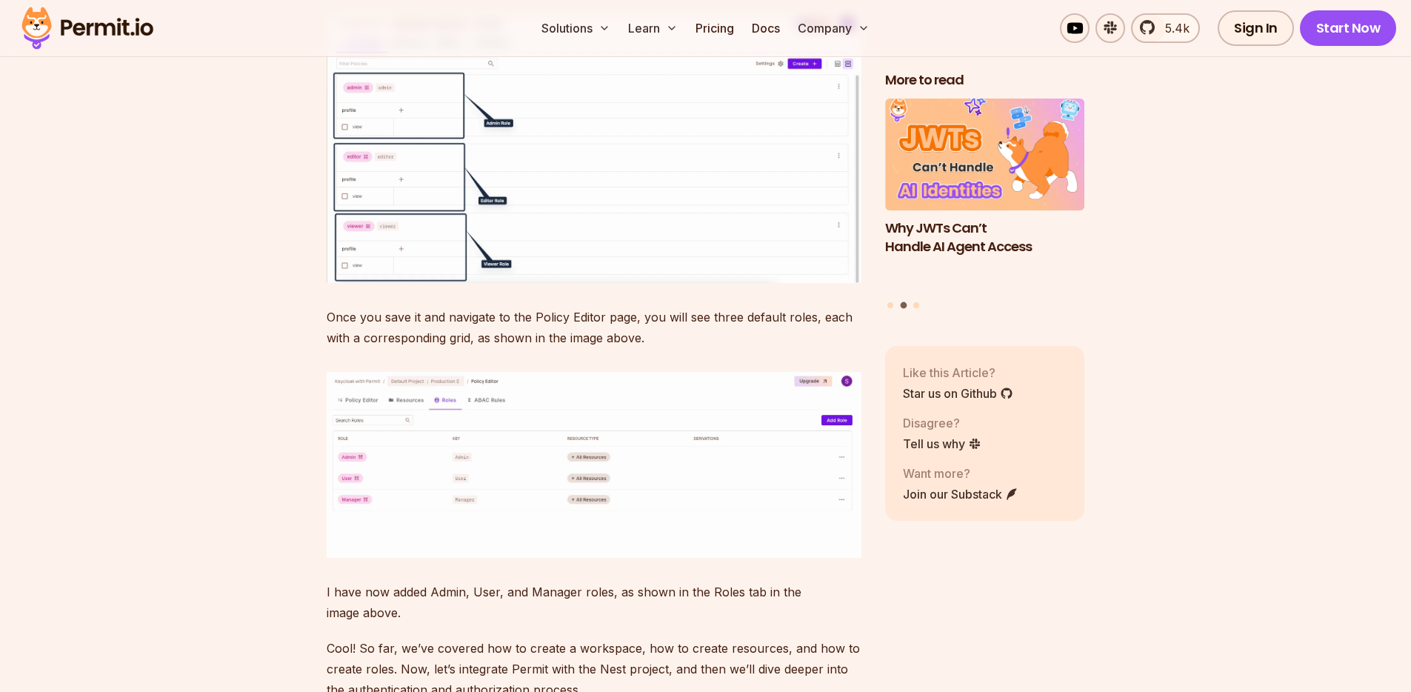
drag, startPoint x: 392, startPoint y: 139, endPoint x: 587, endPoint y: 165, distance: 196.5
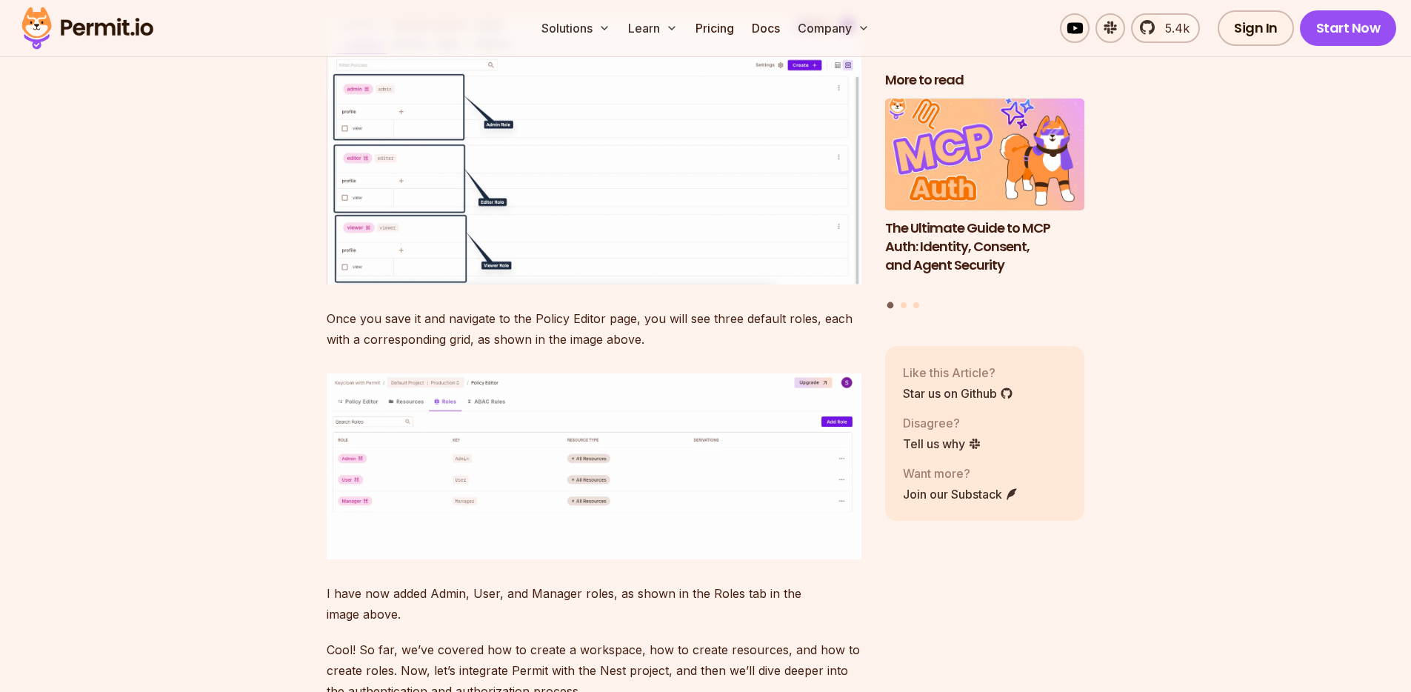
scroll to position [12326, 0]
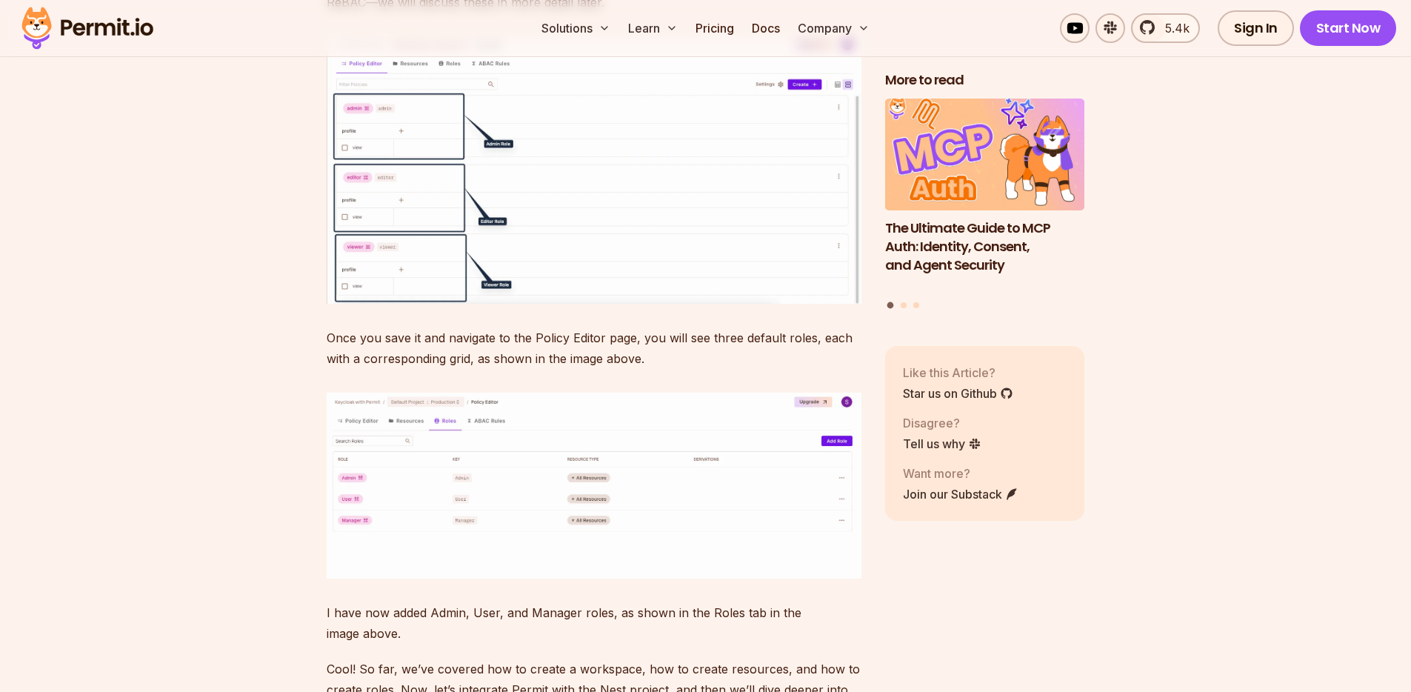
drag, startPoint x: 327, startPoint y: 137, endPoint x: 578, endPoint y: 182, distance: 254.4
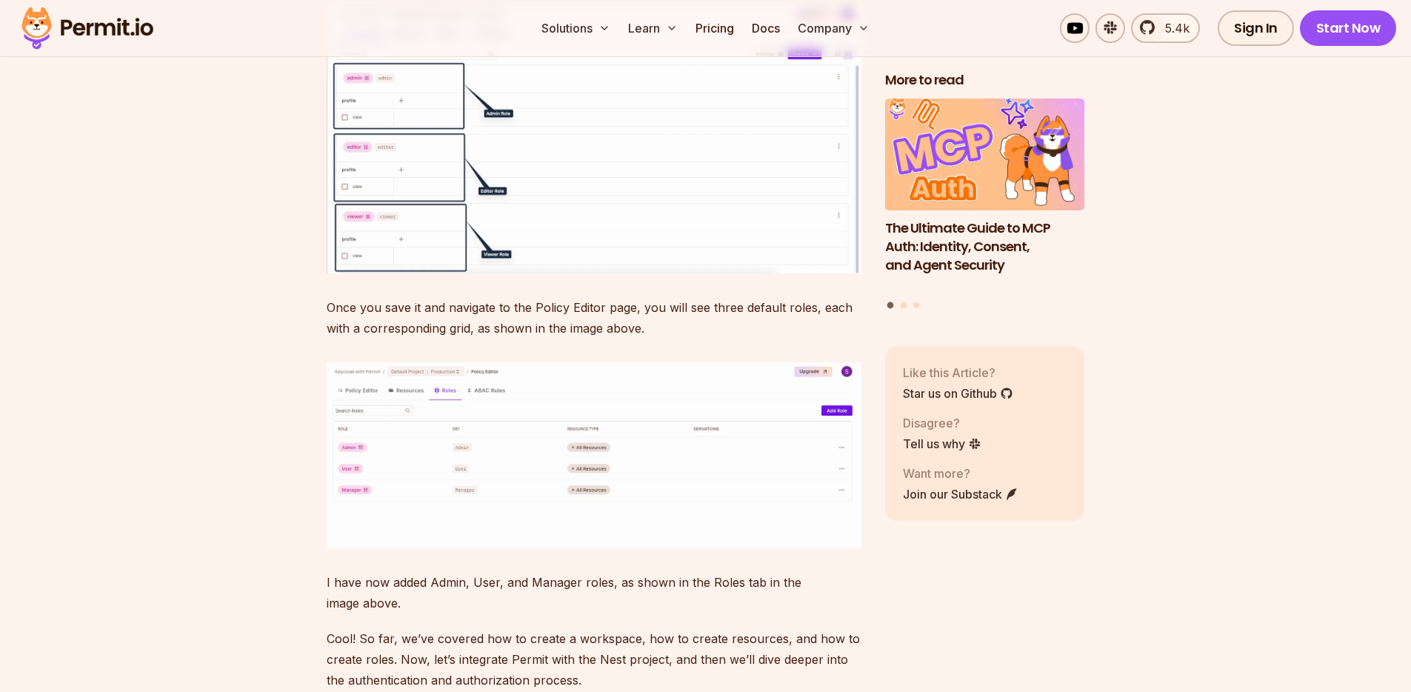
scroll to position [12435, 0]
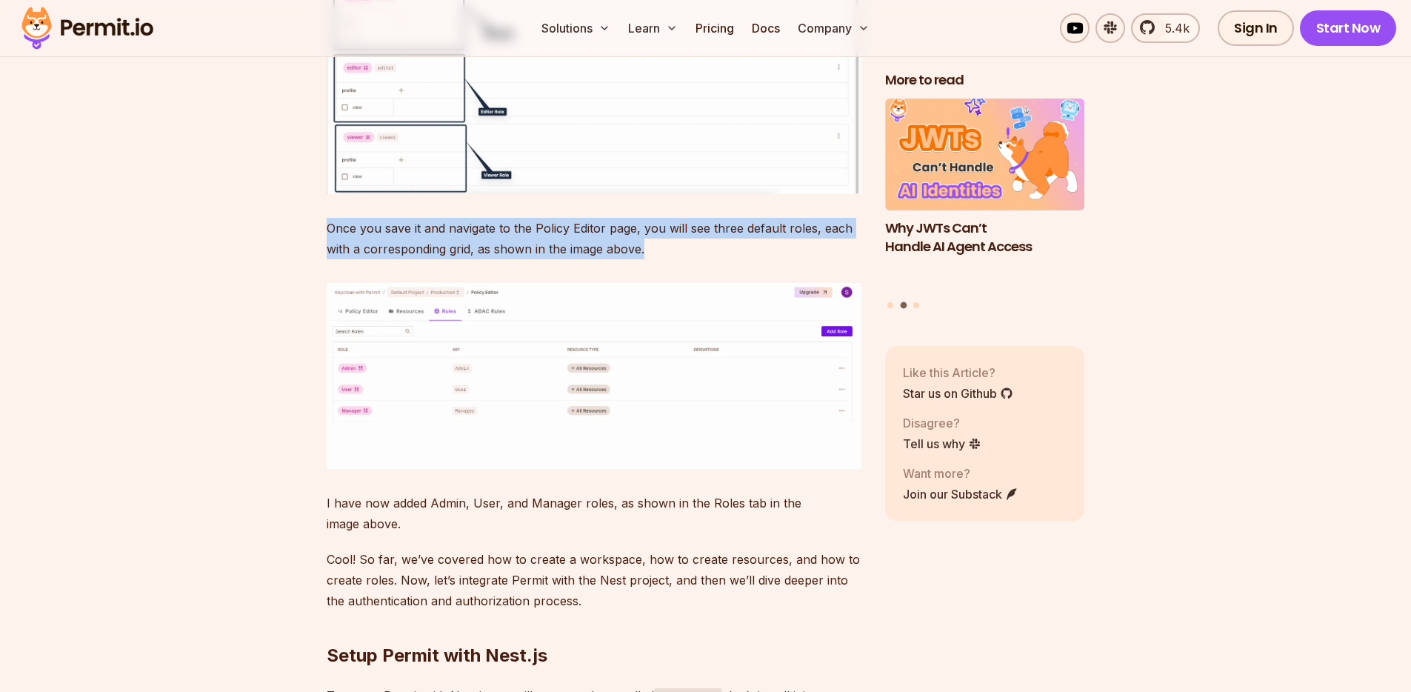
drag, startPoint x: 327, startPoint y: 405, endPoint x: 663, endPoint y: 429, distance: 337.0
click at [663, 259] on p "Once you save it and navigate to the Policy Editor page, you will see three def…" at bounding box center [594, 238] width 535 height 41
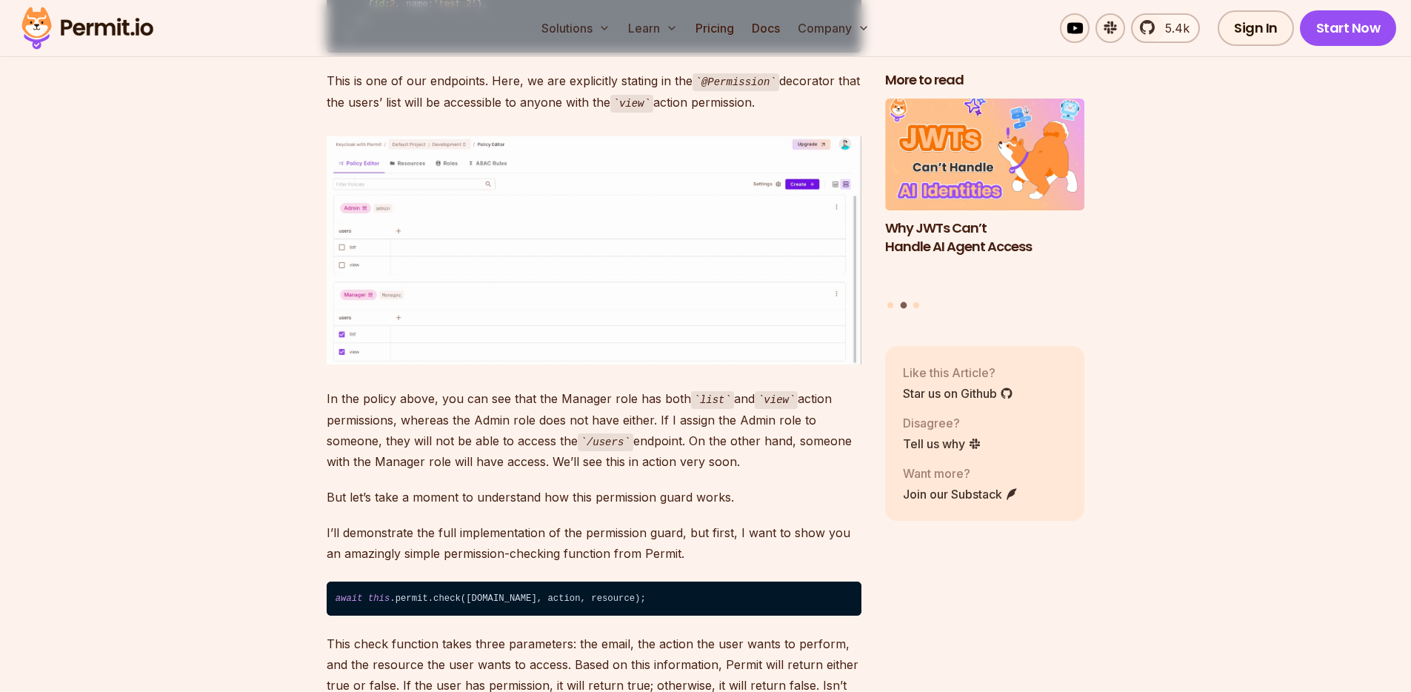
scroll to position [14727, 0]
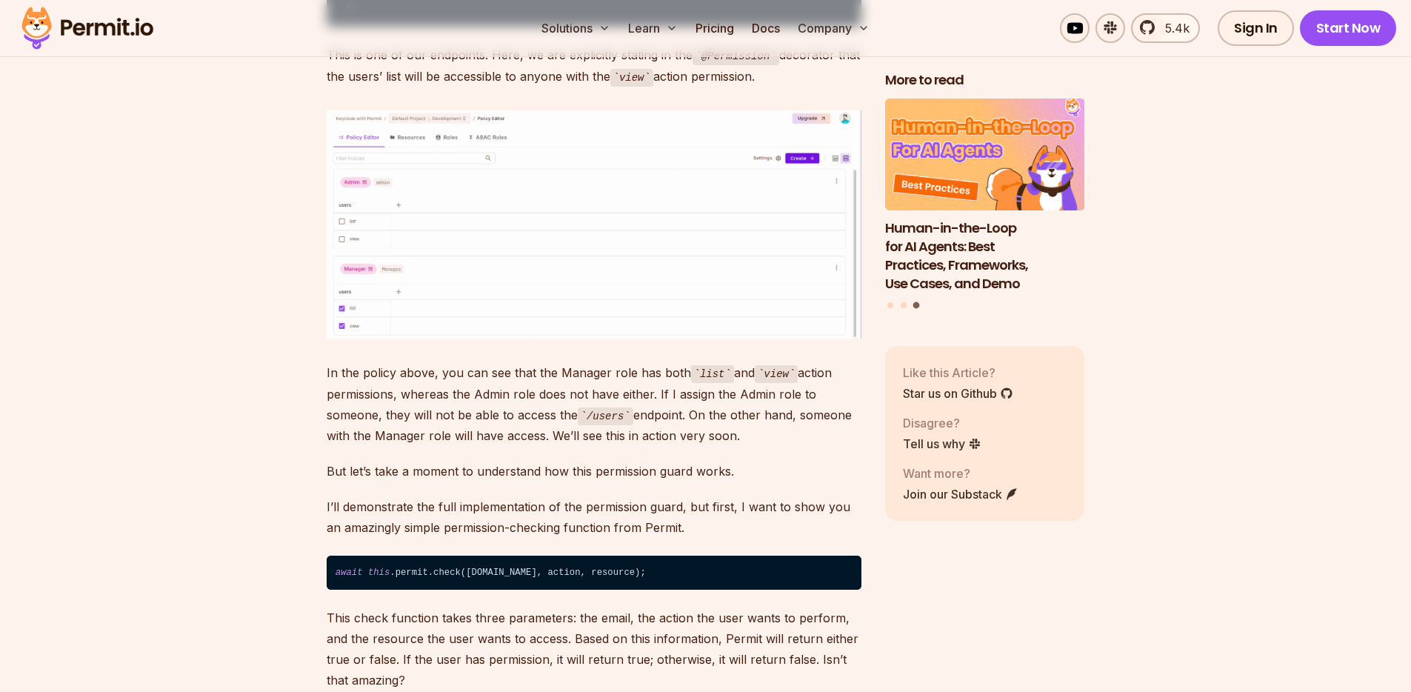
drag, startPoint x: 350, startPoint y: 264, endPoint x: 585, endPoint y: 293, distance: 237.4
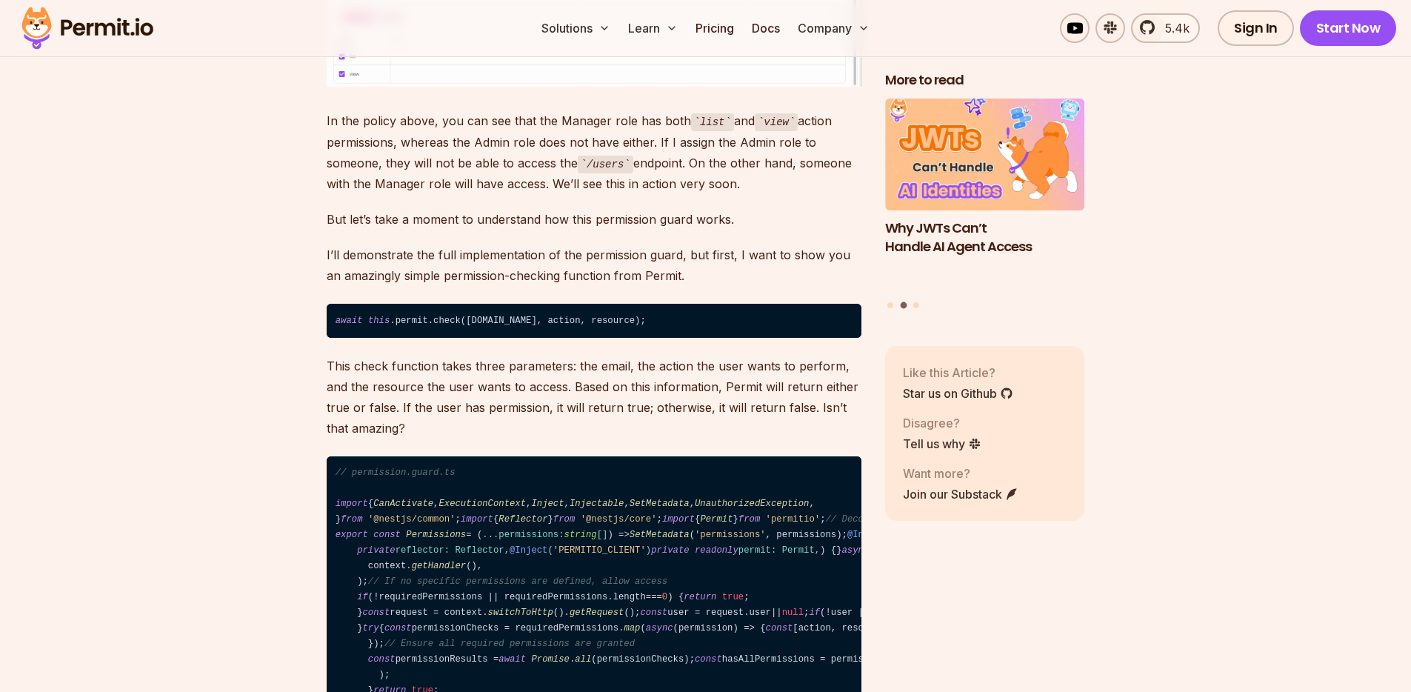
scroll to position [15059, 0]
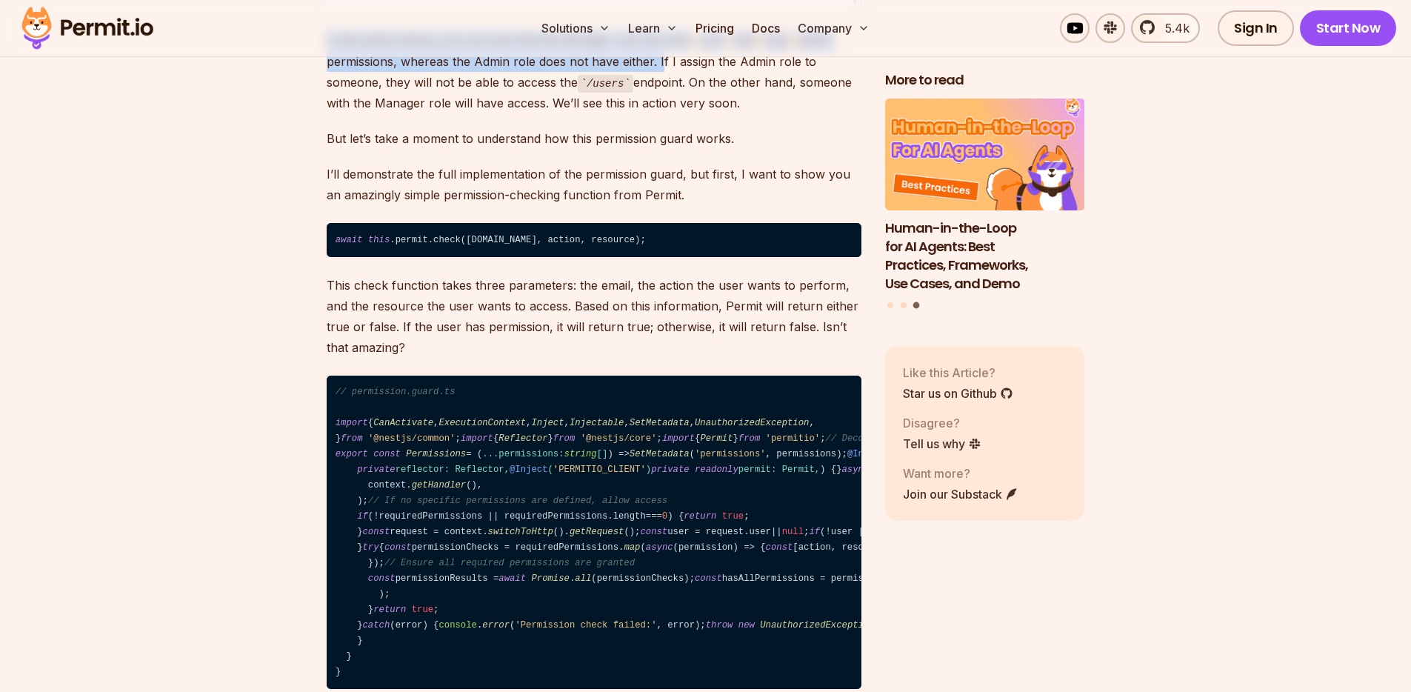
drag, startPoint x: 327, startPoint y: 433, endPoint x: 658, endPoint y: 455, distance: 331.0
click at [658, 113] on p "In the policy above, you can see that the Manager role has both list and view a…" at bounding box center [594, 72] width 535 height 84
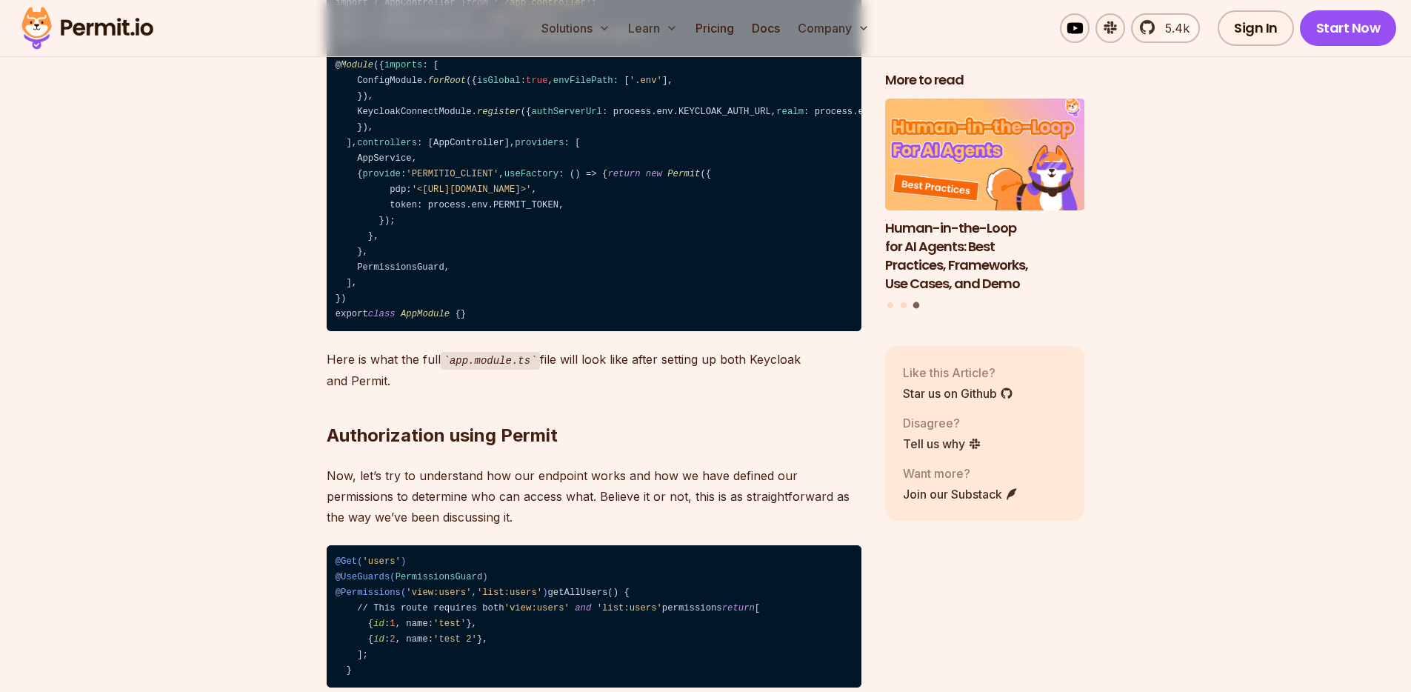
scroll to position [14054, 0]
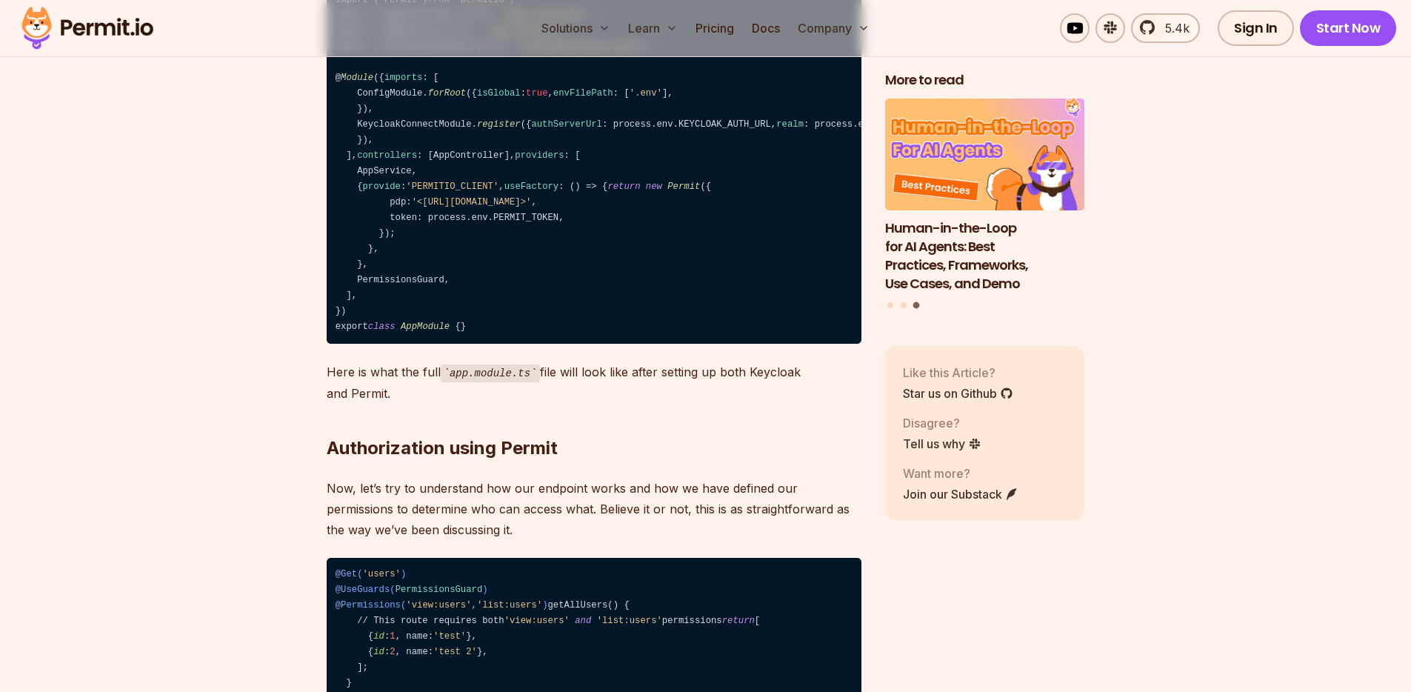
drag, startPoint x: 431, startPoint y: 178, endPoint x: 336, endPoint y: 176, distance: 94.8
click at [336, 176] on code "import { Module } from '@nestjs/common' ; import { ConfigModule } from '@nestjs…" at bounding box center [594, 140] width 535 height 407
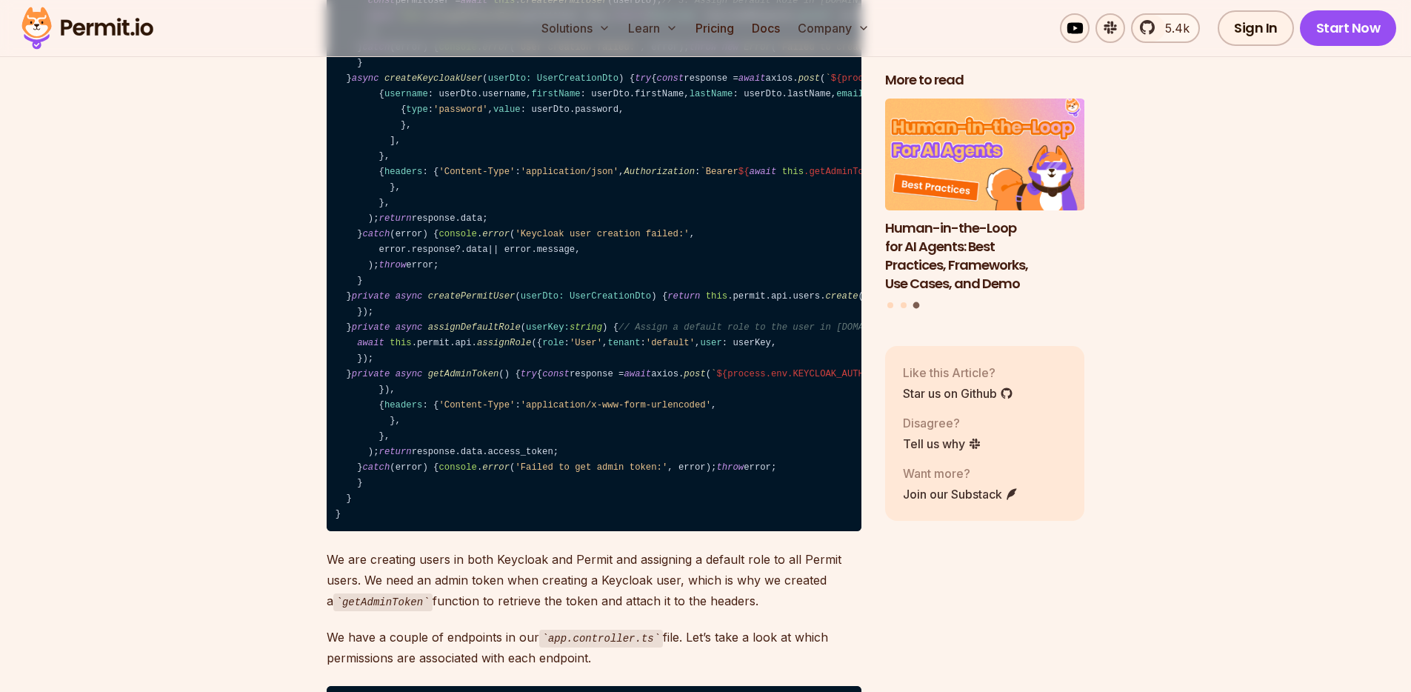
scroll to position [16739, 0]
drag, startPoint x: 349, startPoint y: 233, endPoint x: 627, endPoint y: 267, distance: 279.8
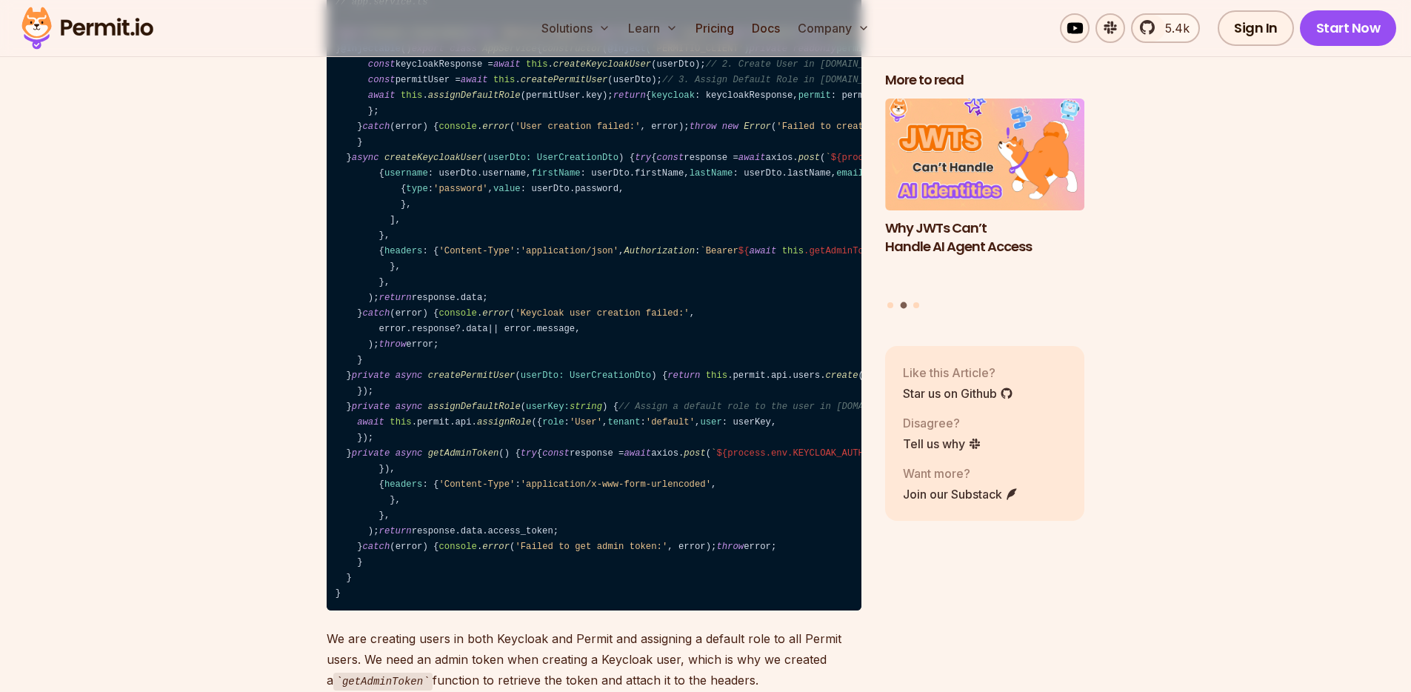
scroll to position [16662, 0]
drag, startPoint x: 349, startPoint y: 312, endPoint x: 632, endPoint y: 338, distance: 284.9
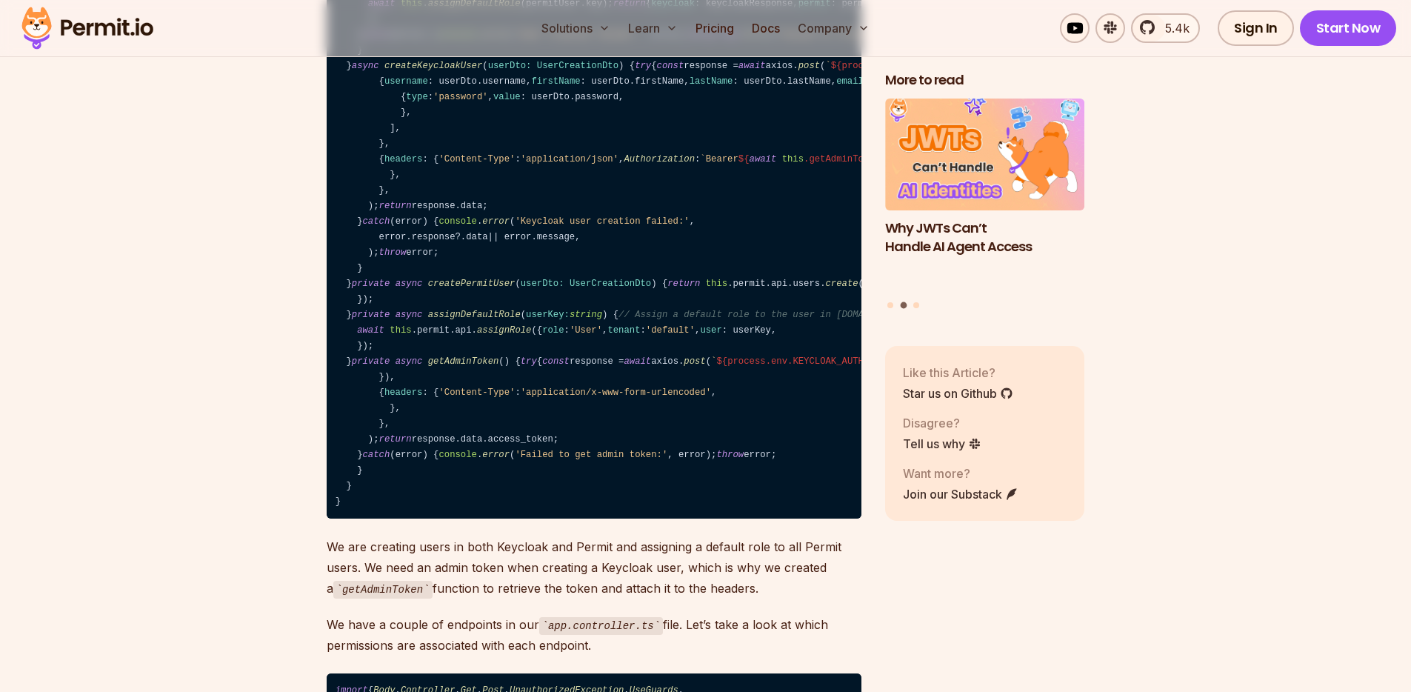
scroll to position [16754, 0]
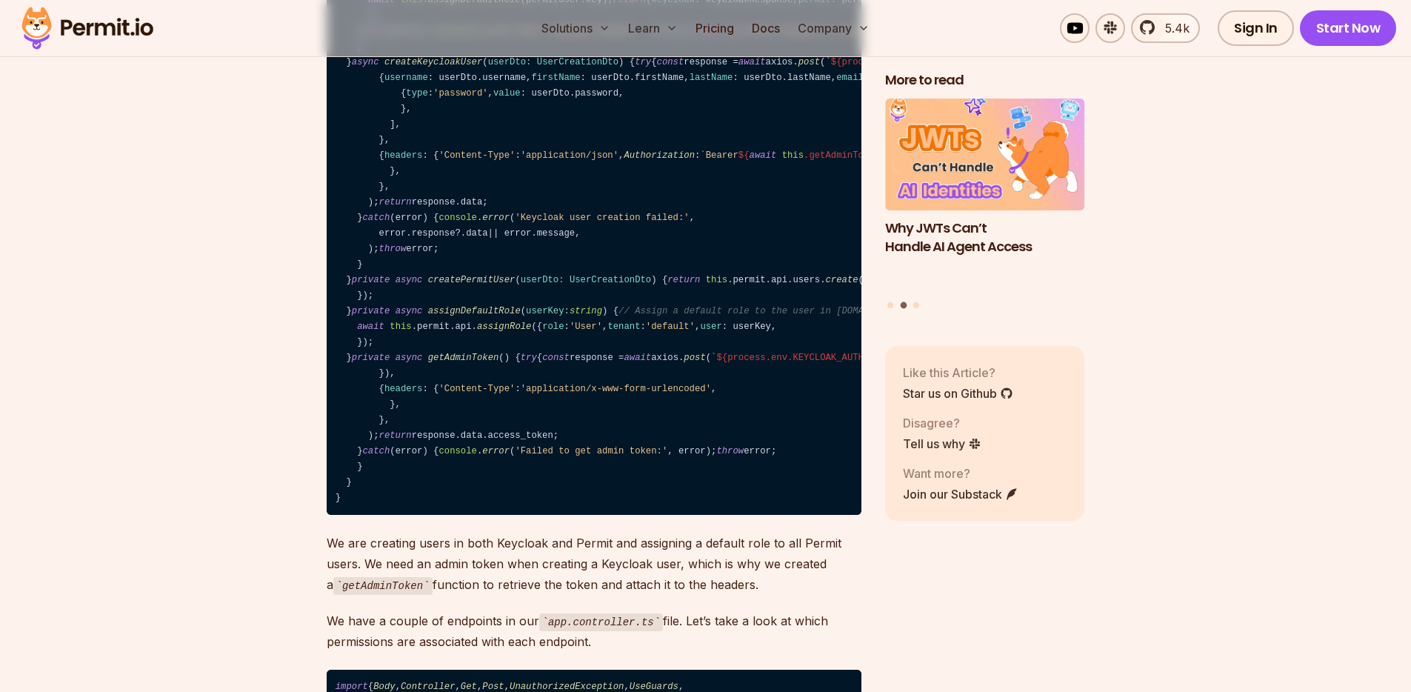
drag, startPoint x: 625, startPoint y: 286, endPoint x: 345, endPoint y: 290, distance: 280.0
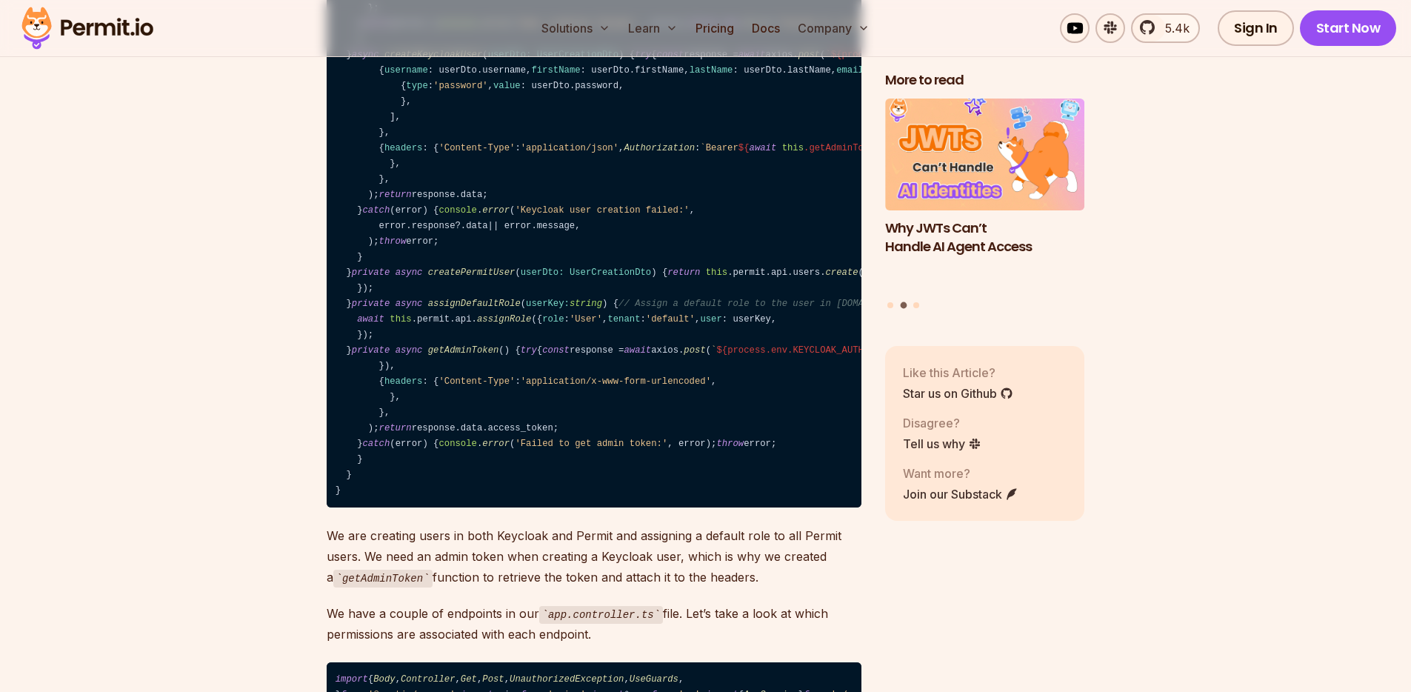
scroll to position [16806, 0]
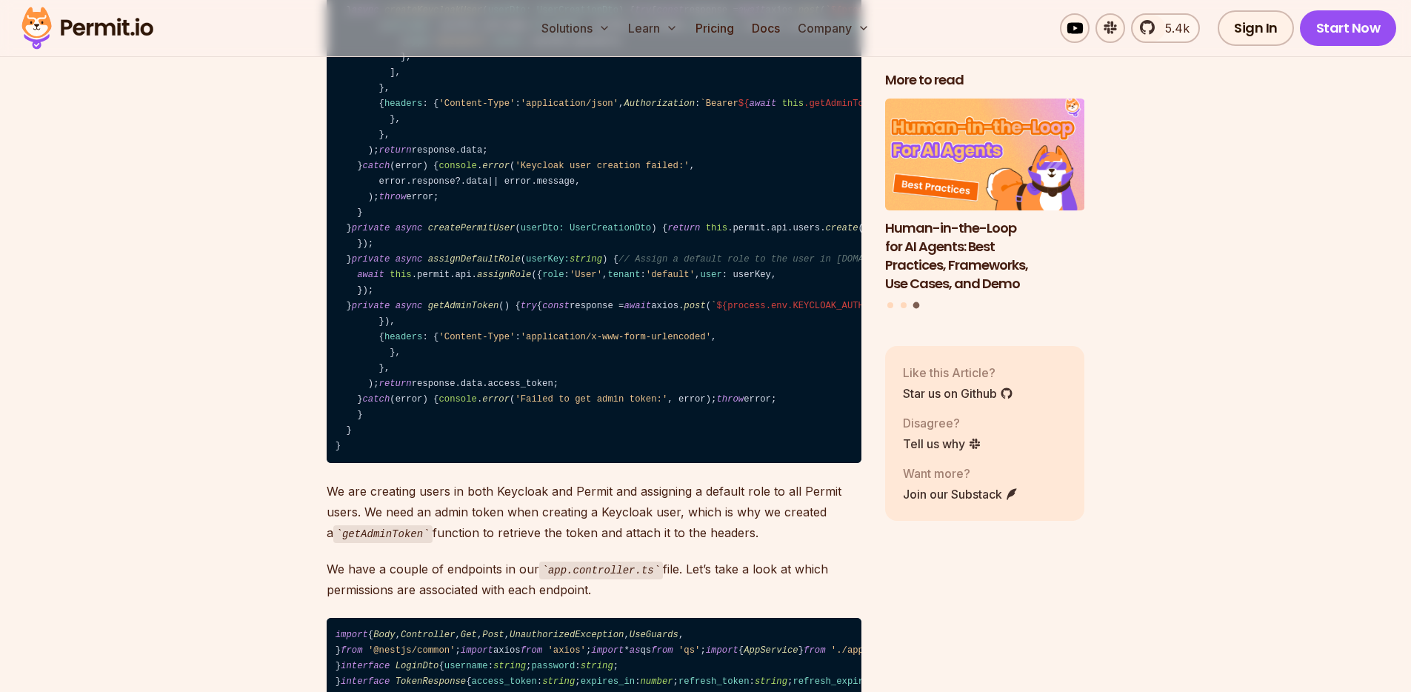
drag, startPoint x: 421, startPoint y: 365, endPoint x: 638, endPoint y: 392, distance: 217.9
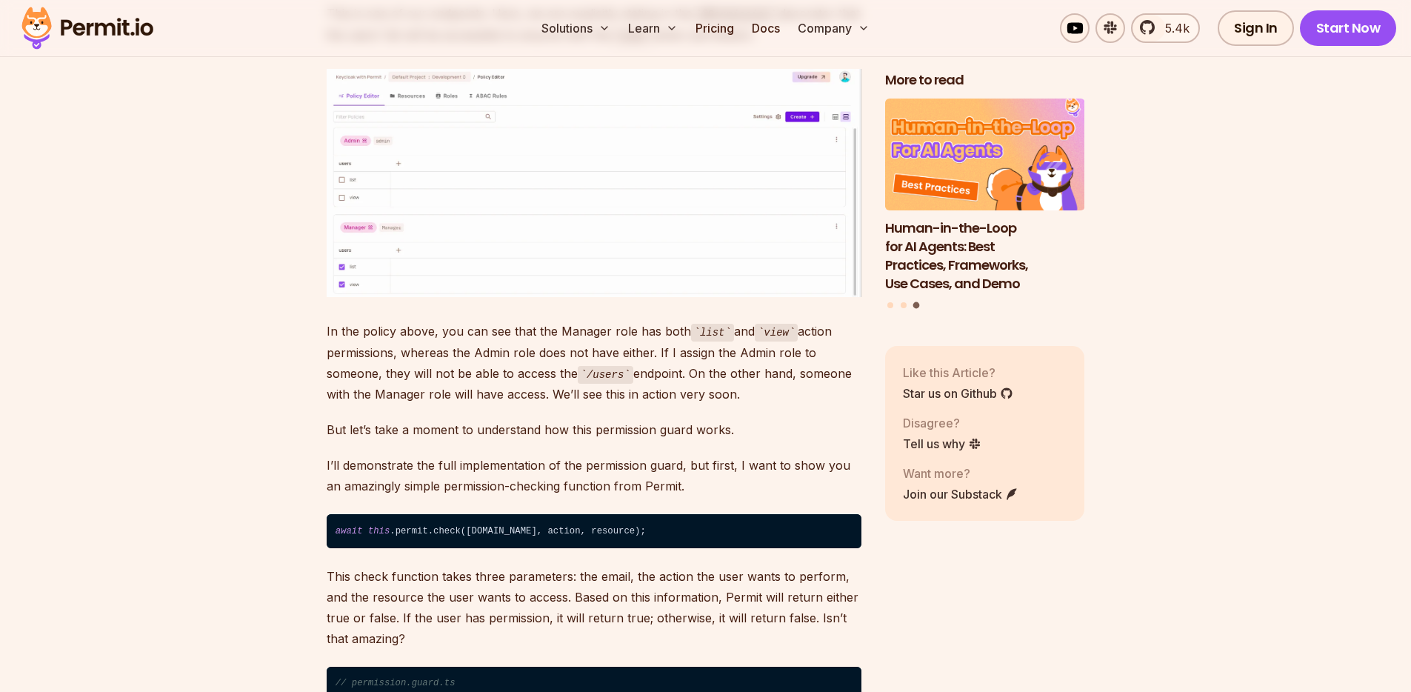
scroll to position [14767, 0]
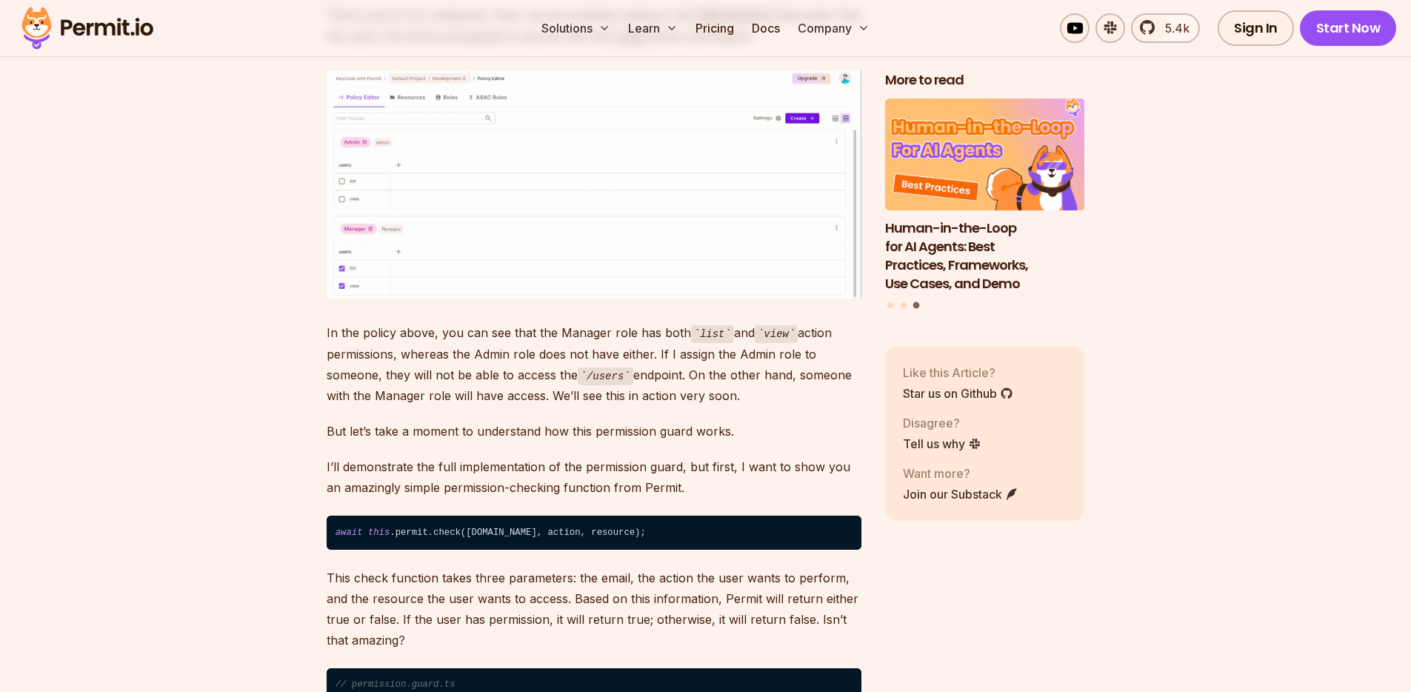
drag, startPoint x: 324, startPoint y: 127, endPoint x: 467, endPoint y: 169, distance: 149.0
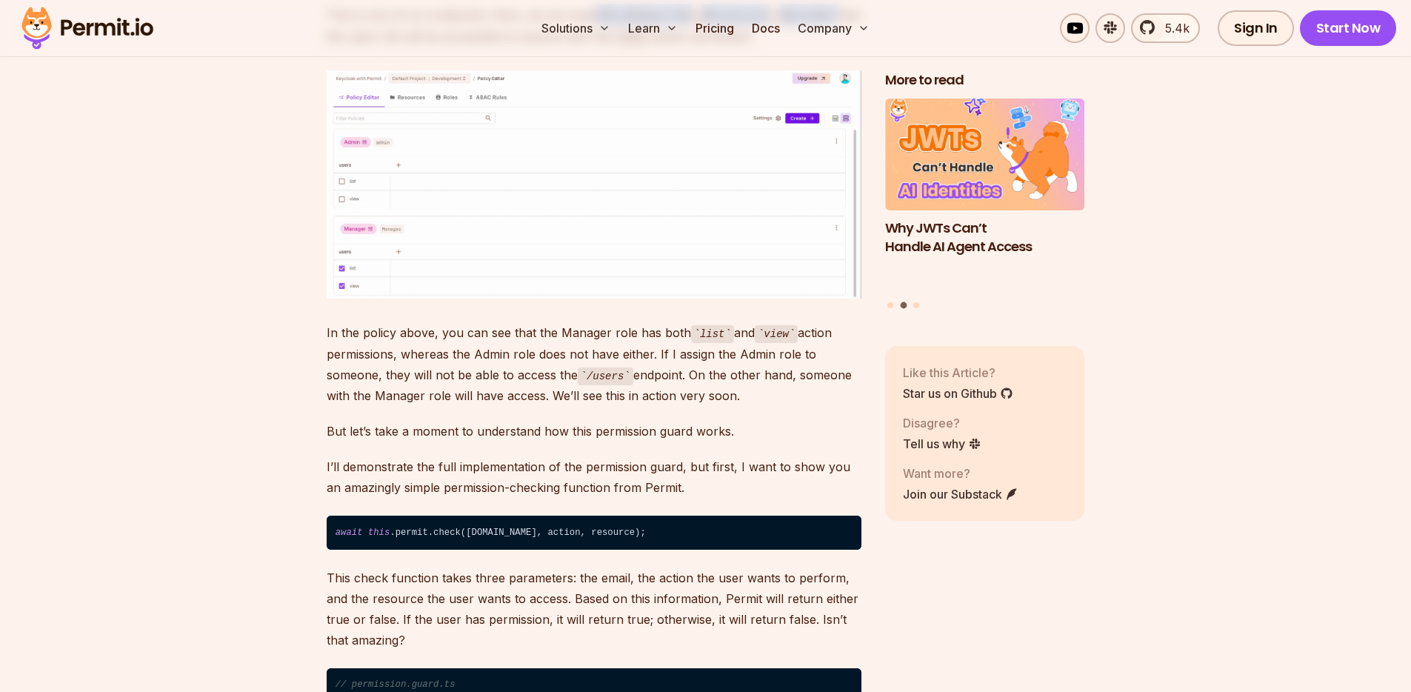
drag, startPoint x: 591, startPoint y: 410, endPoint x: 844, endPoint y: 404, distance: 253.3
click at [844, 47] on p "This is one of our endpoints. Here, we are explicitly stating in the @Permissio…" at bounding box center [594, 25] width 535 height 42
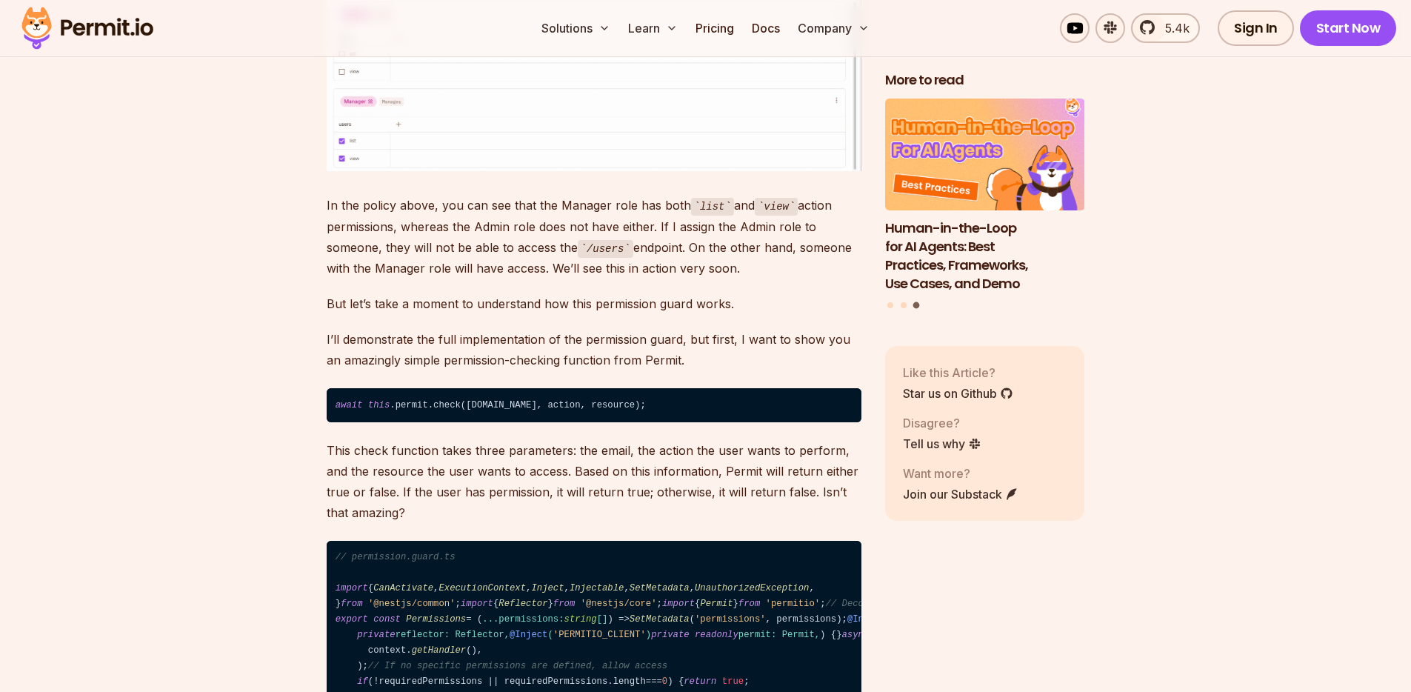
scroll to position [14910, 0]
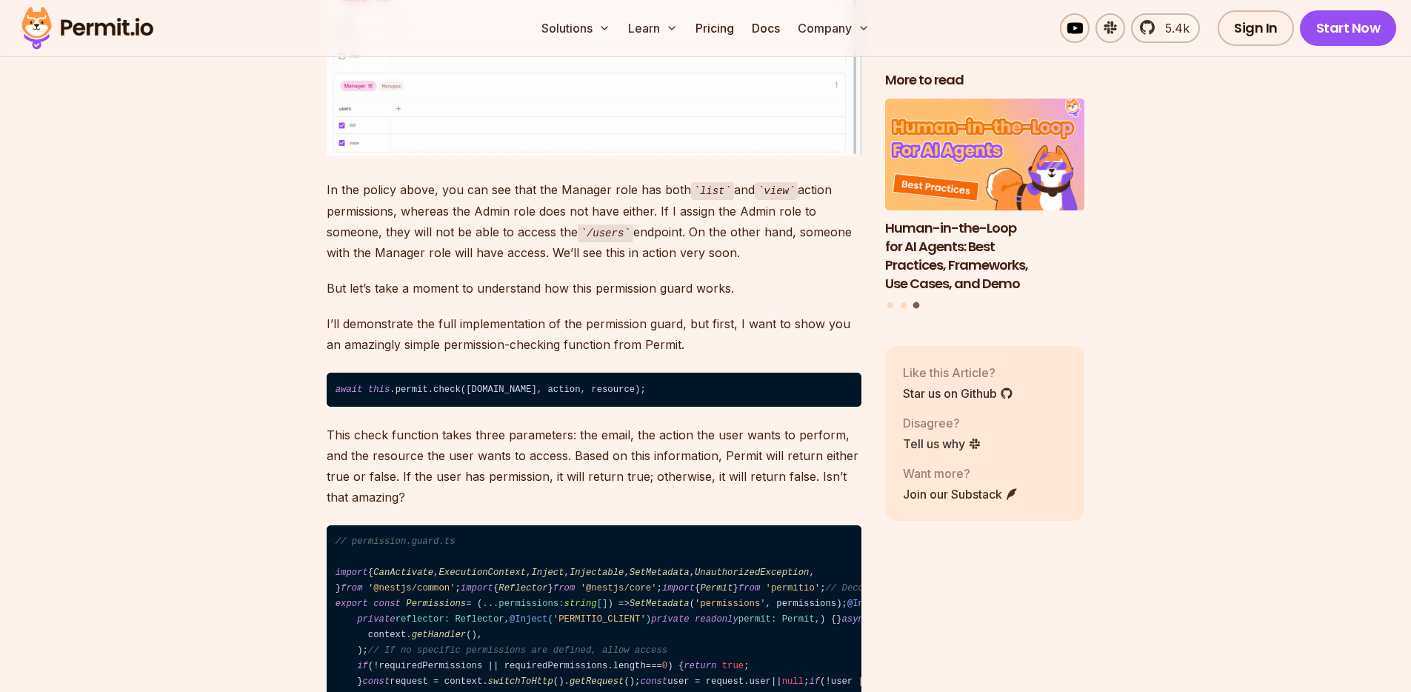
drag, startPoint x: 327, startPoint y: 287, endPoint x: 812, endPoint y: 289, distance: 485.1
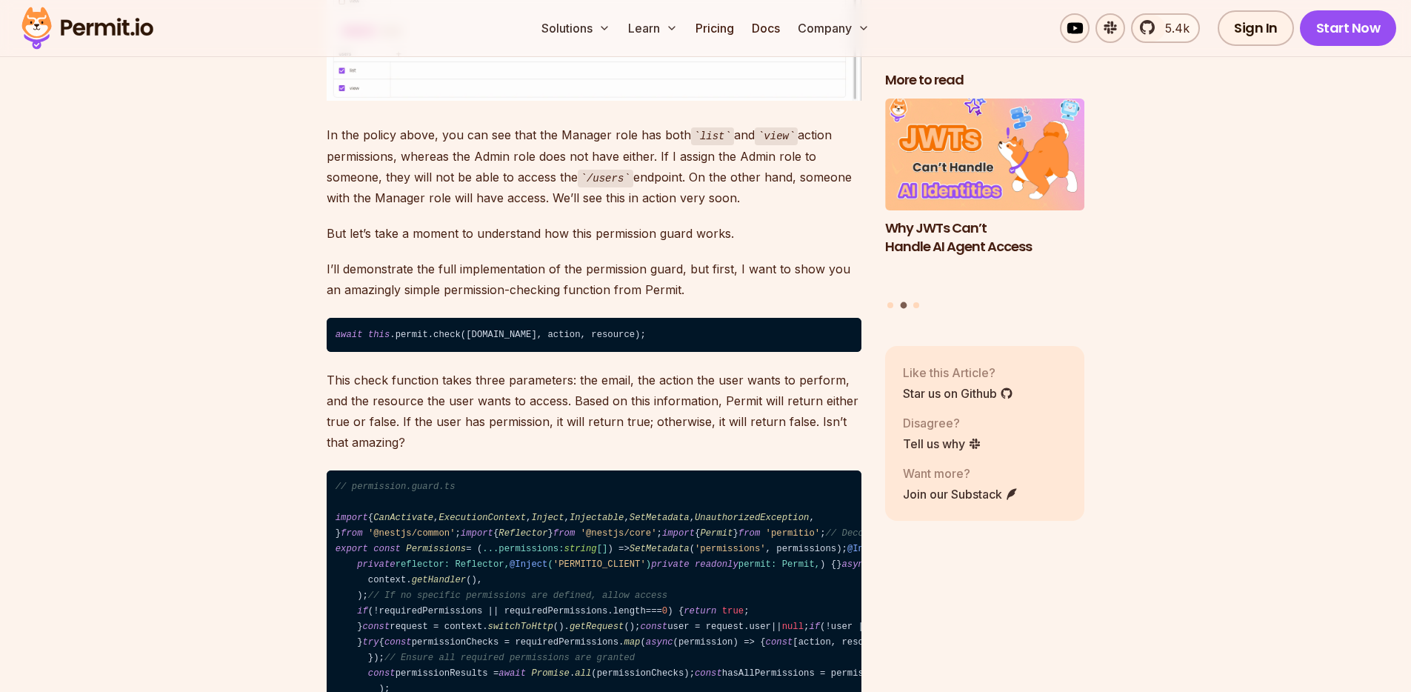
scroll to position [14967, 0]
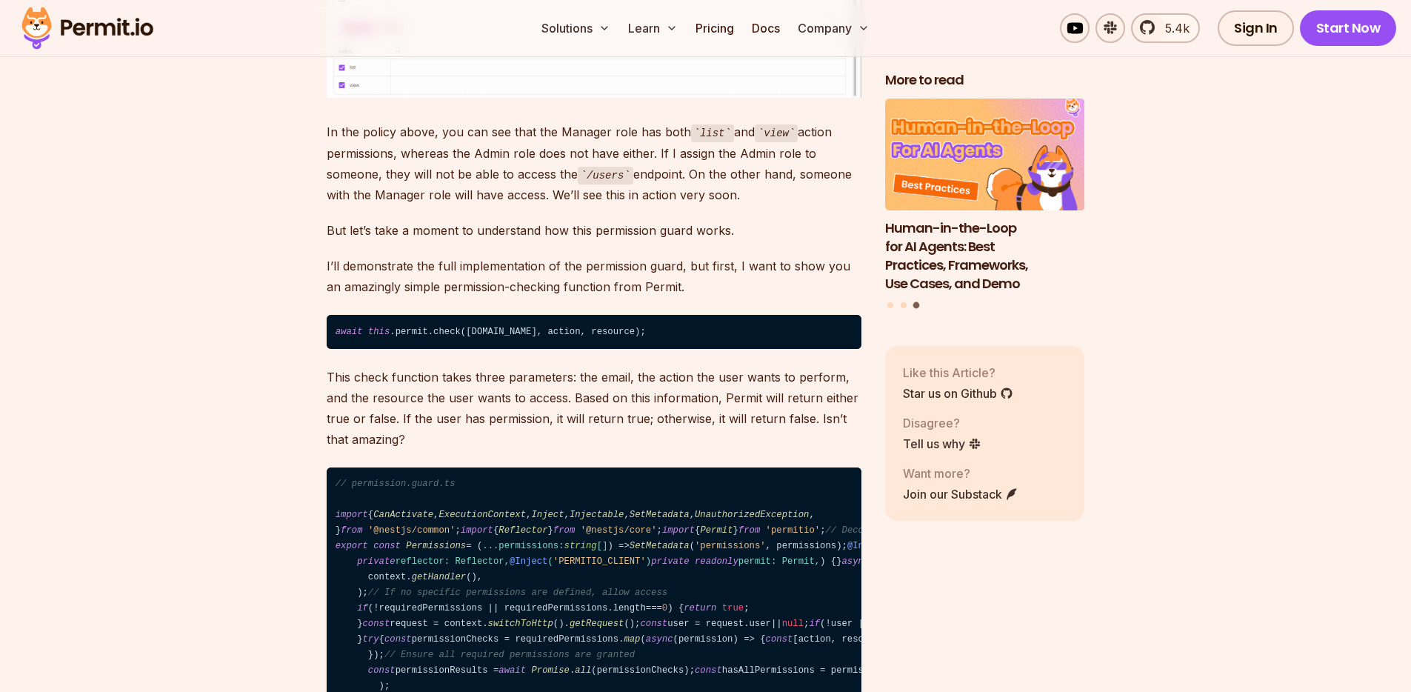
drag, startPoint x: 492, startPoint y: 206, endPoint x: 804, endPoint y: 238, distance: 313.5
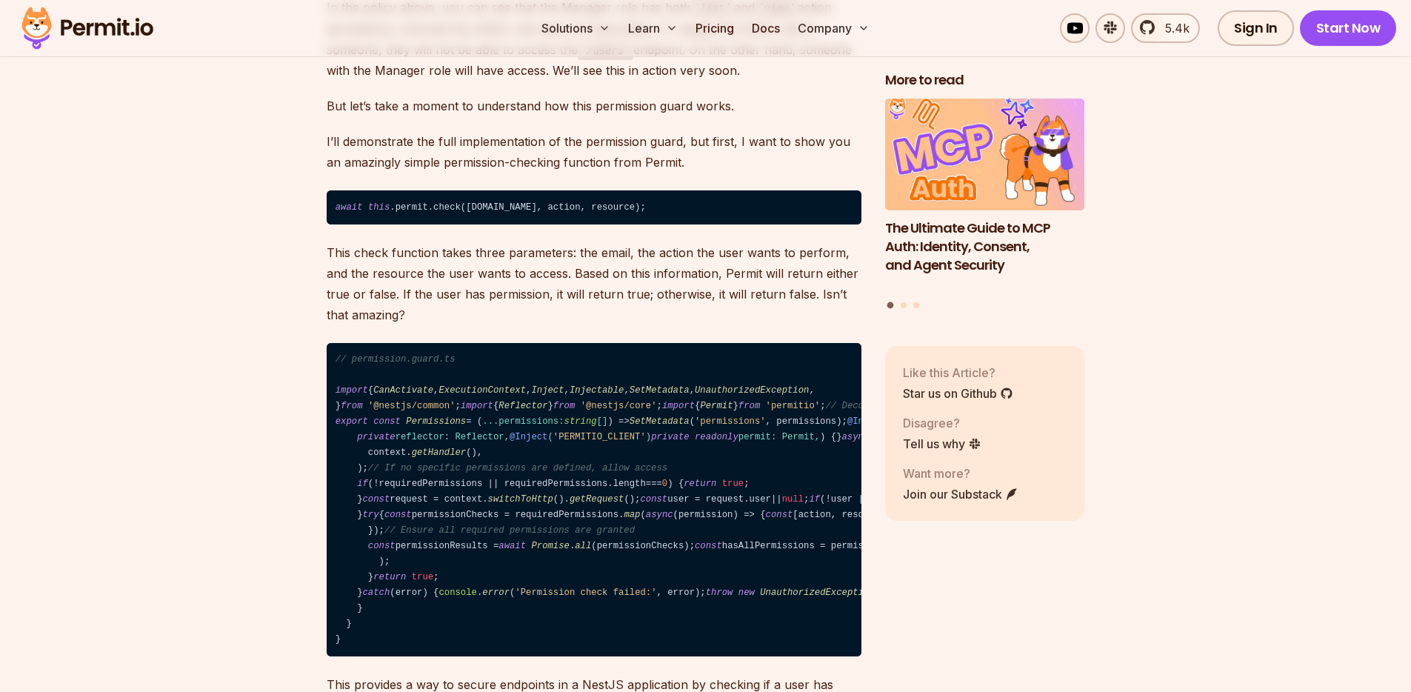
scroll to position [15093, 0]
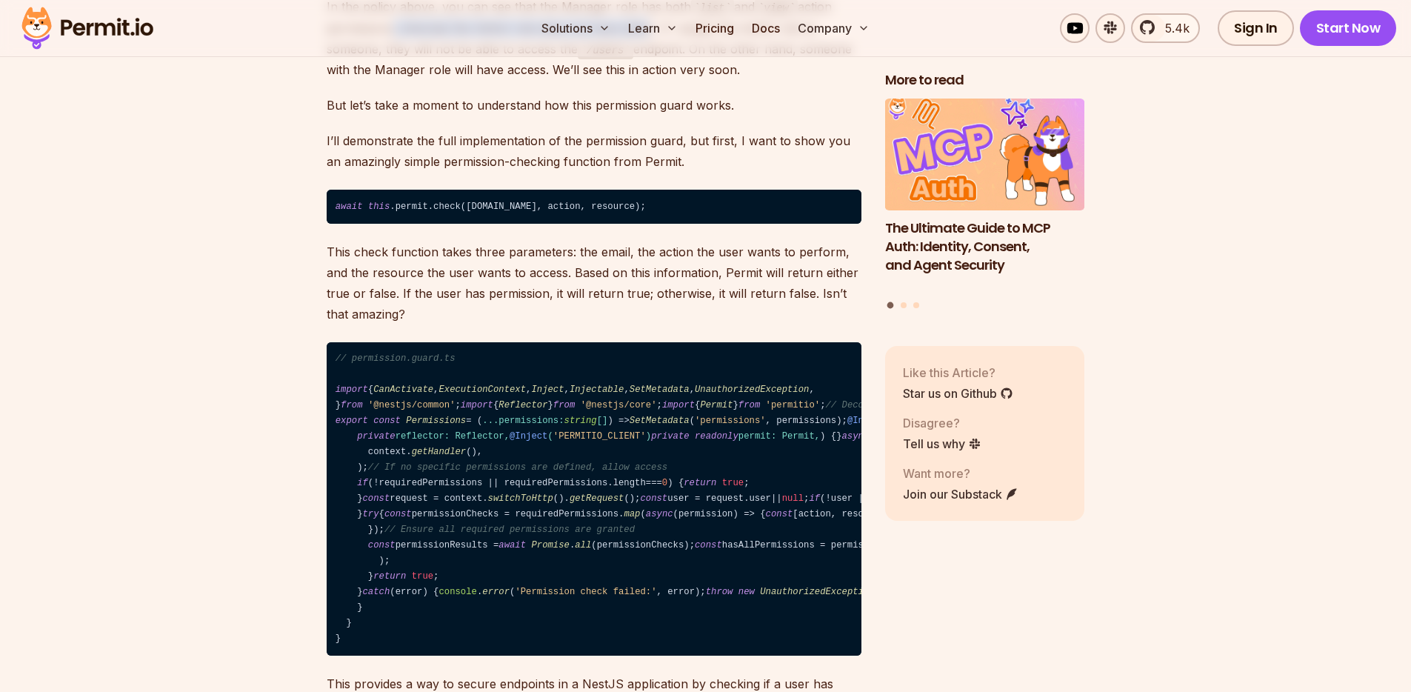
drag, startPoint x: 387, startPoint y: 422, endPoint x: 641, endPoint y: 424, distance: 254.8
click at [641, 80] on p "In the policy above, you can see that the Manager role has both list and view a…" at bounding box center [594, 38] width 535 height 84
click at [407, 80] on p "In the policy above, you can see that the Manager role has both list and view a…" at bounding box center [594, 38] width 535 height 84
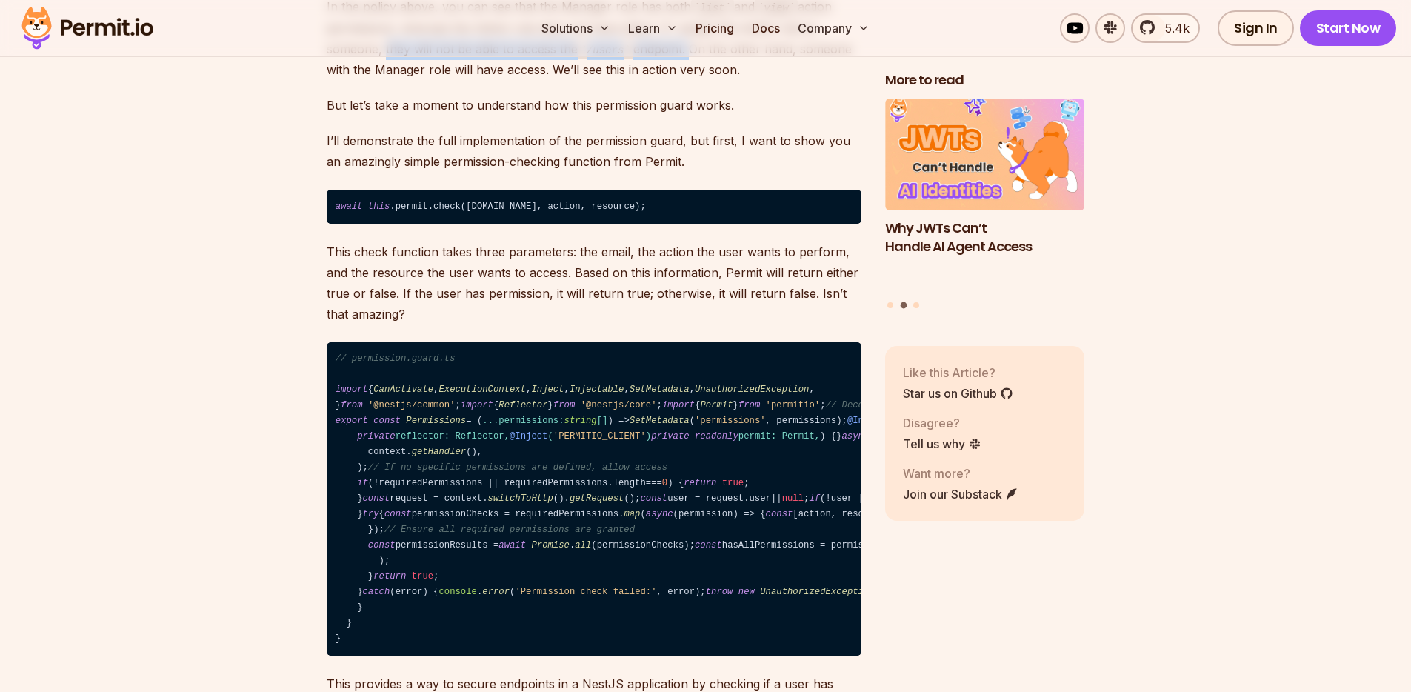
drag, startPoint x: 381, startPoint y: 441, endPoint x: 691, endPoint y: 443, distance: 309.6
click at [691, 80] on p "In the policy above, you can see that the Manager role has both list and view a…" at bounding box center [594, 38] width 535 height 84
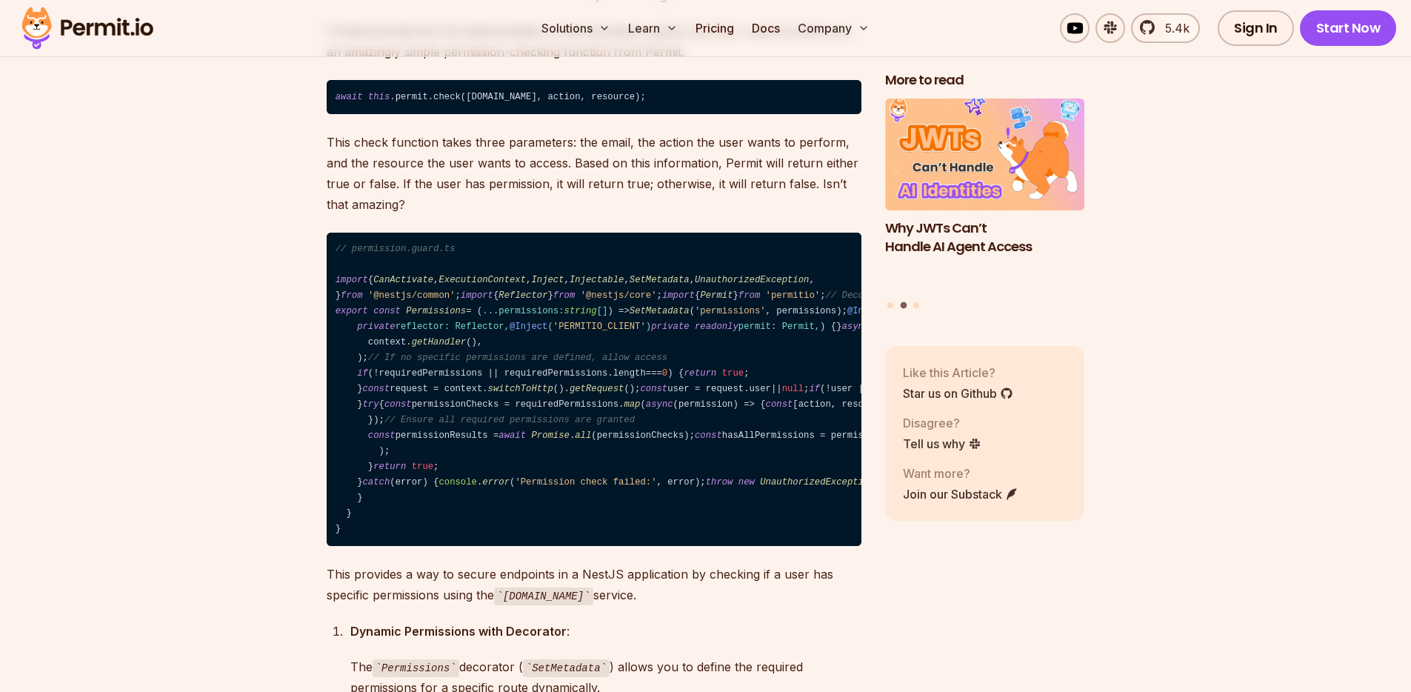
scroll to position [15203, 0]
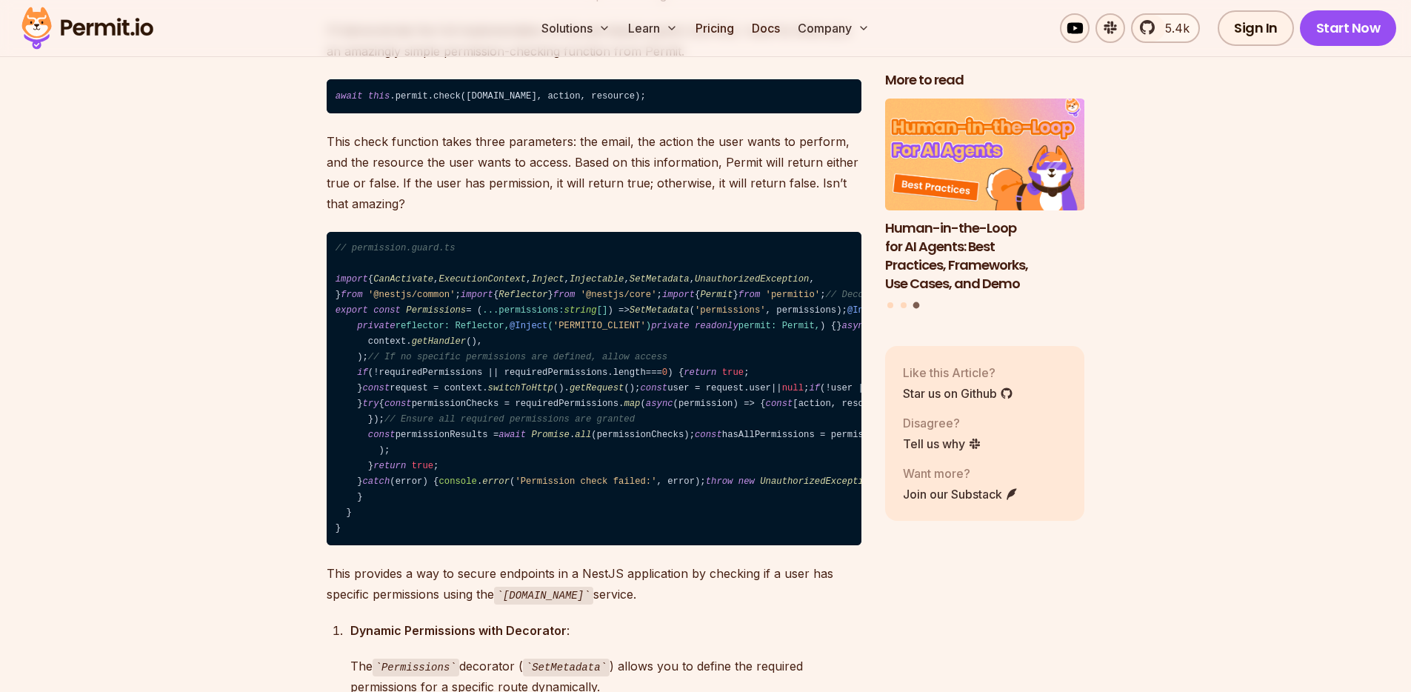
drag, startPoint x: 657, startPoint y: 307, endPoint x: 690, endPoint y: 330, distance: 40.1
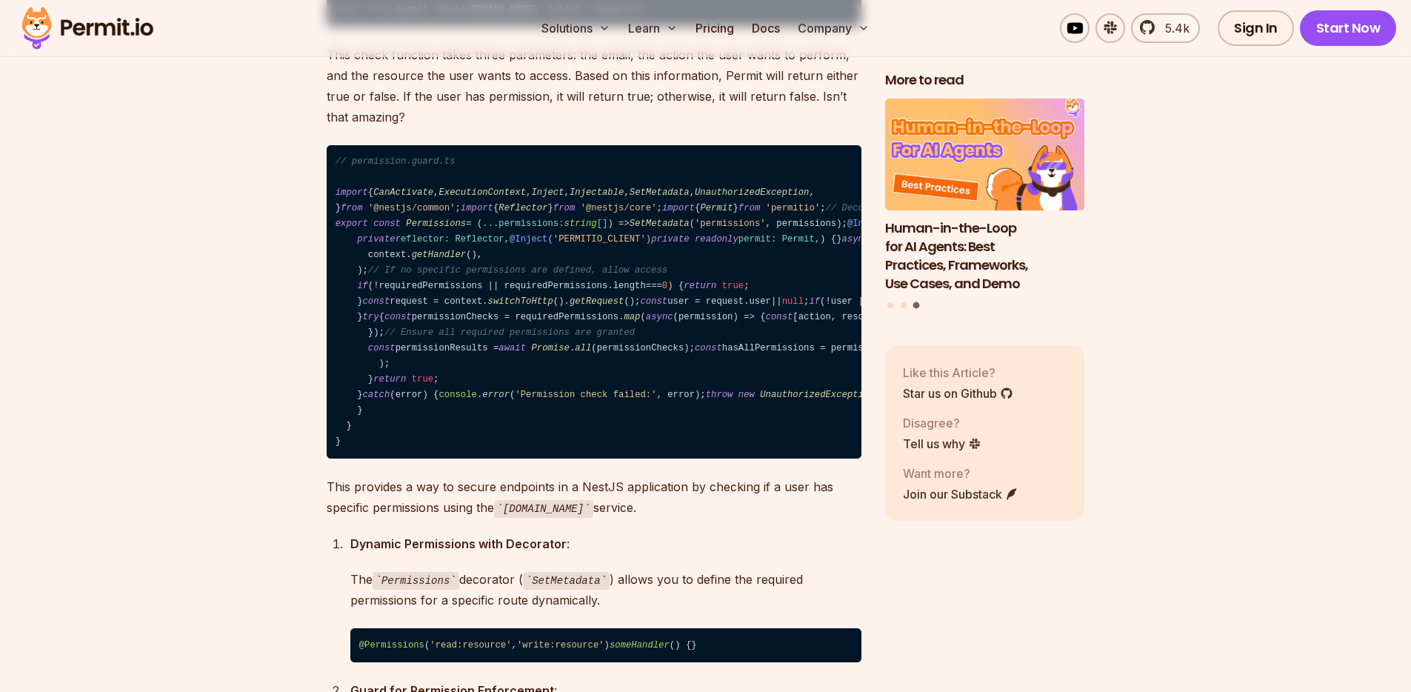
scroll to position [15301, 0]
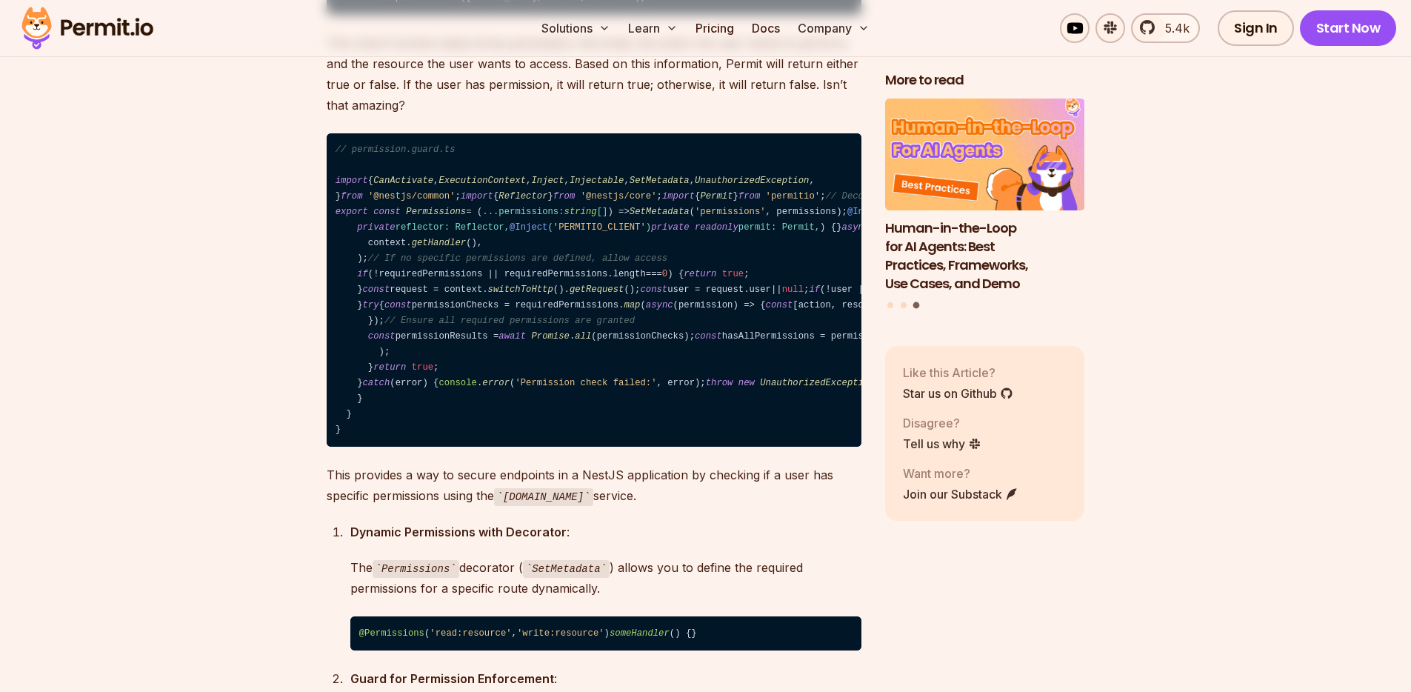
drag, startPoint x: 368, startPoint y: 307, endPoint x: 634, endPoint y: 318, distance: 266.1
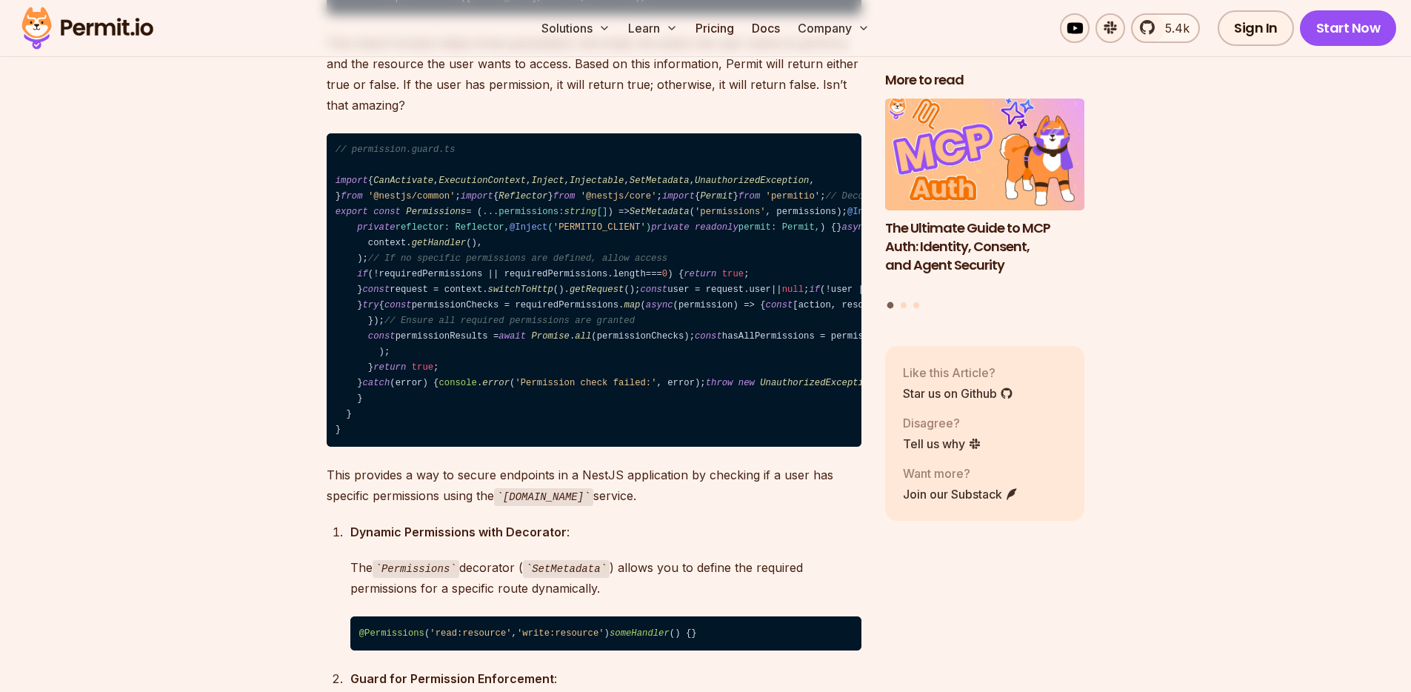
drag, startPoint x: 327, startPoint y: 329, endPoint x: 713, endPoint y: 338, distance: 386.7
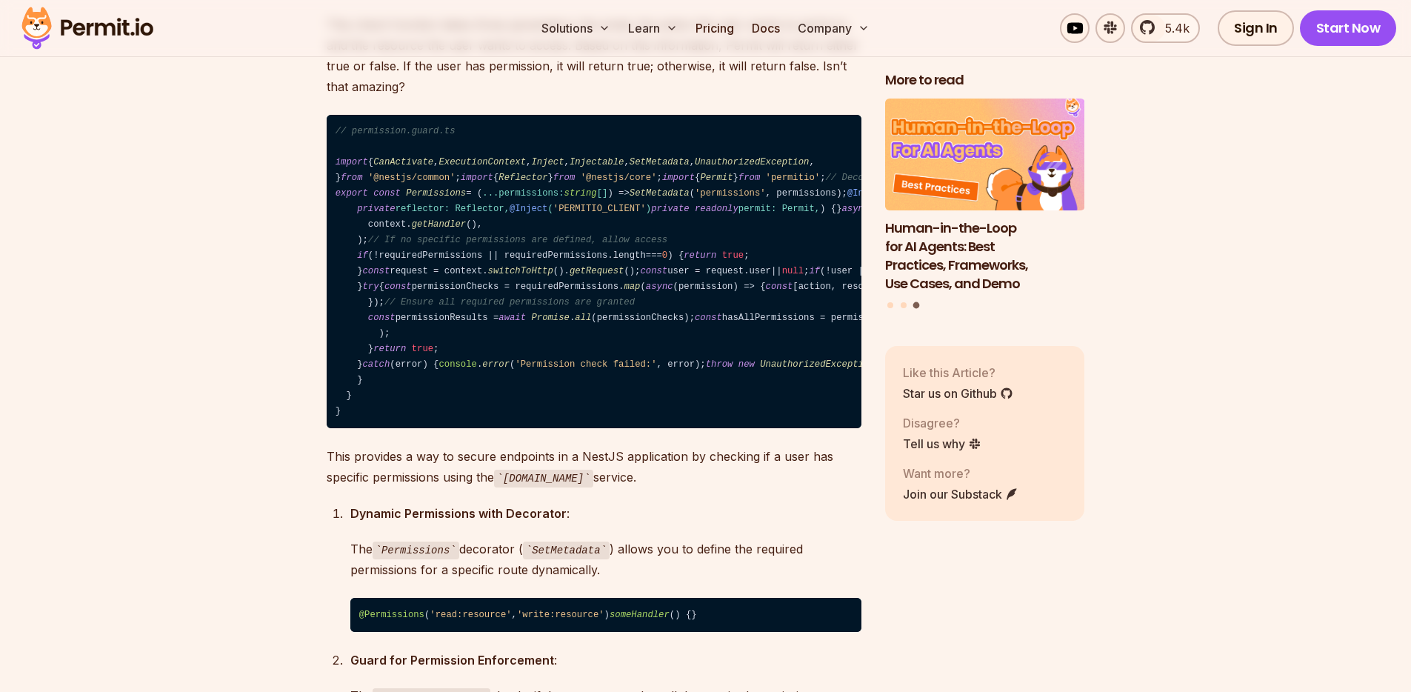
scroll to position [15322, 0]
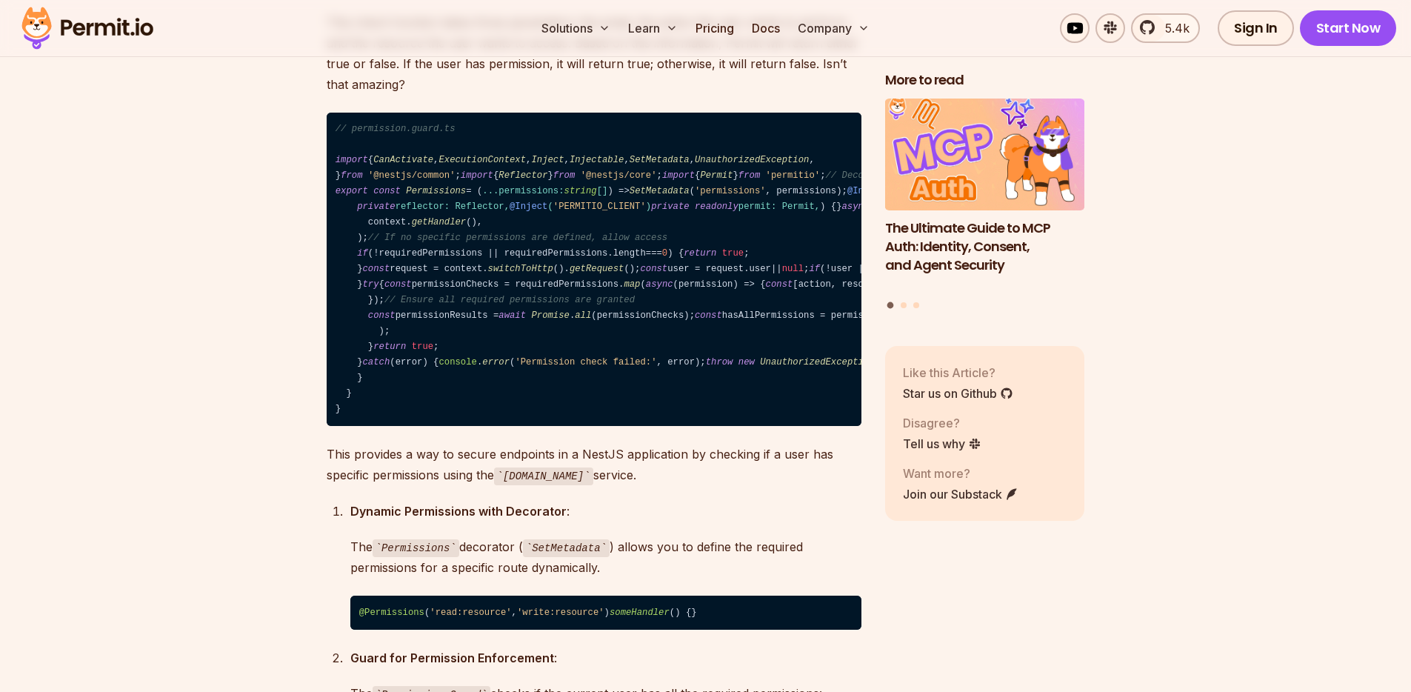
drag, startPoint x: 435, startPoint y: 370, endPoint x: 681, endPoint y: 367, distance: 245.2
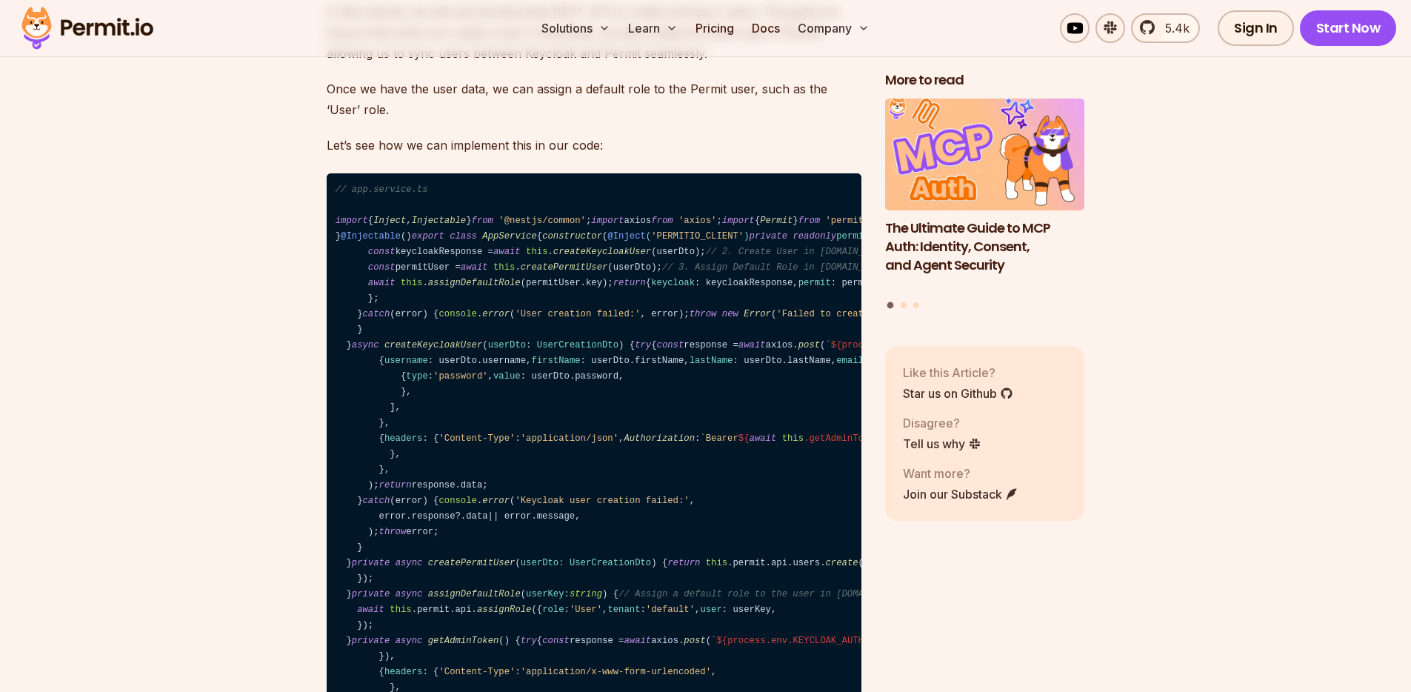
scroll to position [16485, 0]
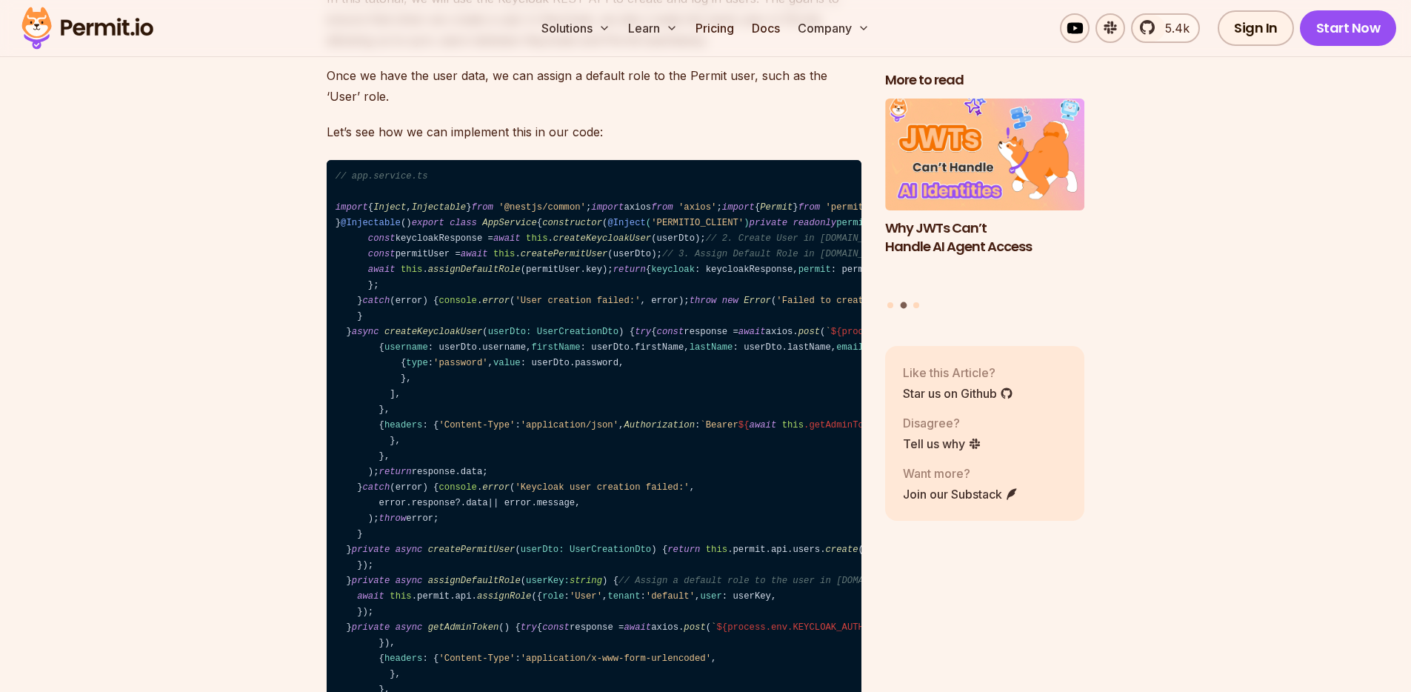
drag, startPoint x: 426, startPoint y: 392, endPoint x: 704, endPoint y: 420, distance: 279.1
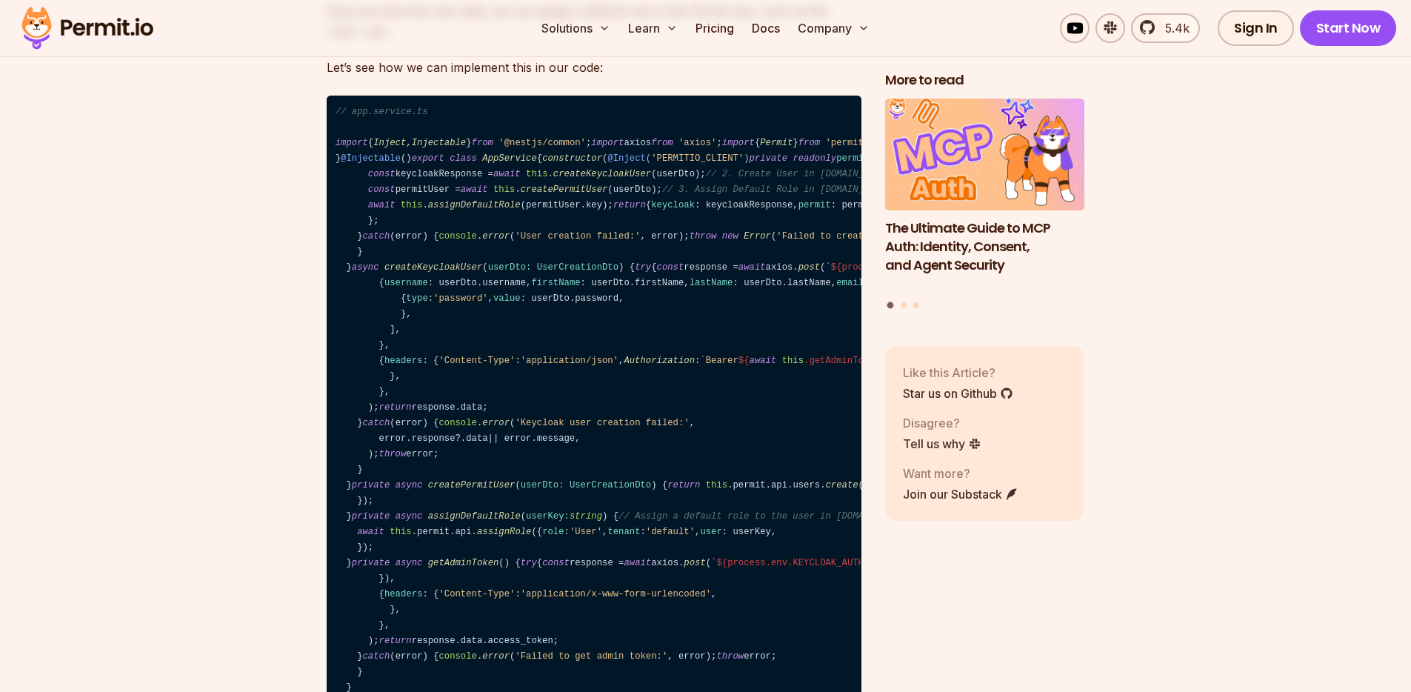
scroll to position [16565, 0]
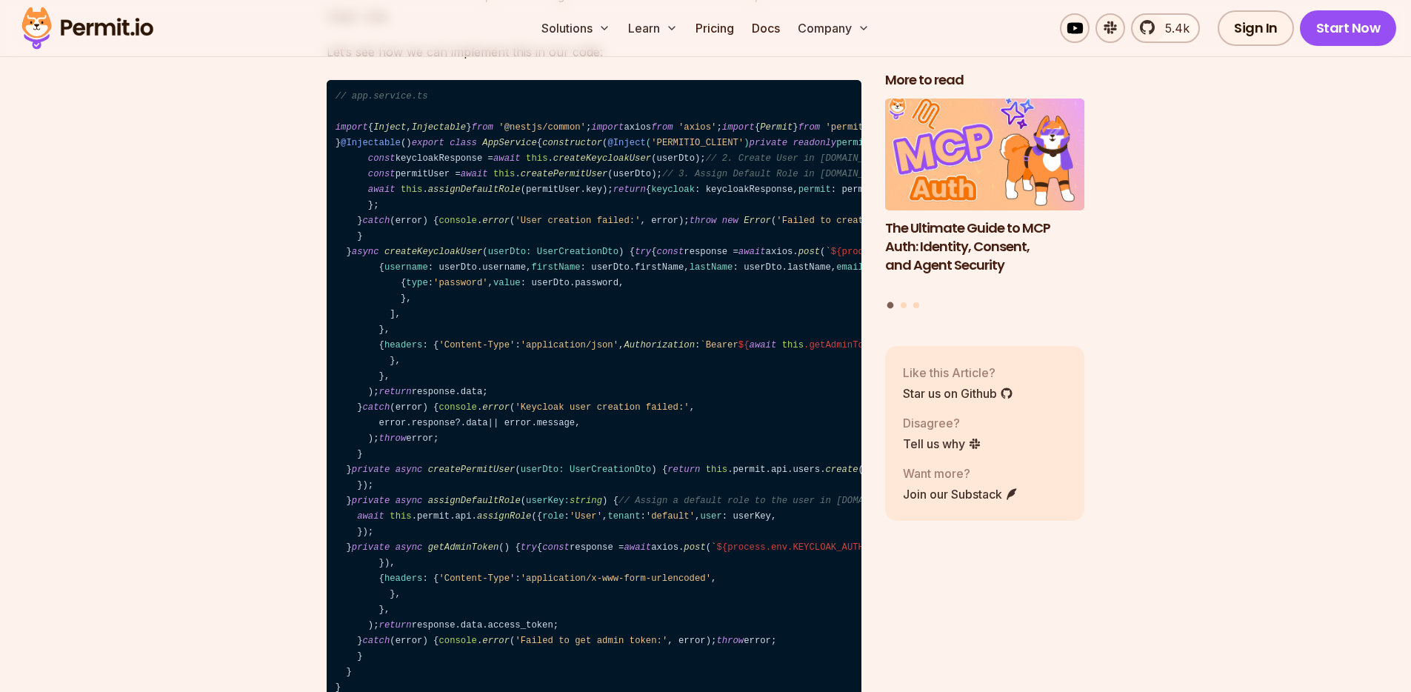
drag, startPoint x: 329, startPoint y: 315, endPoint x: 644, endPoint y: 341, distance: 316.6
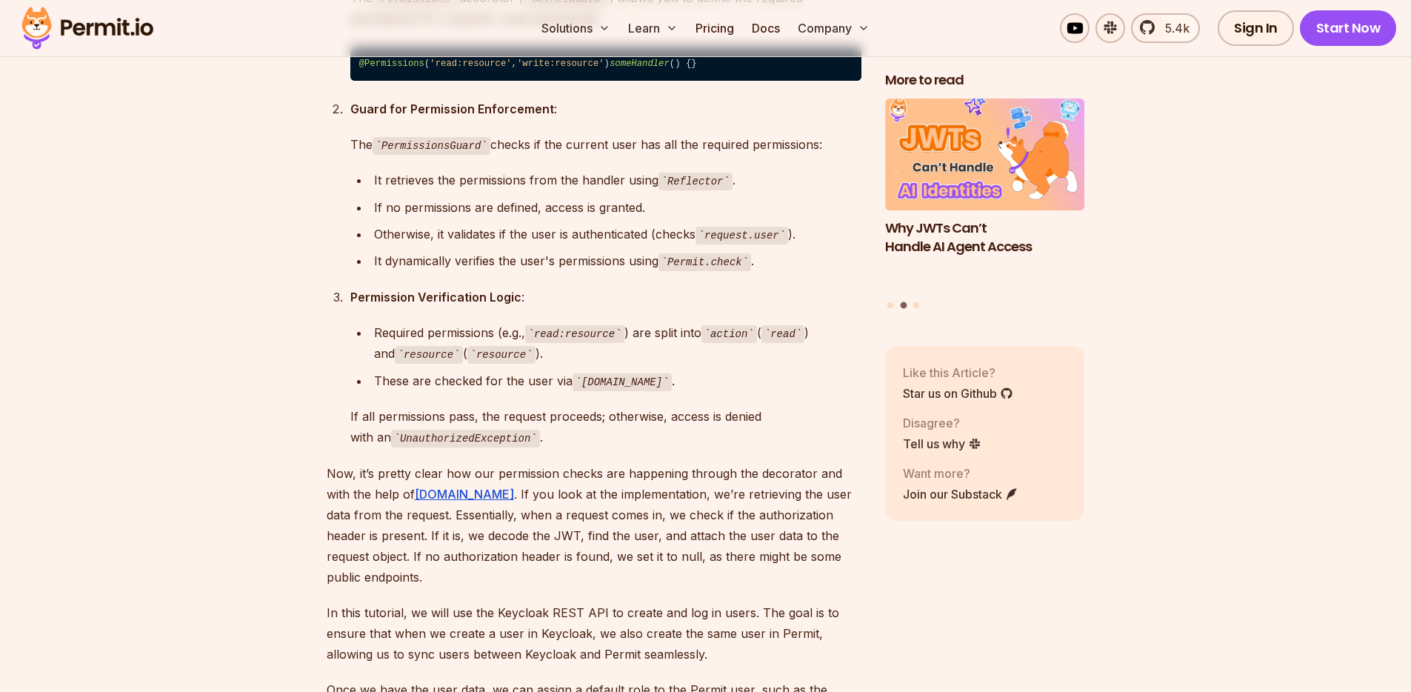
scroll to position [15592, 0]
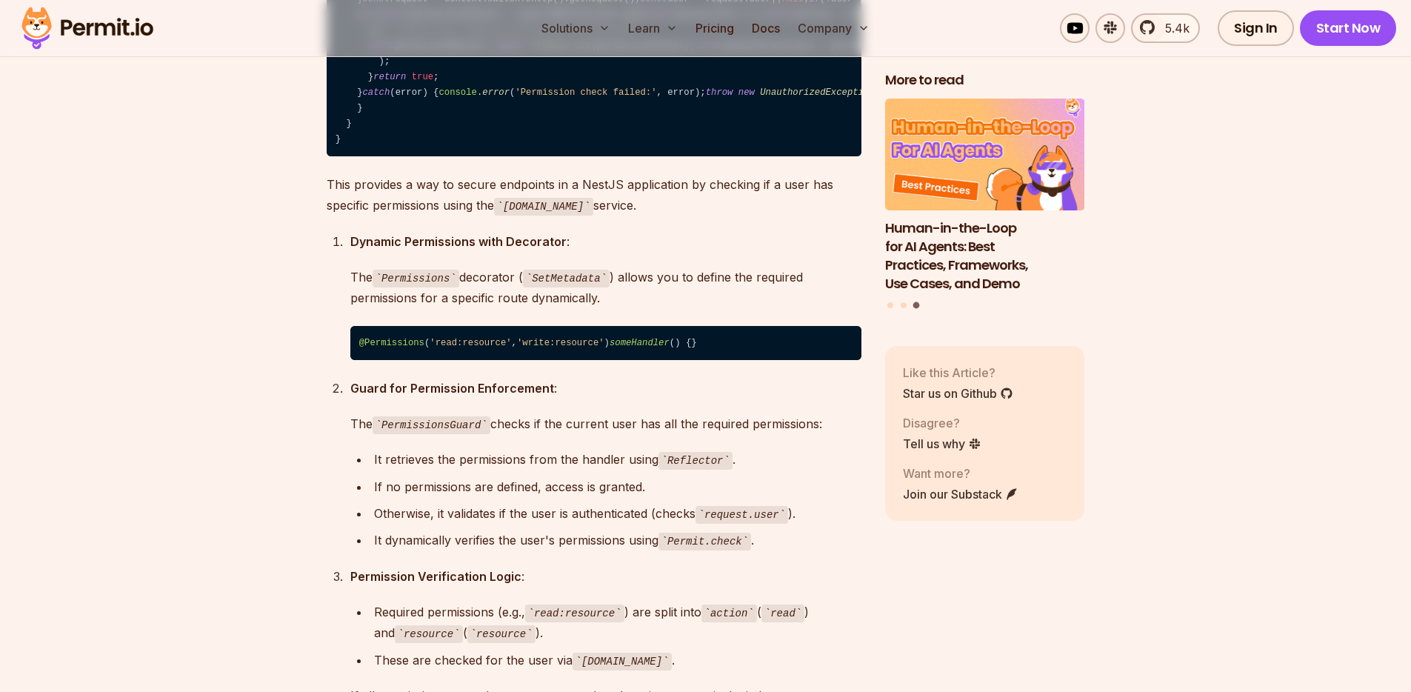
drag, startPoint x: 335, startPoint y: 141, endPoint x: 554, endPoint y: 227, distance: 235.4
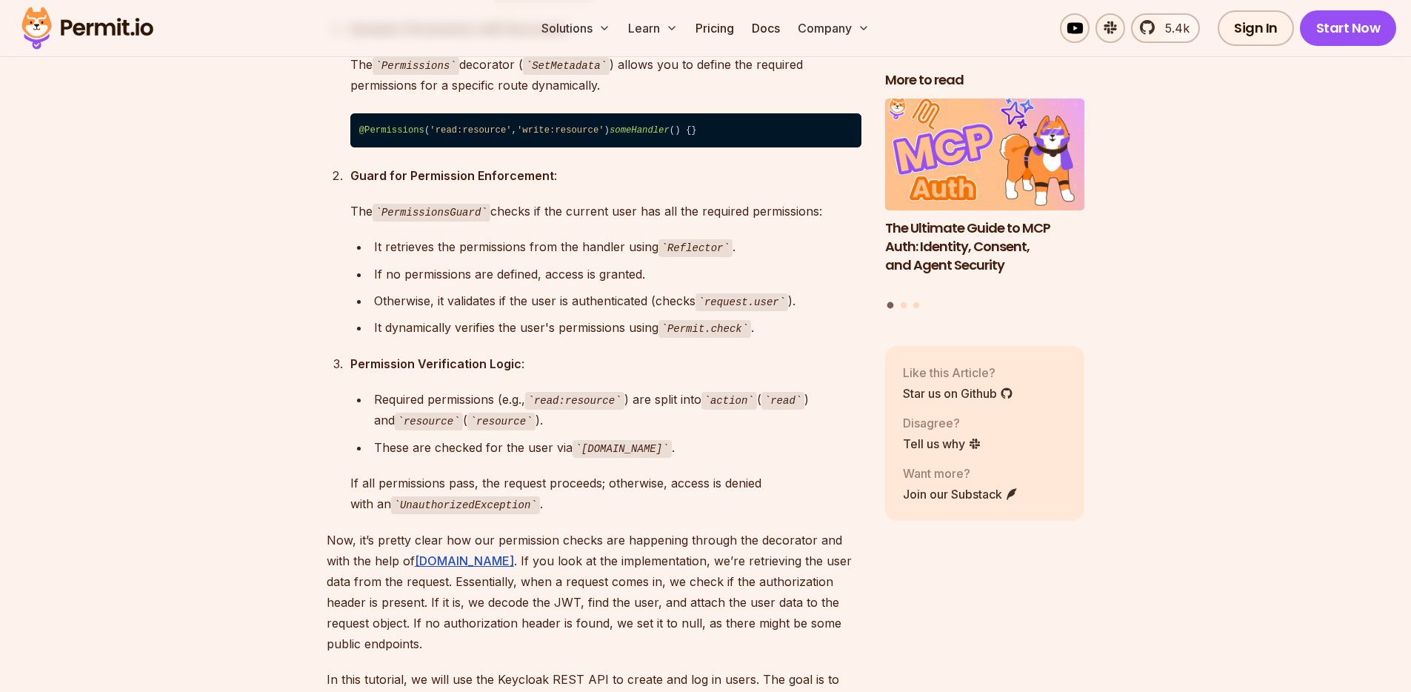
scroll to position [15816, 0]
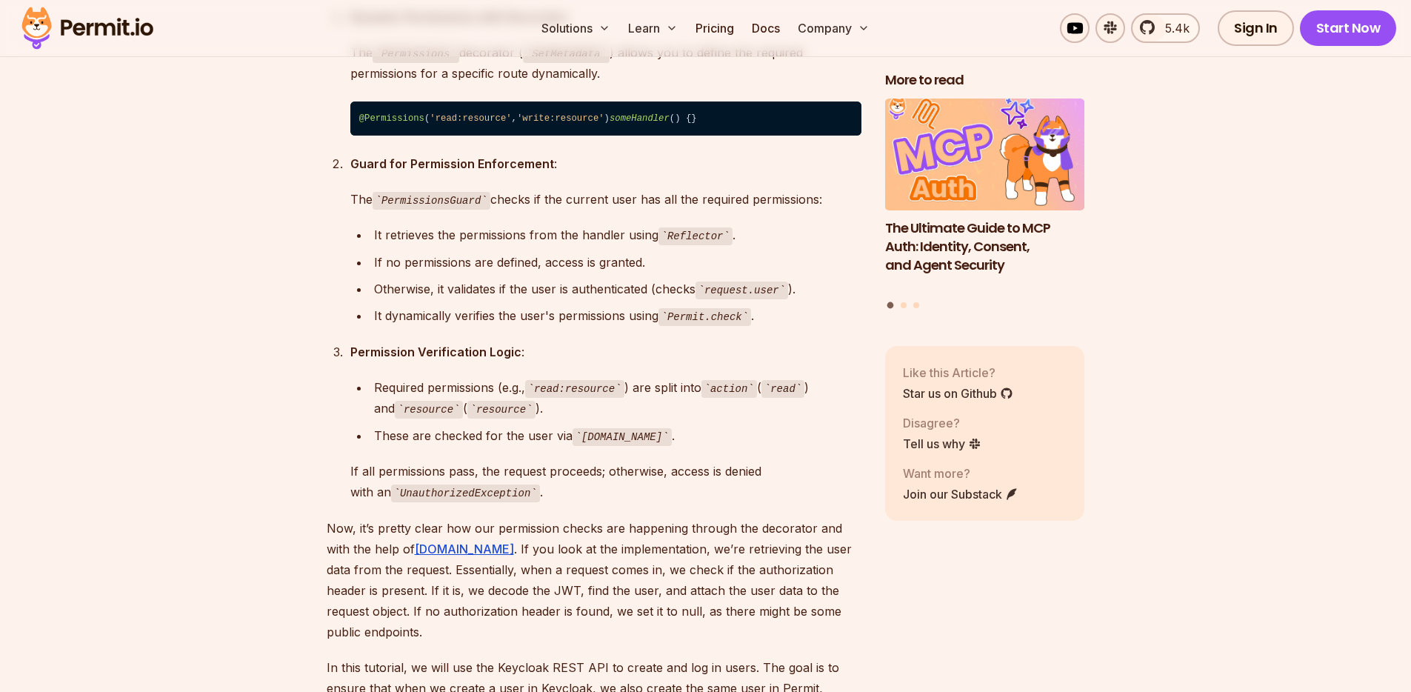
drag, startPoint x: 576, startPoint y: 260, endPoint x: 325, endPoint y: 247, distance: 251.4
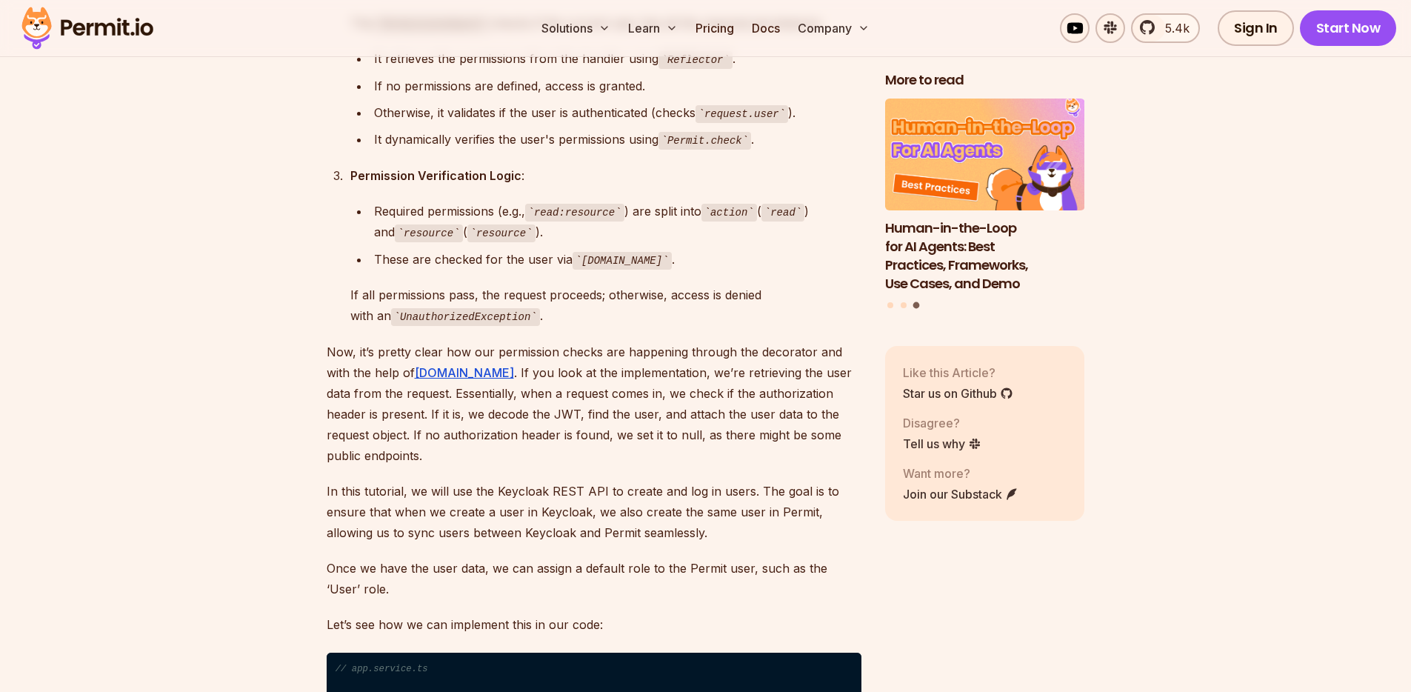
scroll to position [15989, 0]
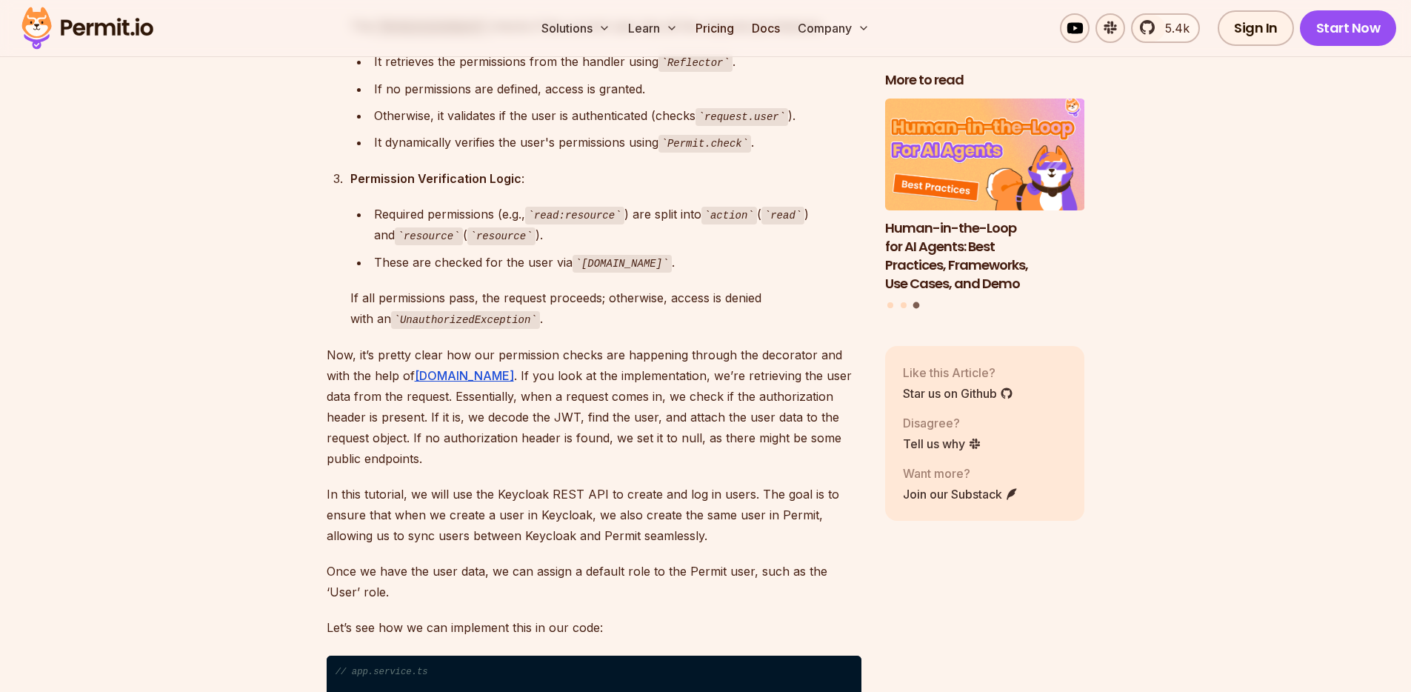
drag, startPoint x: 343, startPoint y: 162, endPoint x: 680, endPoint y: 190, distance: 338.1
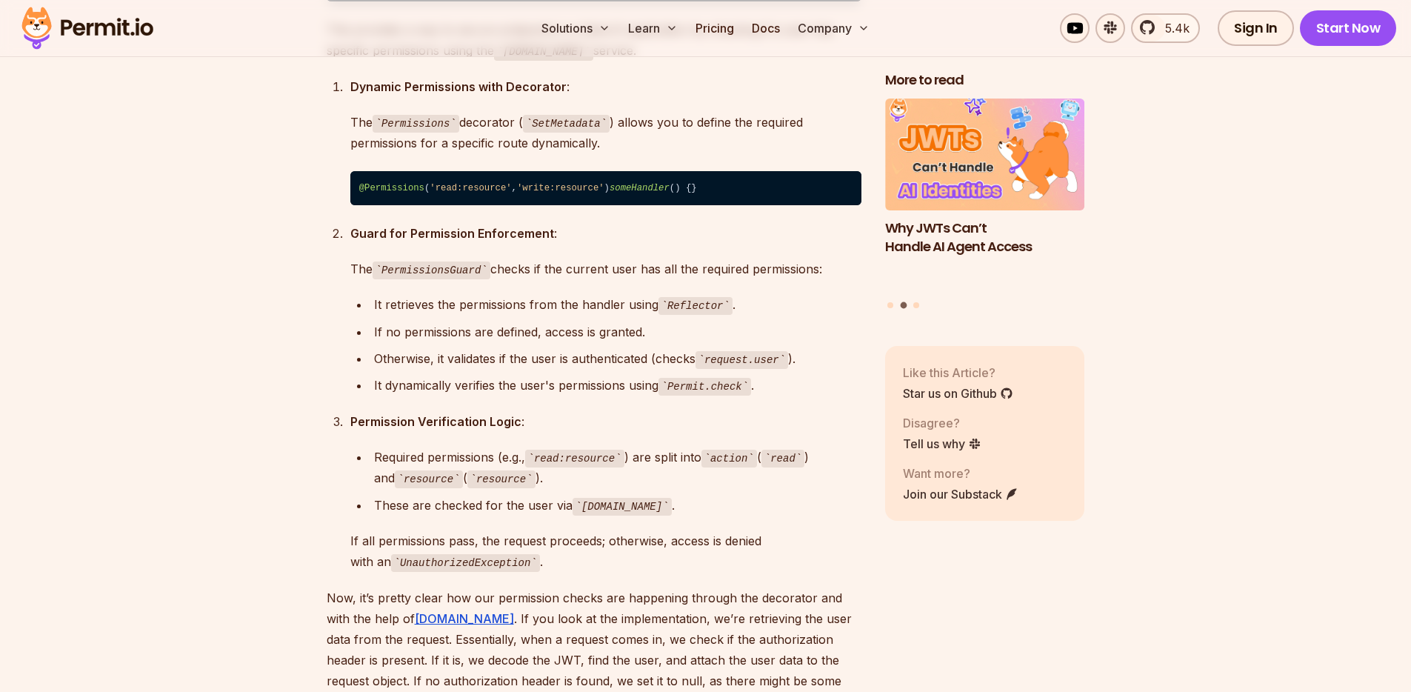
scroll to position [15937, 0]
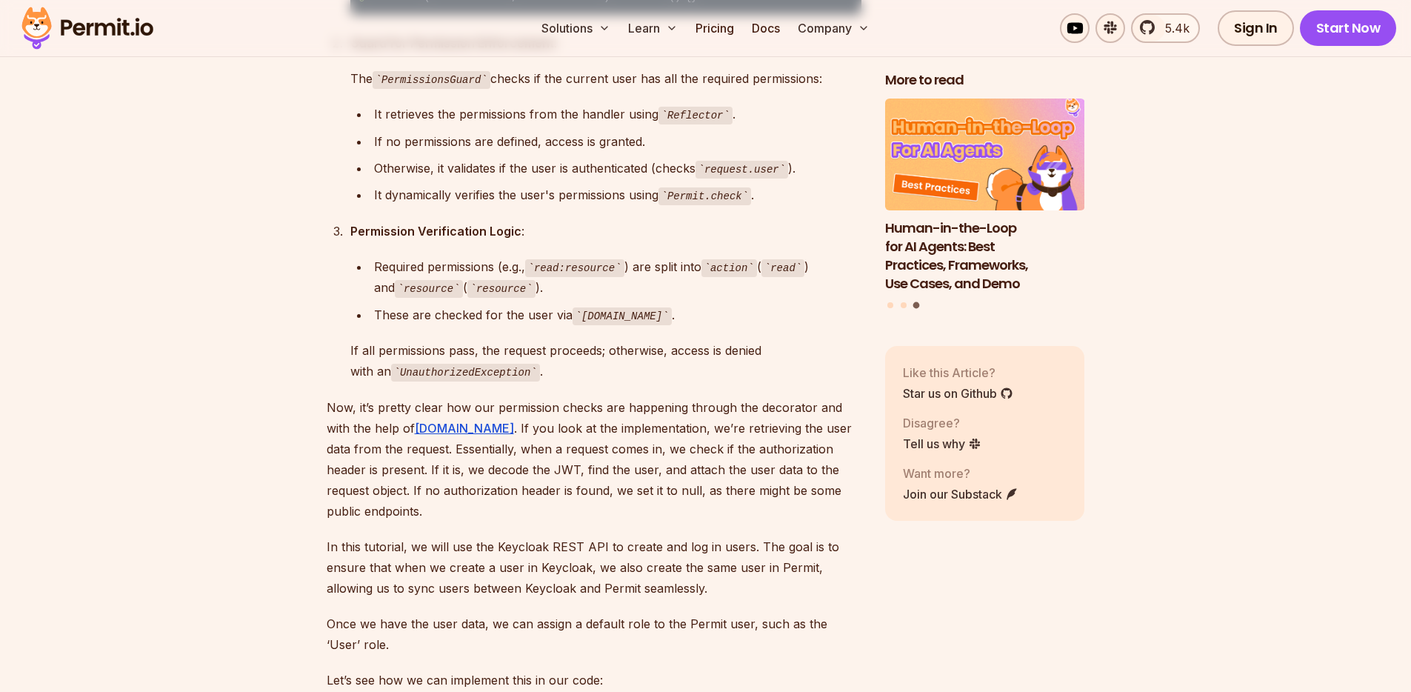
drag, startPoint x: 364, startPoint y: 328, endPoint x: 478, endPoint y: 322, distance: 114.2
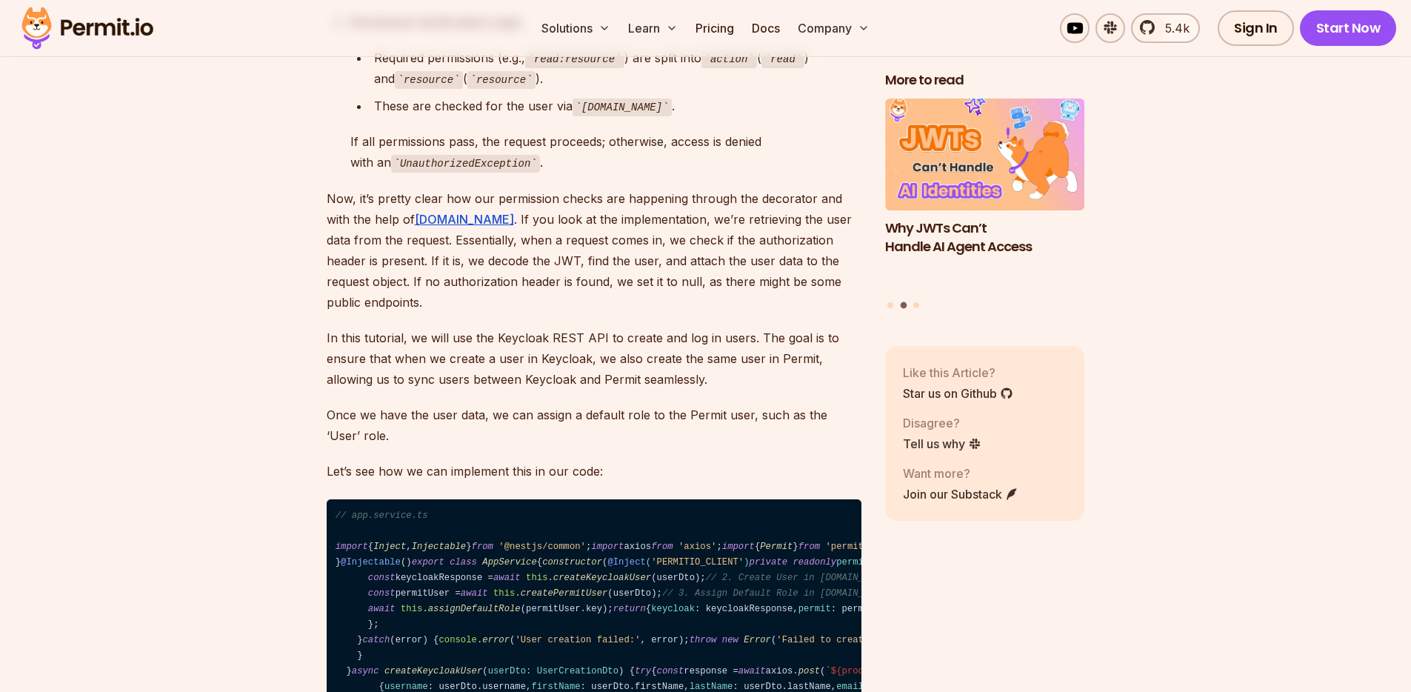
scroll to position [16146, 0]
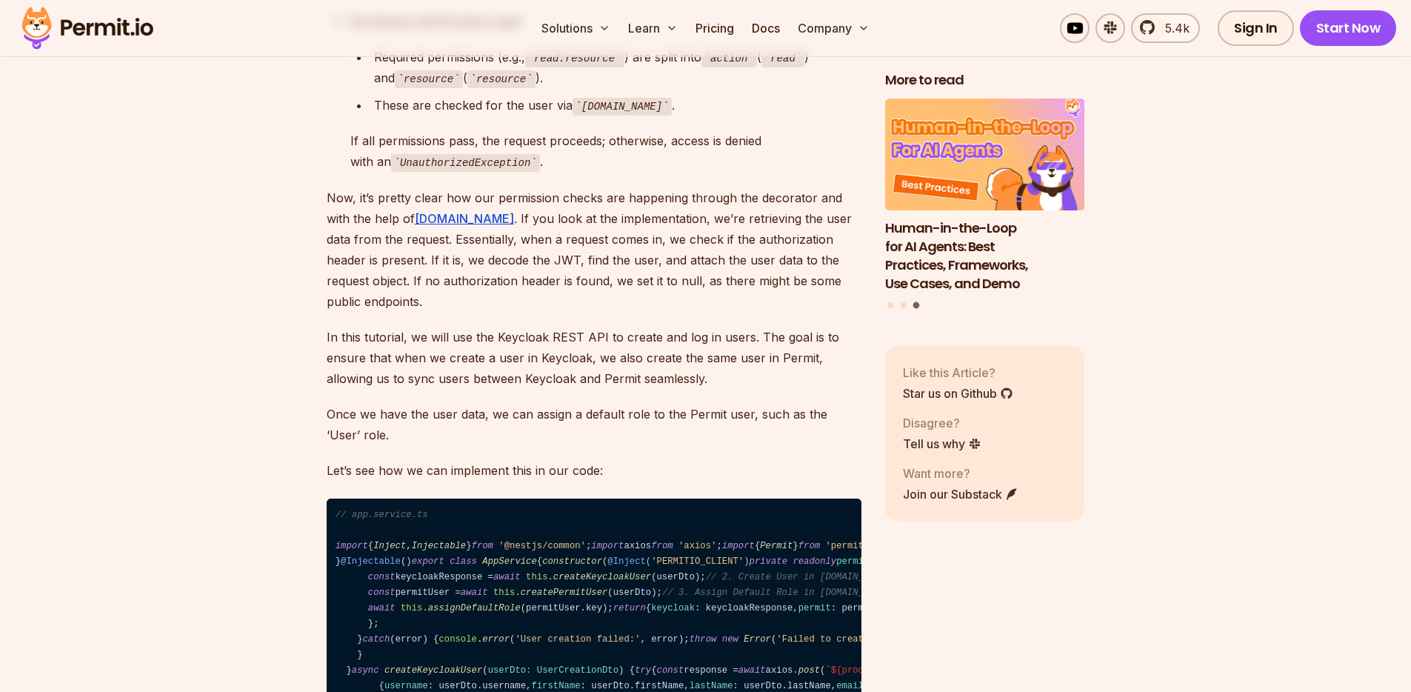
drag, startPoint x: 449, startPoint y: 395, endPoint x: 721, endPoint y: 398, distance: 272.5
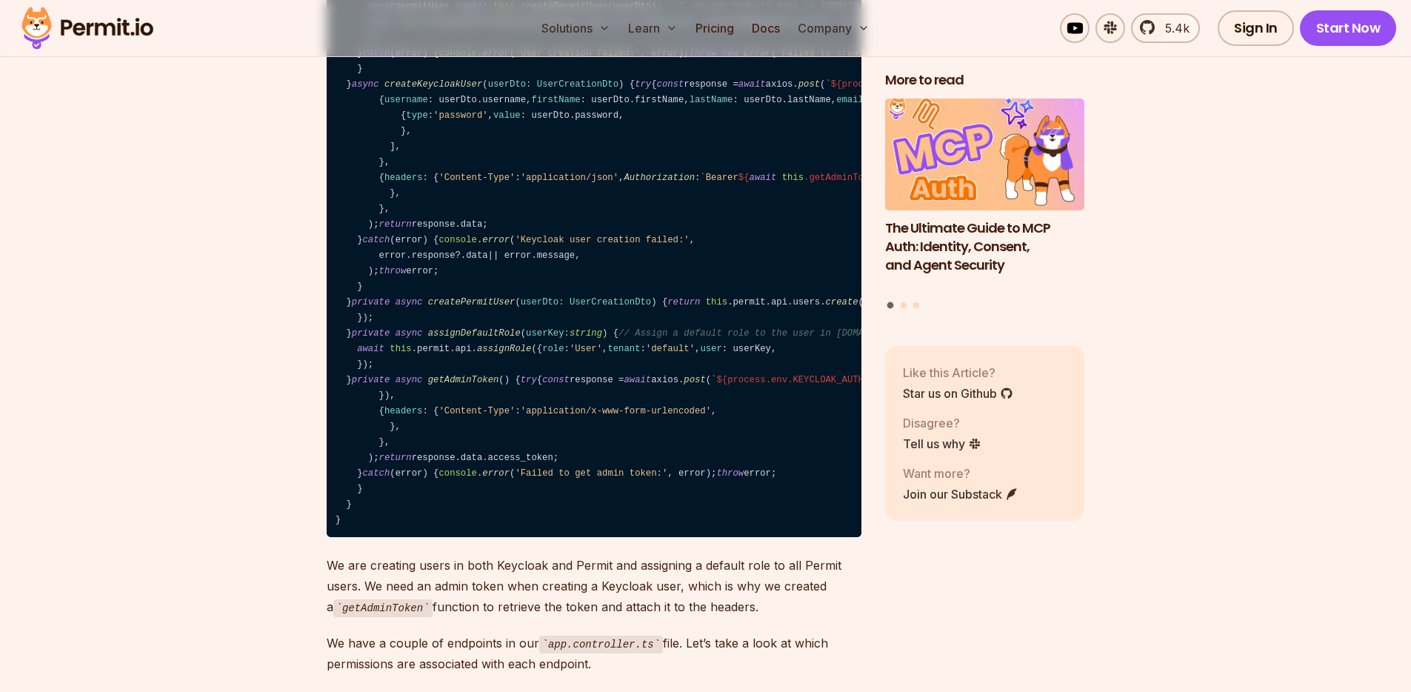
scroll to position [16742, 0]
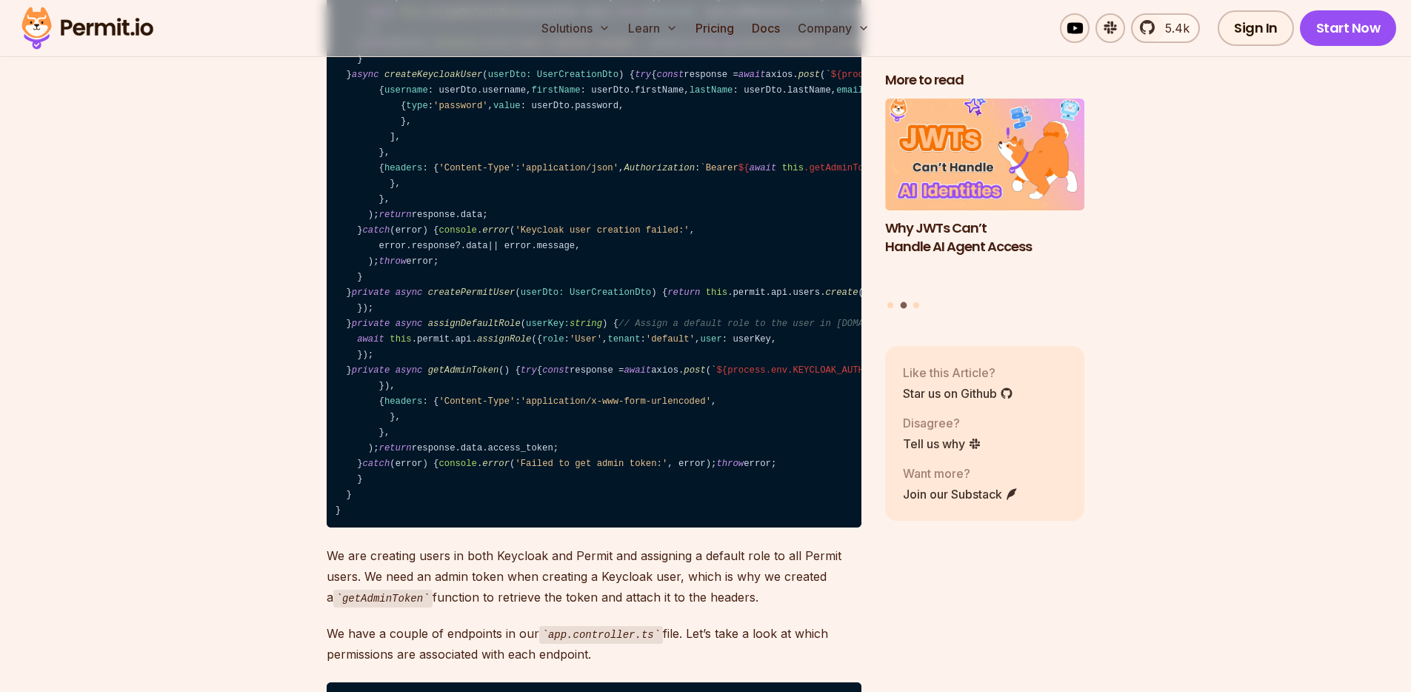
drag, startPoint x: 353, startPoint y: 231, endPoint x: 617, endPoint y: 258, distance: 265.7
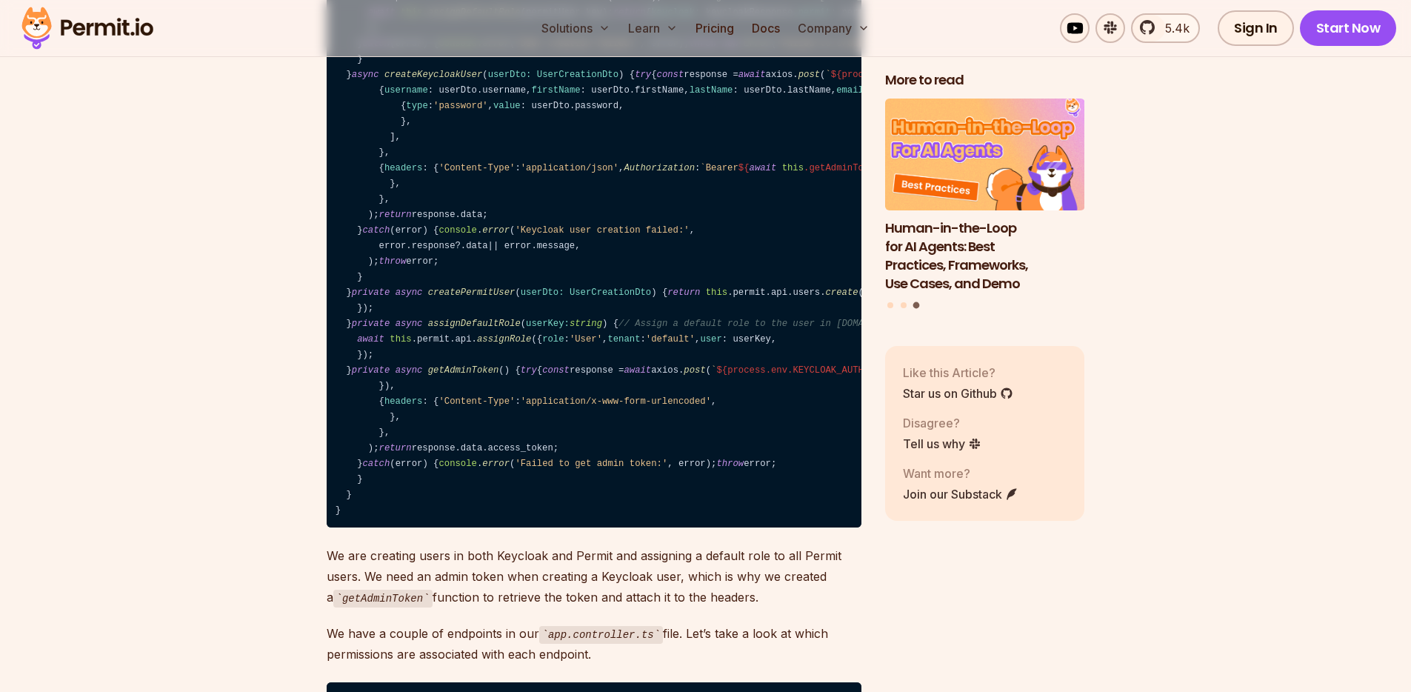
drag, startPoint x: 621, startPoint y: 233, endPoint x: 678, endPoint y: 260, distance: 63.3
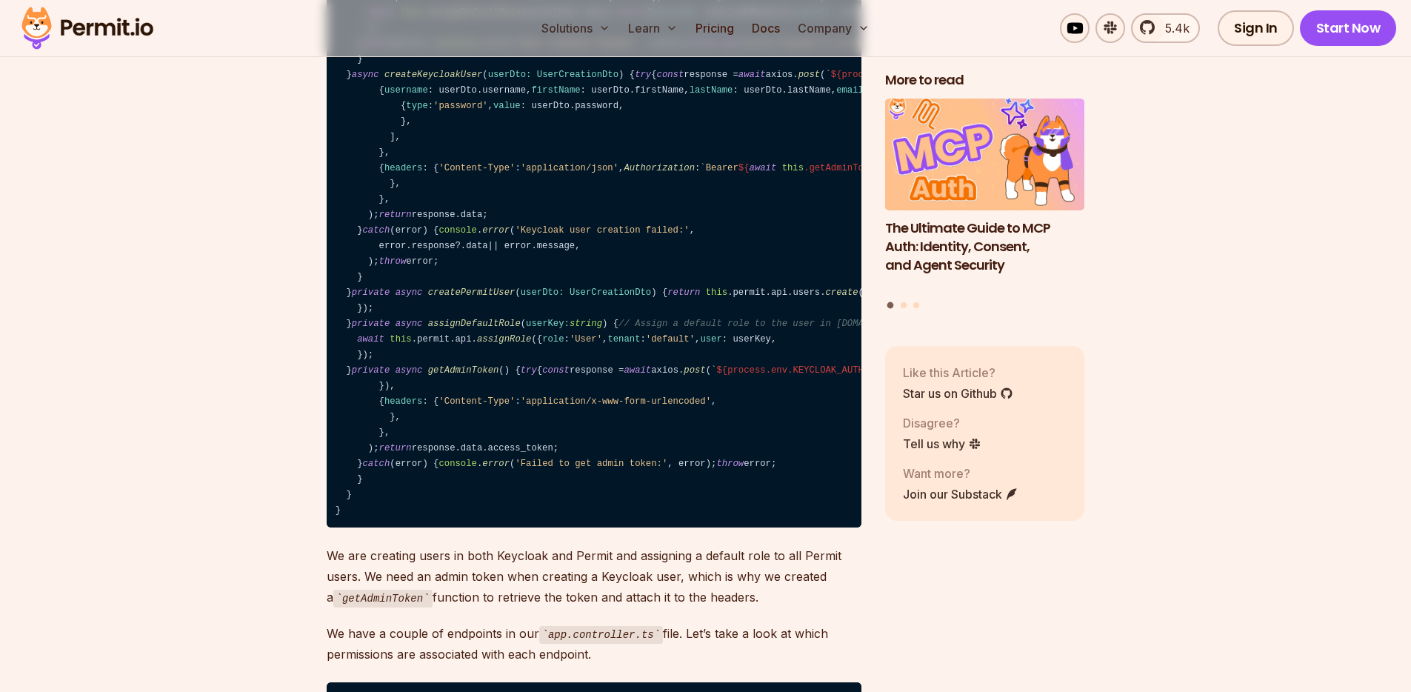
drag, startPoint x: 644, startPoint y: 297, endPoint x: 333, endPoint y: 297, distance: 311.8
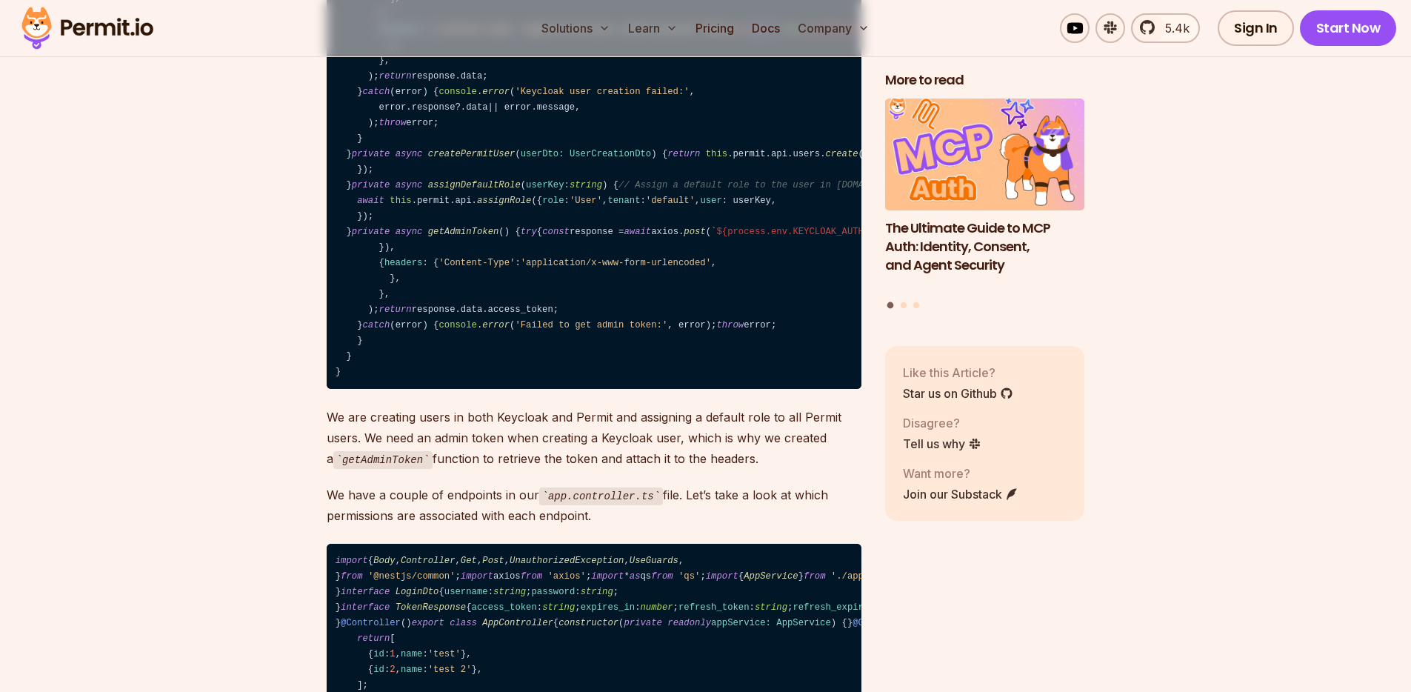
scroll to position [16897, 0]
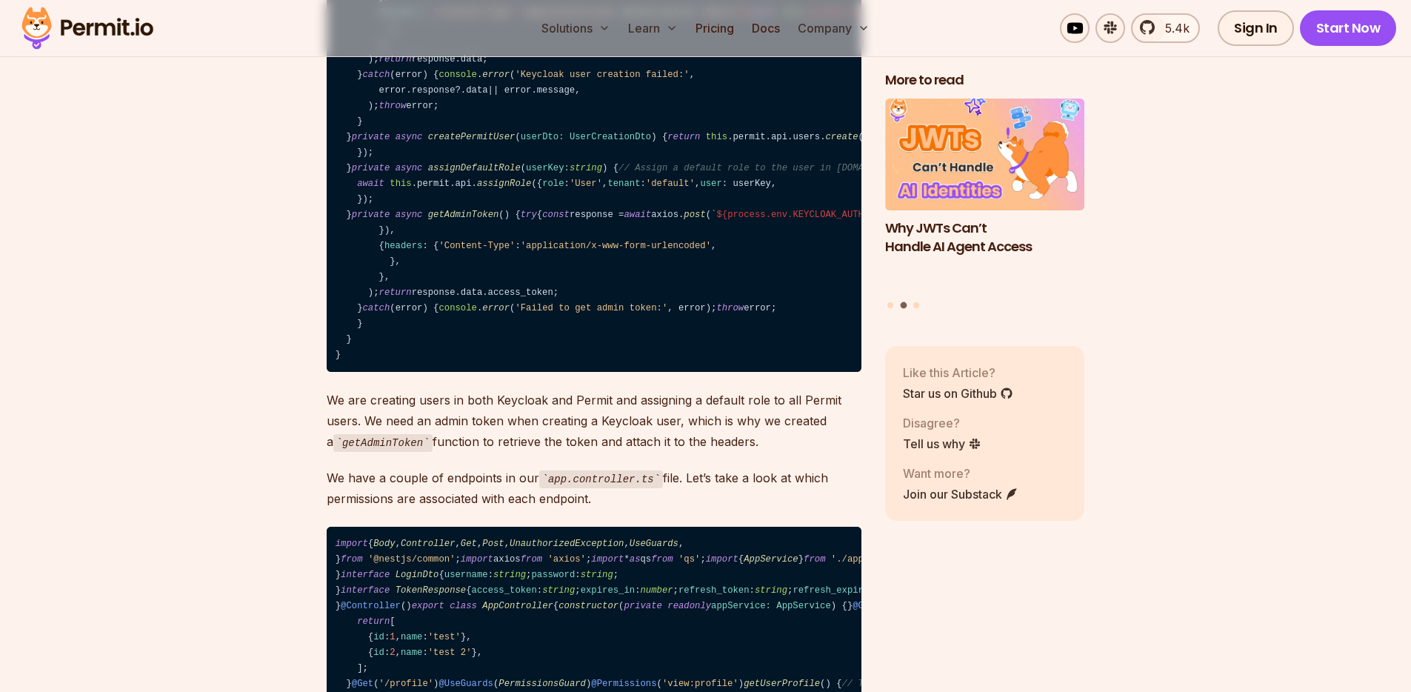
drag, startPoint x: 543, startPoint y: 240, endPoint x: 836, endPoint y: 241, distance: 293.3
drag, startPoint x: 421, startPoint y: 274, endPoint x: 712, endPoint y: 275, distance: 291.0
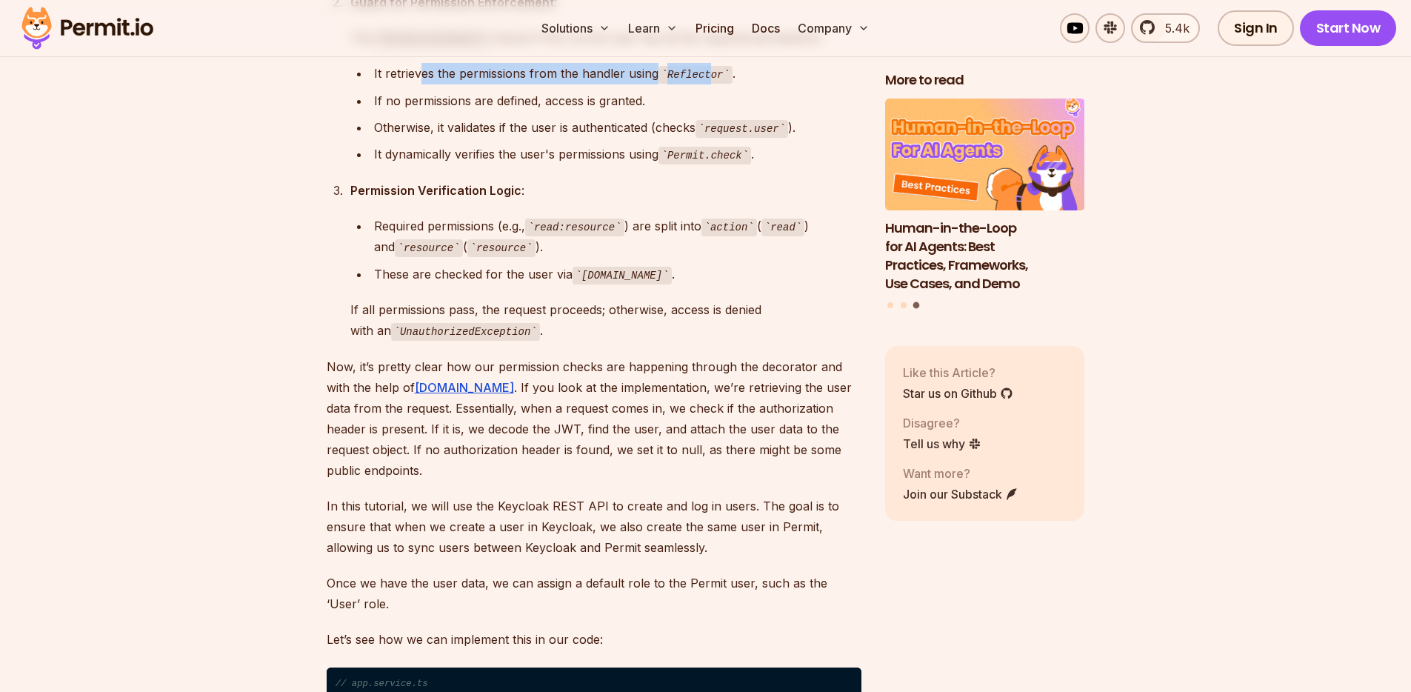
scroll to position [15994, 0]
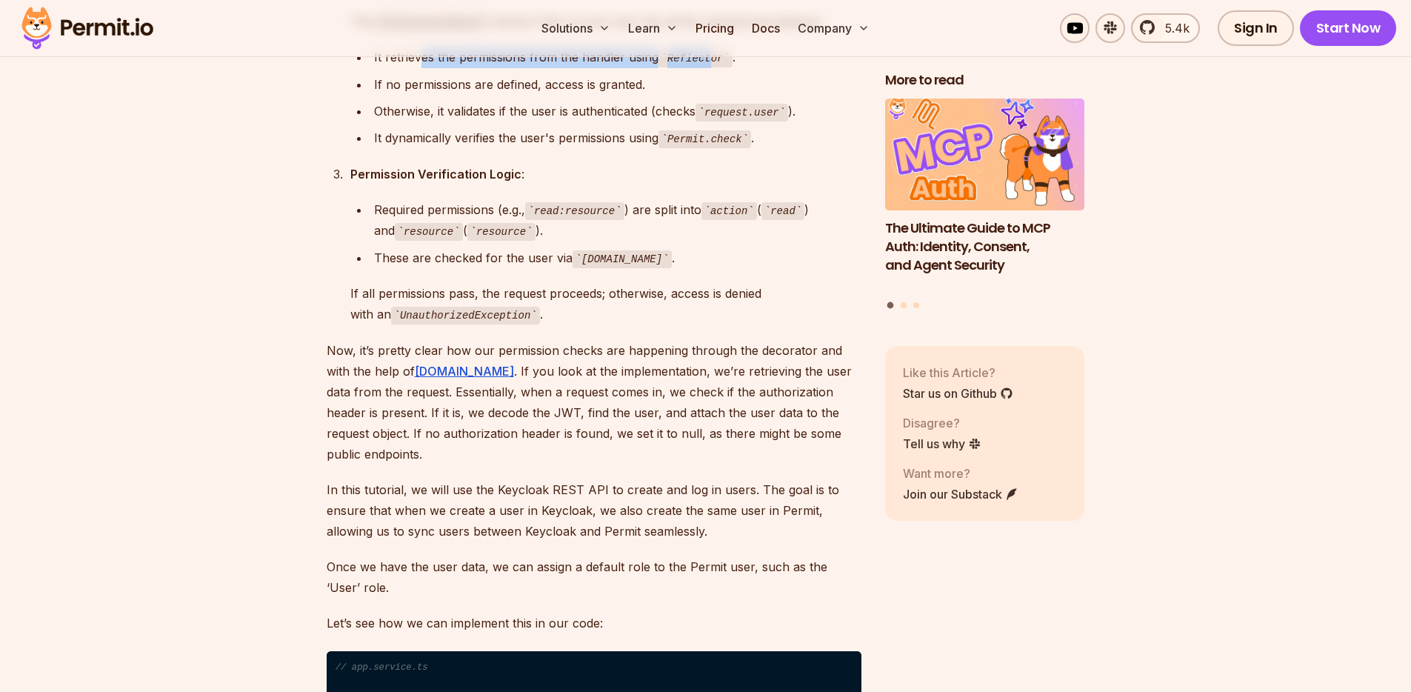
drag, startPoint x: 386, startPoint y: 235, endPoint x: 507, endPoint y: 232, distance: 120.8
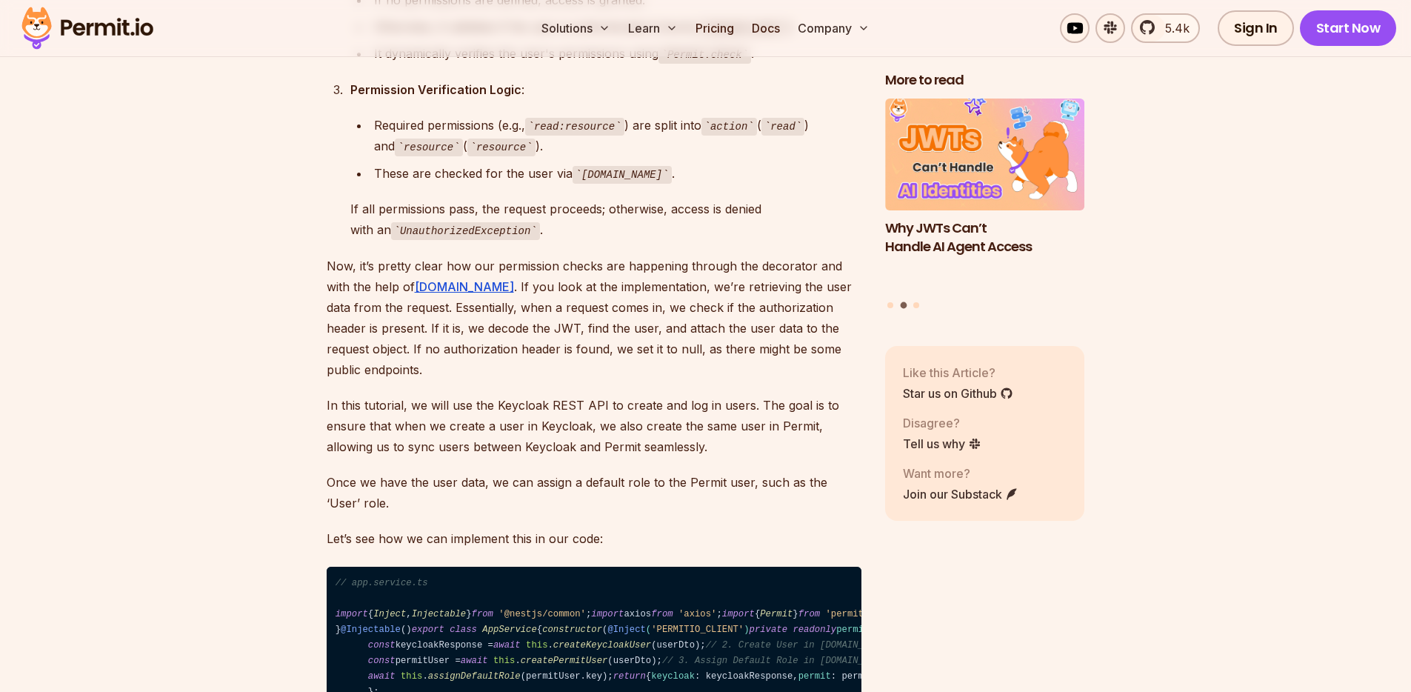
scroll to position [16085, 0]
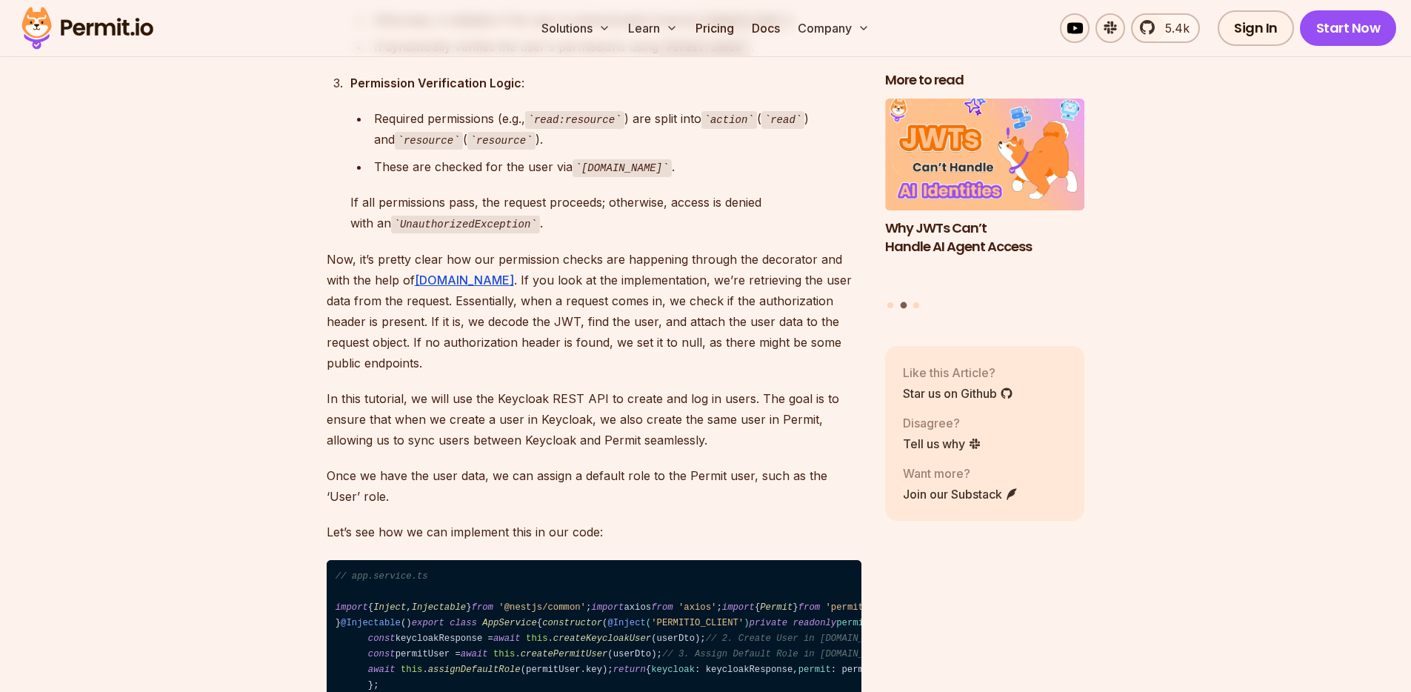
drag, startPoint x: 355, startPoint y: 298, endPoint x: 552, endPoint y: 321, distance: 198.2
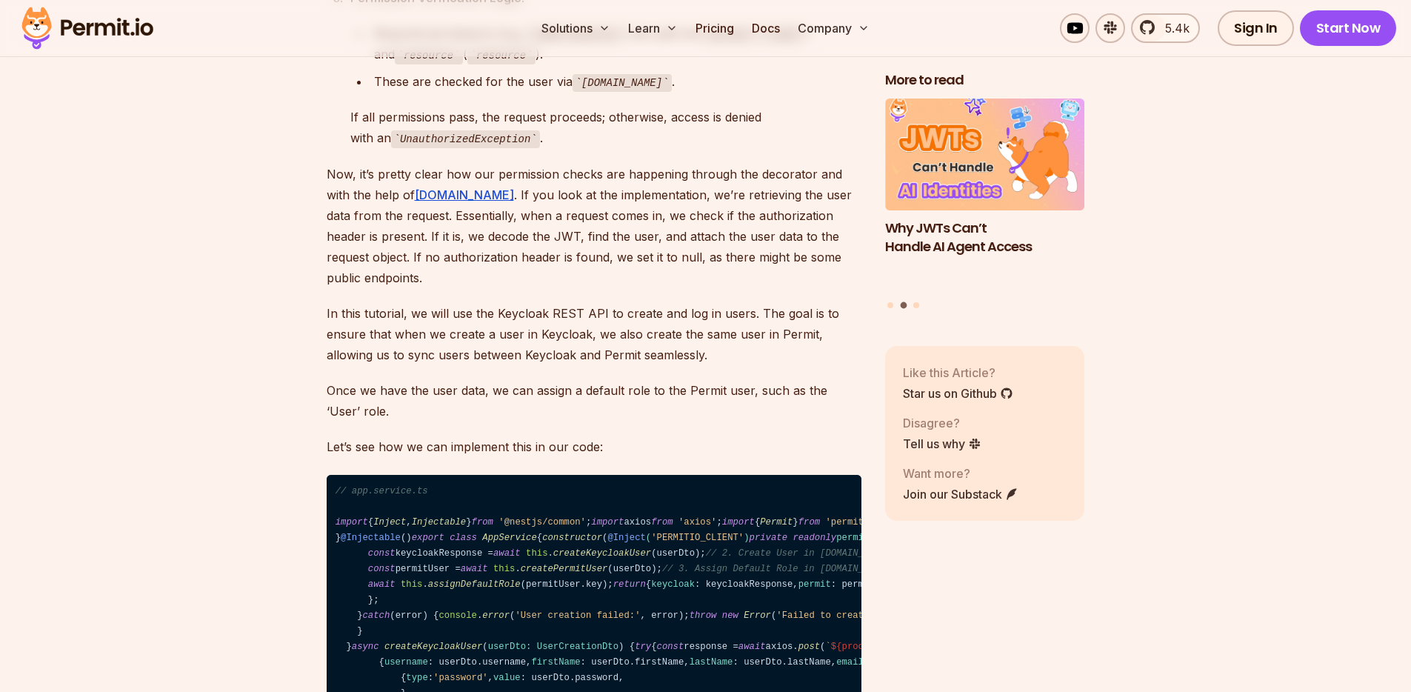
scroll to position [16260, 0]
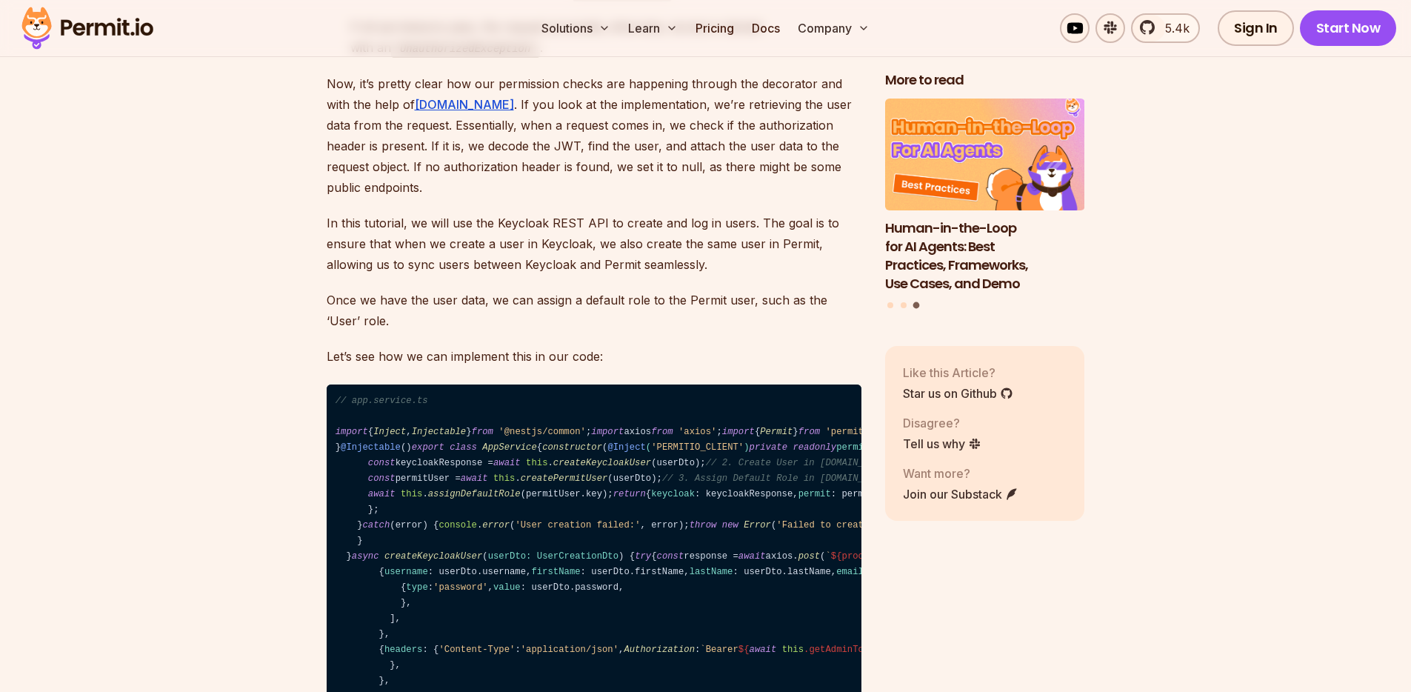
drag, startPoint x: 495, startPoint y: 245, endPoint x: 718, endPoint y: 283, distance: 226.1
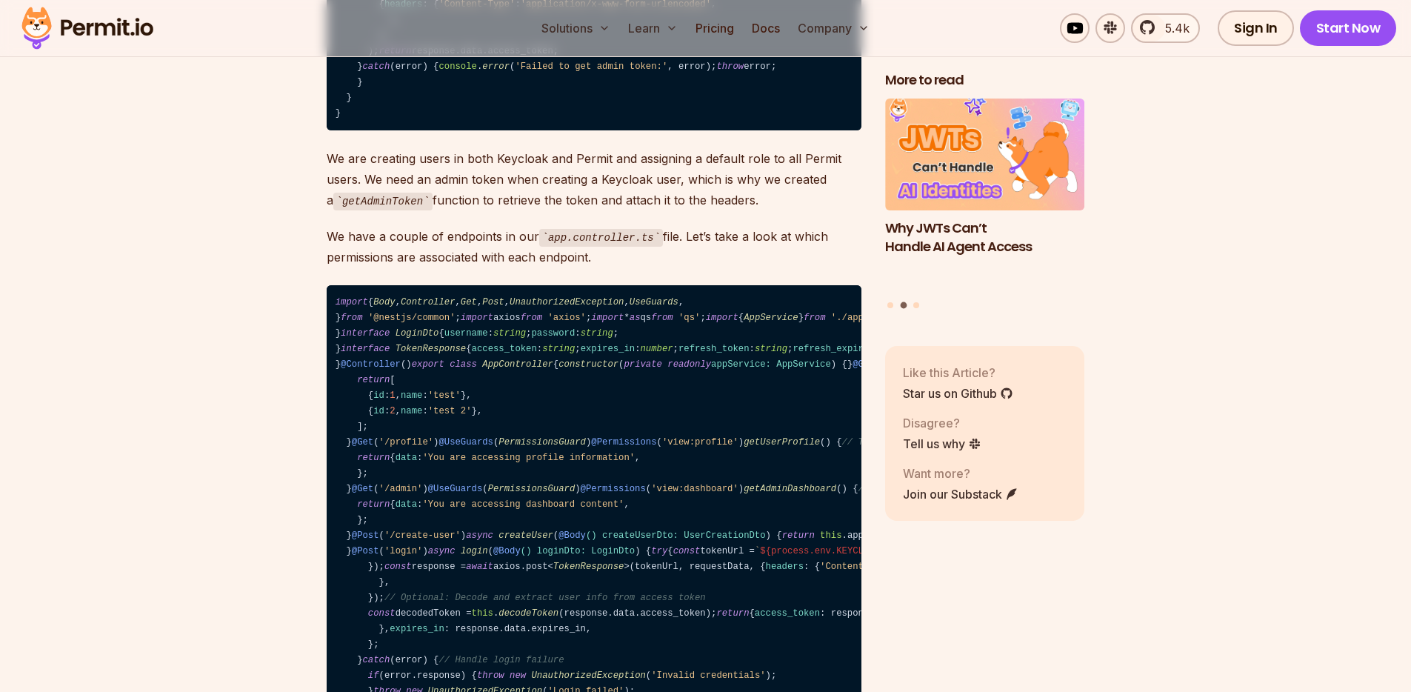
scroll to position [17233, 0]
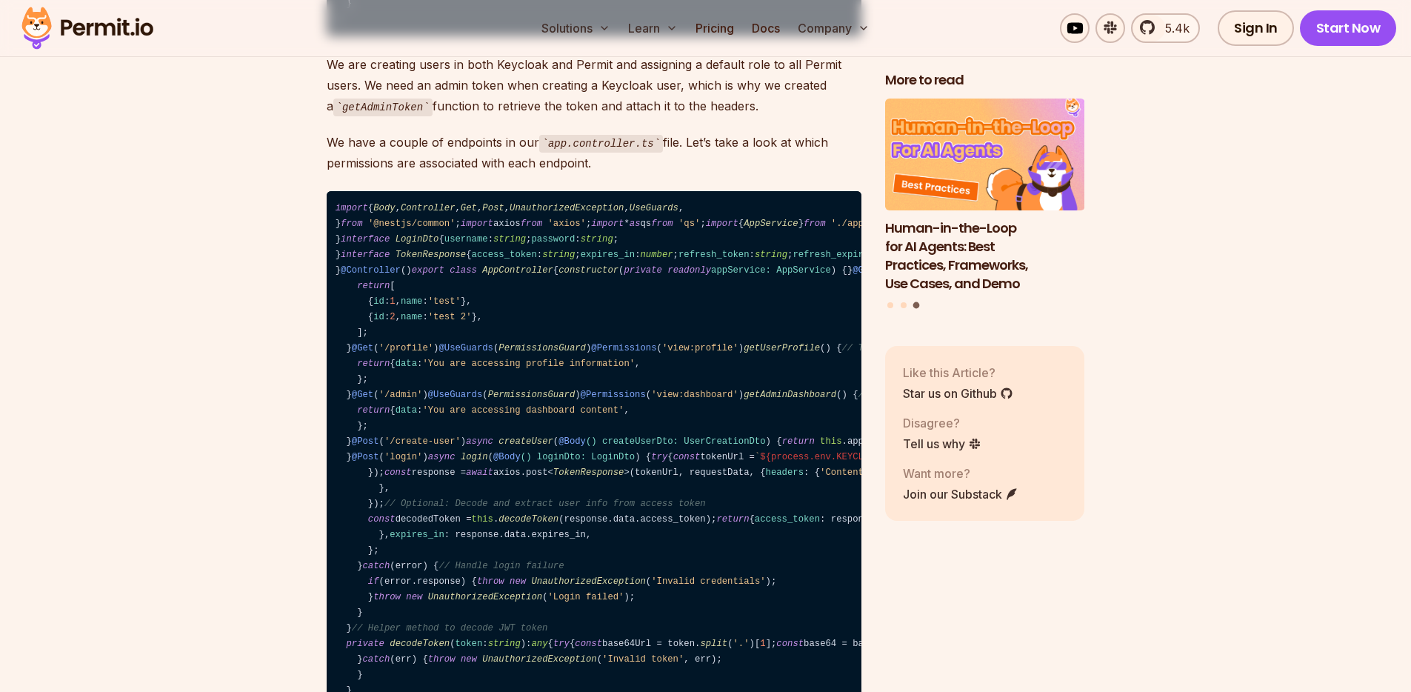
drag, startPoint x: 353, startPoint y: 229, endPoint x: 605, endPoint y: 283, distance: 257.5
drag, startPoint x: 365, startPoint y: 274, endPoint x: 814, endPoint y: 273, distance: 448.8
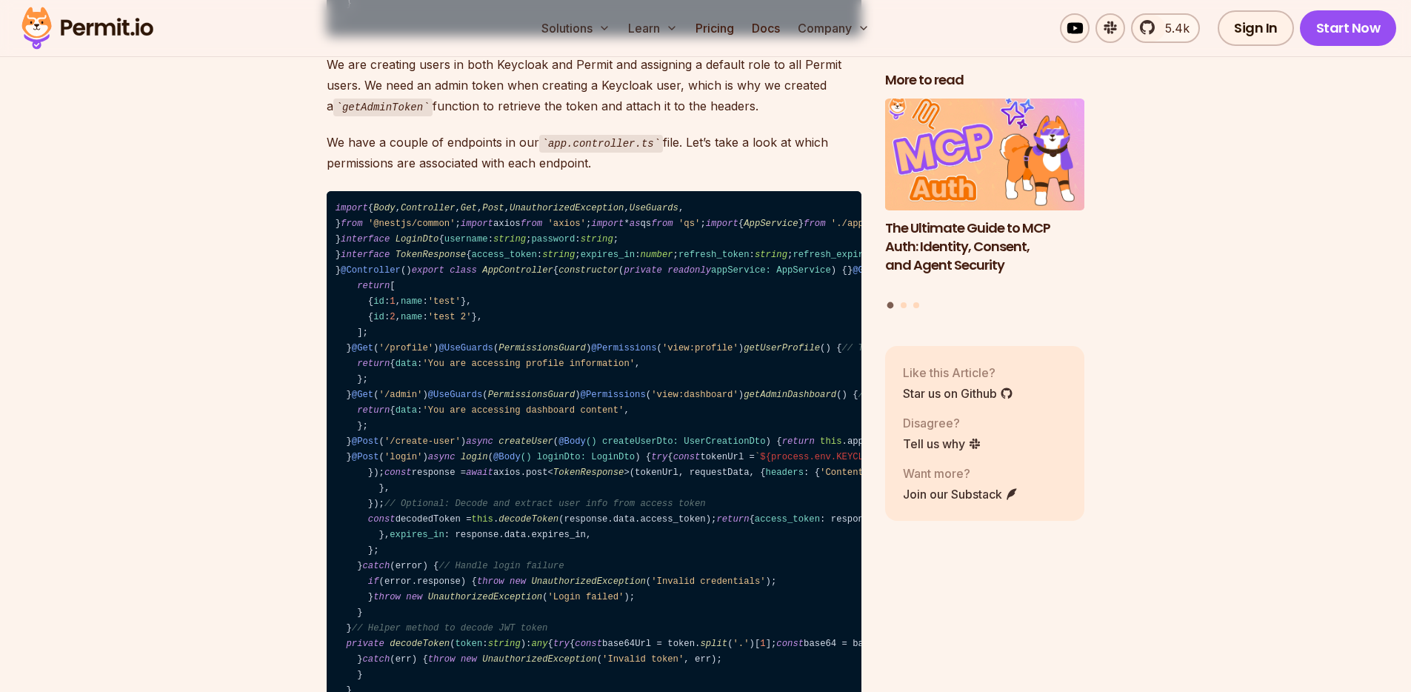
drag, startPoint x: 352, startPoint y: 290, endPoint x: 822, endPoint y: 295, distance: 470.3
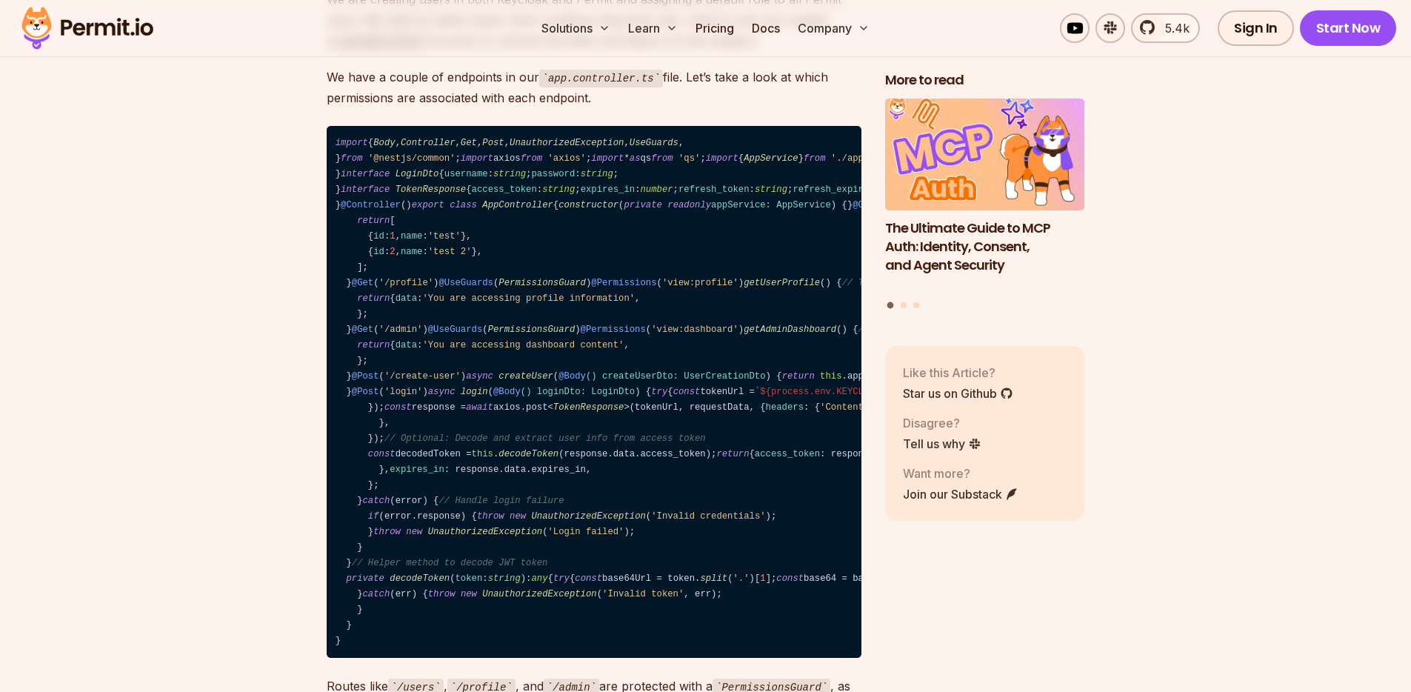
scroll to position [17296, 0]
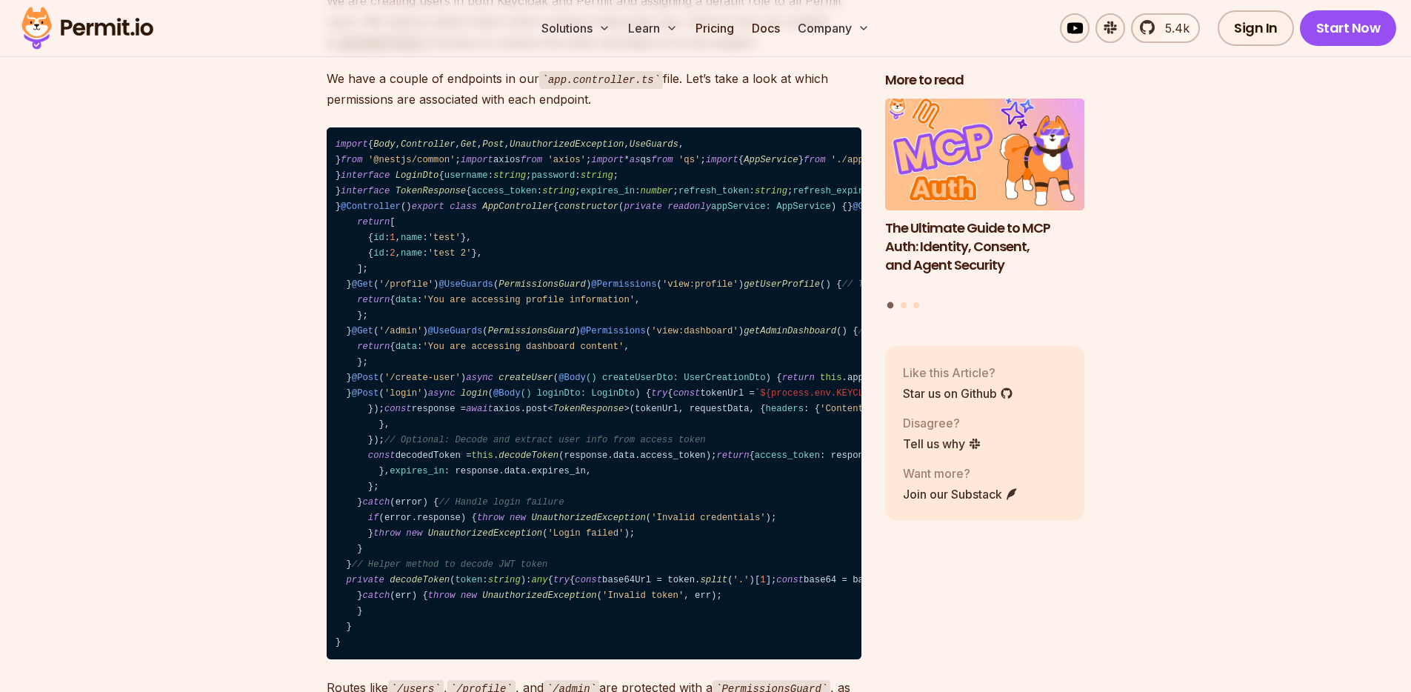
drag, startPoint x: 373, startPoint y: 228, endPoint x: 515, endPoint y: 230, distance: 142.9
drag, startPoint x: 487, startPoint y: 229, endPoint x: 684, endPoint y: 231, distance: 196.3
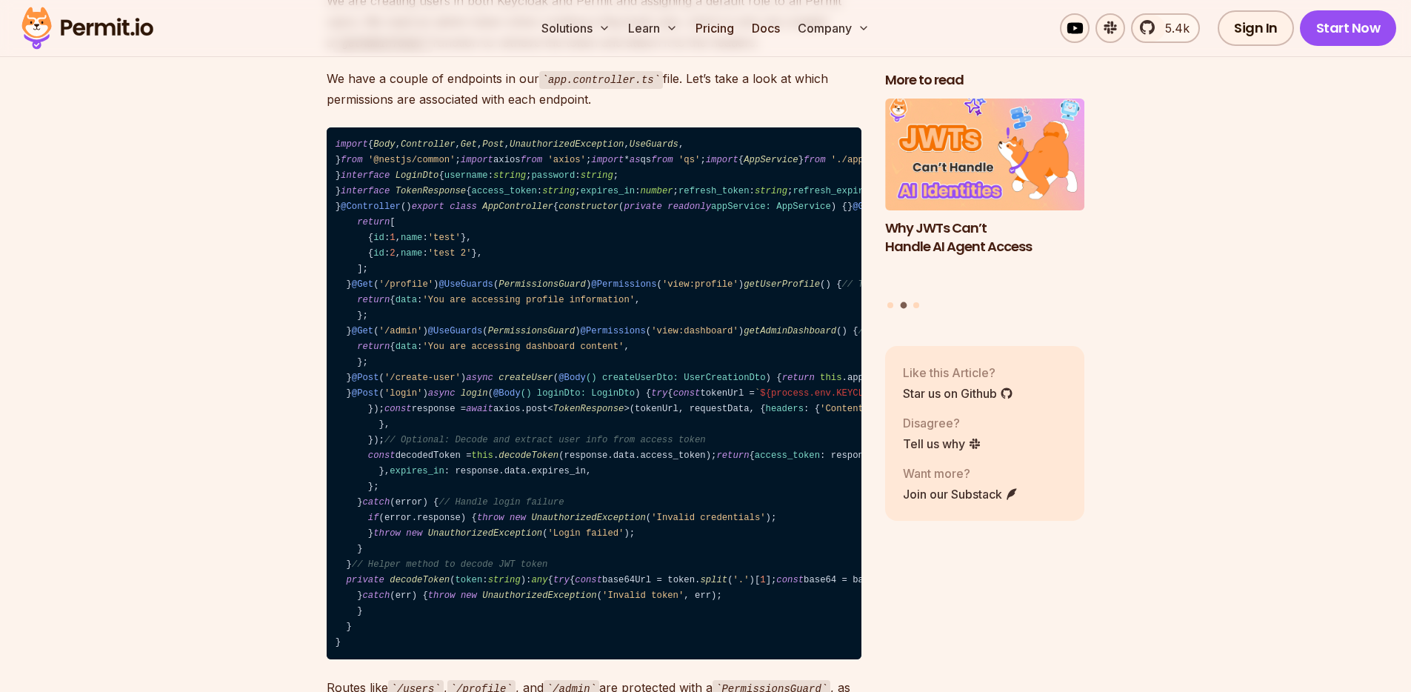
drag, startPoint x: 337, startPoint y: 282, endPoint x: 445, endPoint y: 345, distance: 125.1
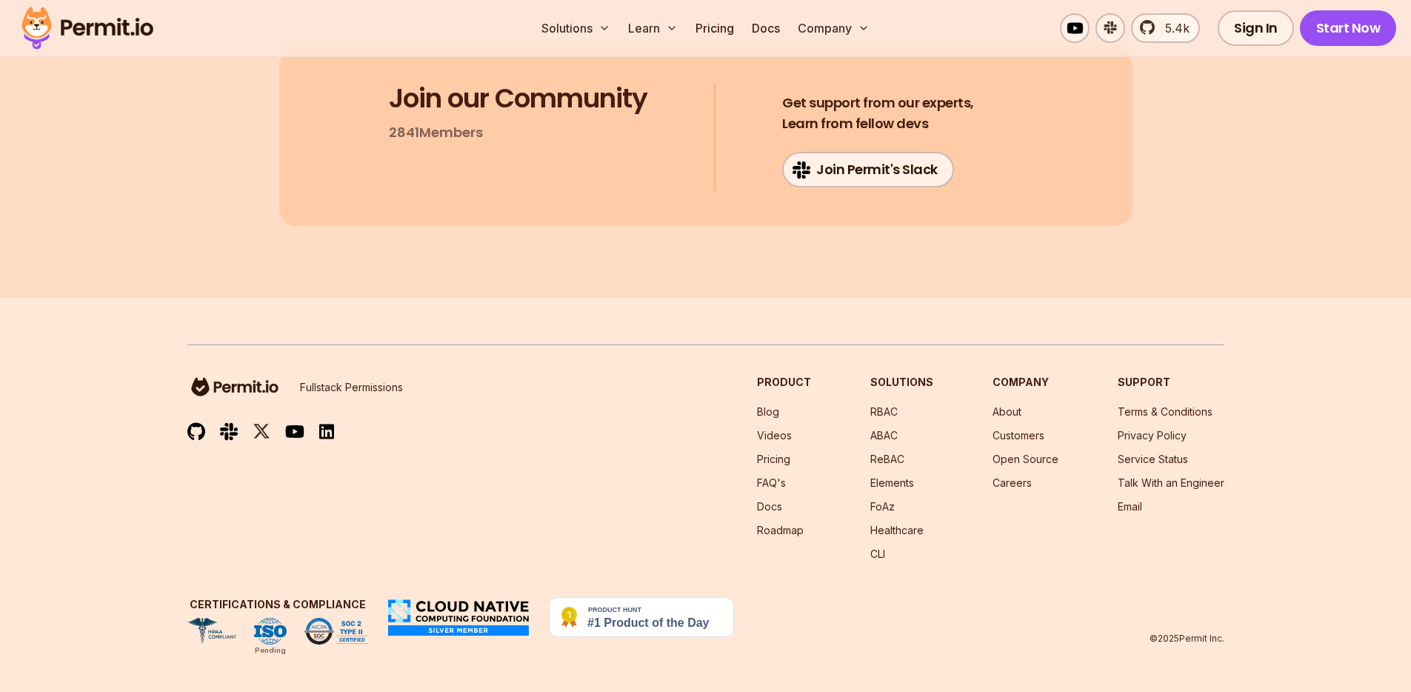
scroll to position [25774, 0]
